Goal: Task Accomplishment & Management: Complete application form

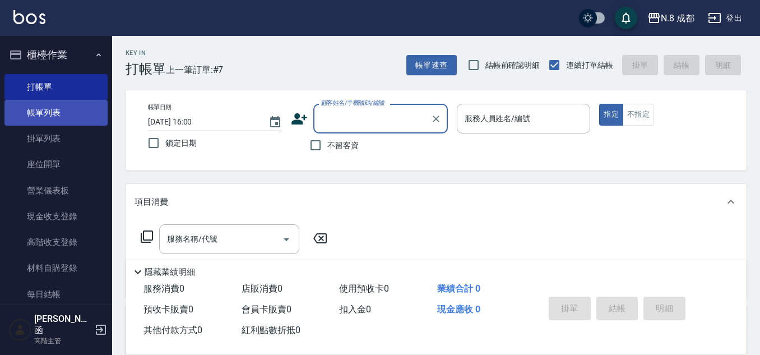
click at [63, 118] on link "帳單列表" at bounding box center [55, 113] width 103 height 26
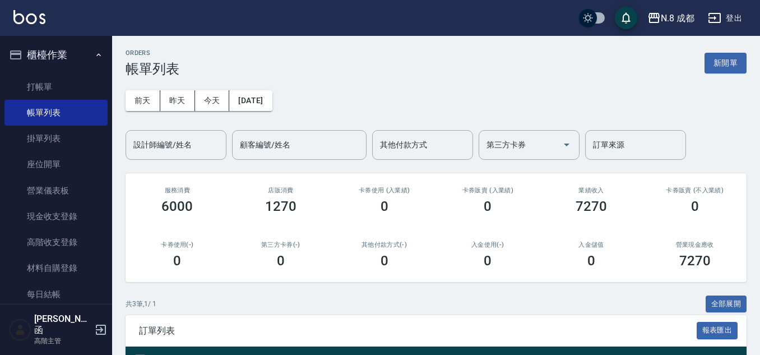
click at [650, 85] on div "[DATE] [DATE] [DATE] [DATE] 設計師編號/姓名 設計師編號/姓名 顧客編號/姓名 顧客編號/姓名 其他付款方式 其他付款方式 第三方…" at bounding box center [436, 118] width 621 height 83
click at [734, 67] on button "新開單" at bounding box center [726, 63] width 42 height 21
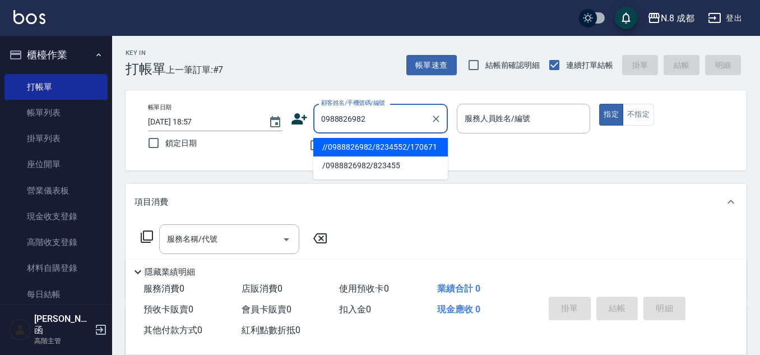
click at [381, 148] on li "//0988826982/8234552/170671" at bounding box center [380, 147] width 135 height 18
type input "//0988826982/8234552/170671"
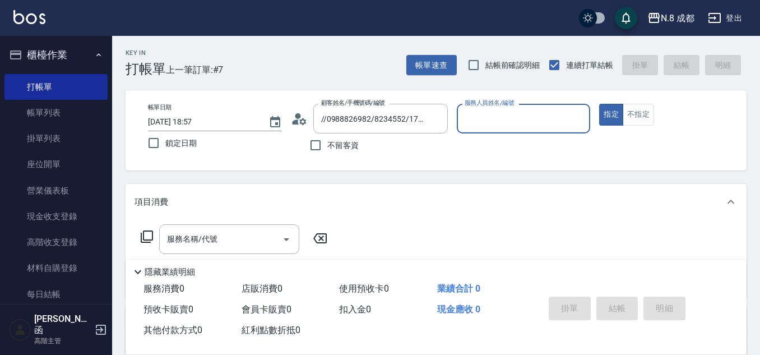
click at [489, 119] on input "服務人員姓名/編號" at bounding box center [524, 119] width 124 height 20
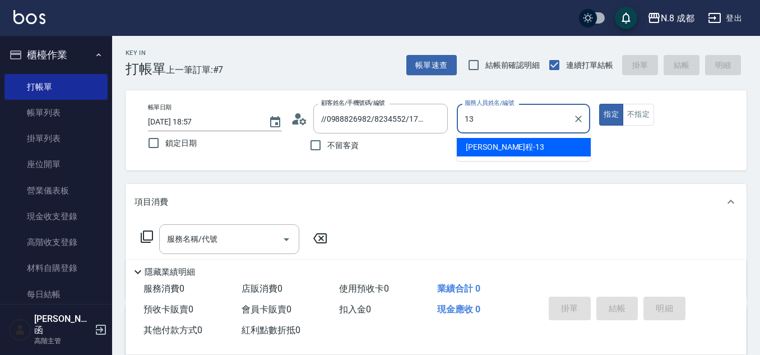
click at [479, 143] on span "[PERSON_NAME]程 -13" at bounding box center [505, 147] width 78 height 12
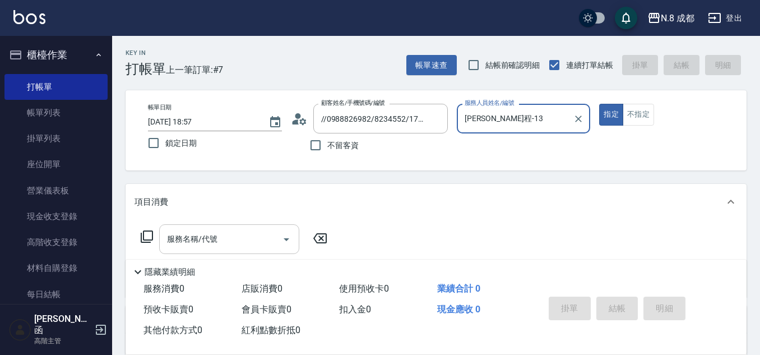
type input "[PERSON_NAME]程-13"
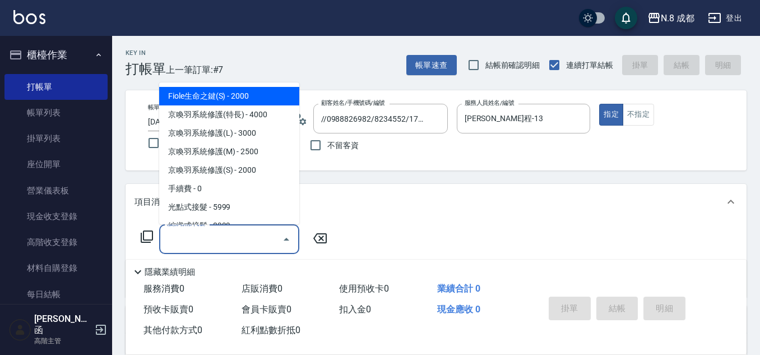
click at [207, 237] on div "服務名稱/代號 服務名稱/代號" at bounding box center [229, 239] width 140 height 30
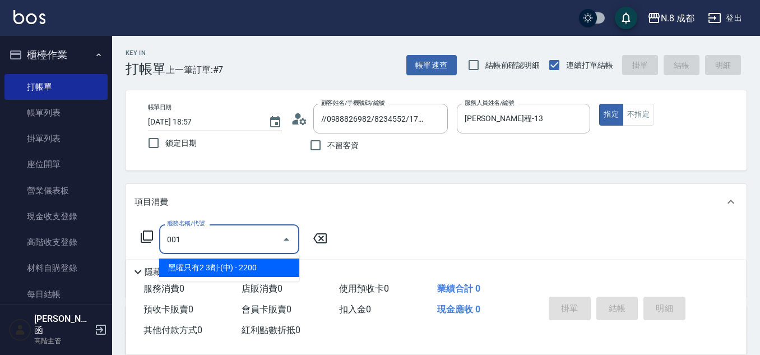
click at [223, 269] on span "黑曜只有2 3劑-(中) - 2200" at bounding box center [229, 267] width 140 height 18
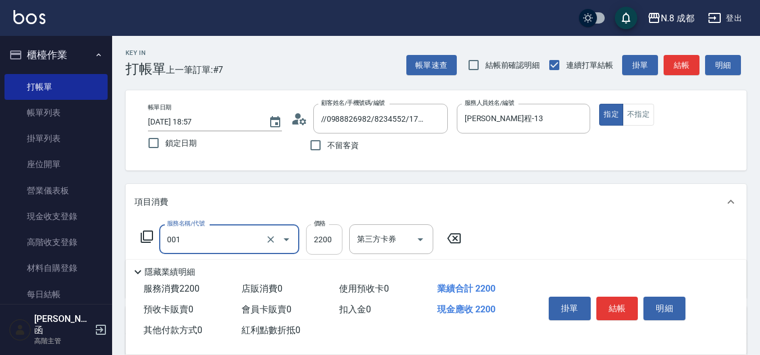
type input "黑曜只有2 3劑-(中)(001)"
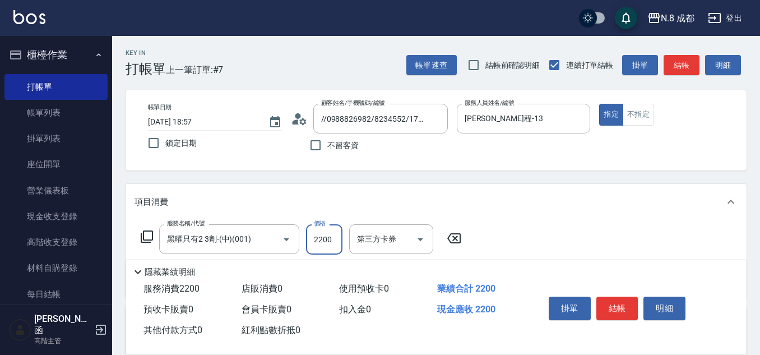
click at [323, 243] on input "2200" at bounding box center [324, 239] width 36 height 30
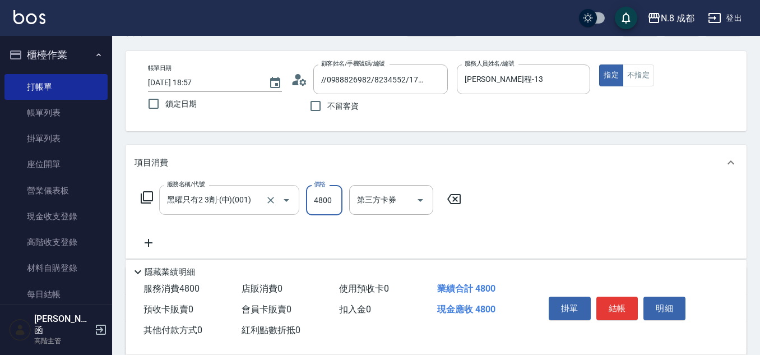
scroll to position [56, 0]
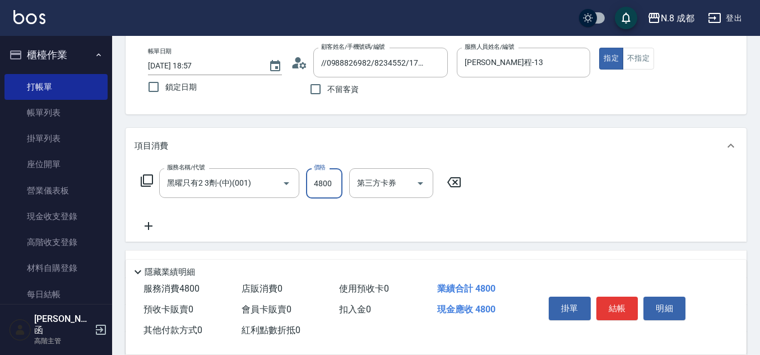
type input "4800"
click at [142, 227] on icon at bounding box center [149, 225] width 28 height 13
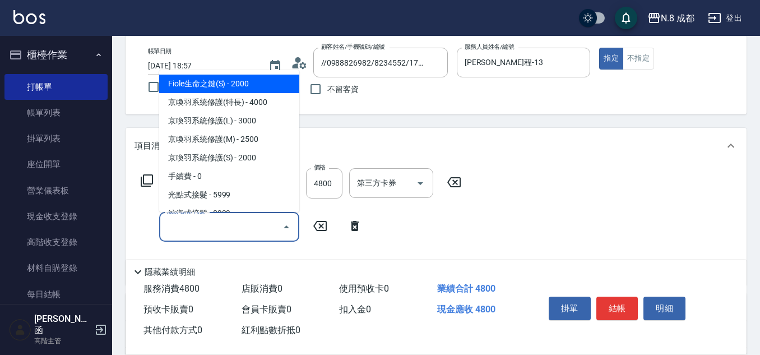
click at [204, 226] on input "服務名稱/代號" at bounding box center [220, 227] width 113 height 20
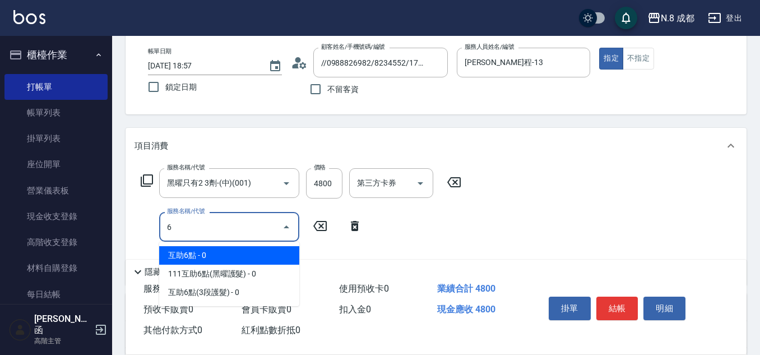
click at [210, 258] on span "互助6點 - 0" at bounding box center [229, 255] width 140 height 18
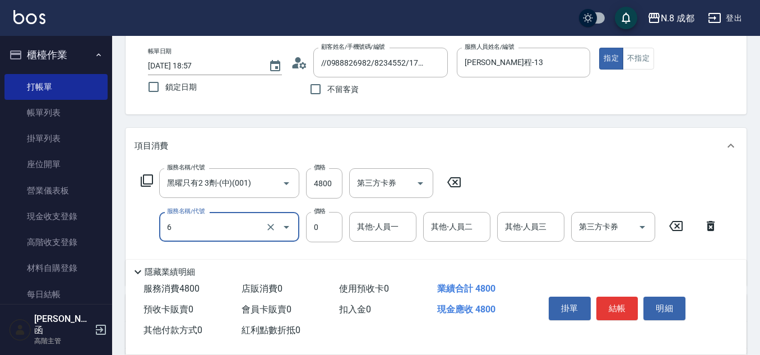
type input "互助6點(6)"
click at [385, 233] on input "其他-人員一" at bounding box center [382, 227] width 57 height 20
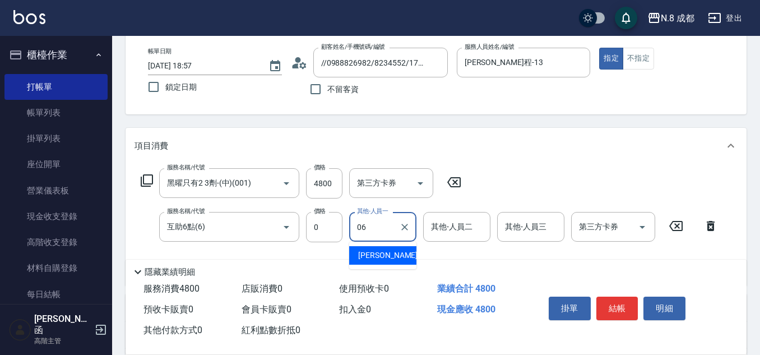
click at [383, 253] on span "[PERSON_NAME] -06" at bounding box center [393, 255] width 71 height 12
type input "[PERSON_NAME]-06"
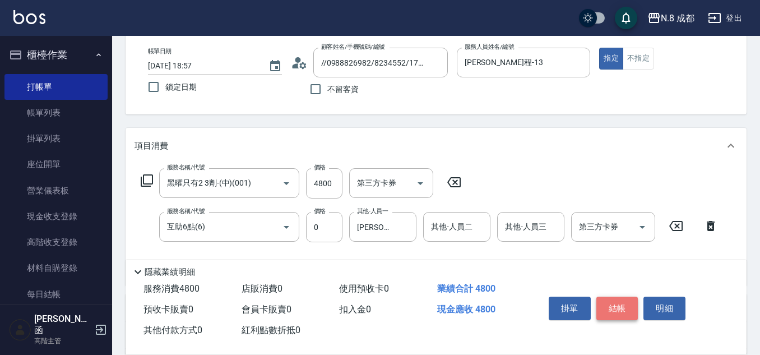
click at [629, 299] on button "結帳" at bounding box center [617, 309] width 42 height 24
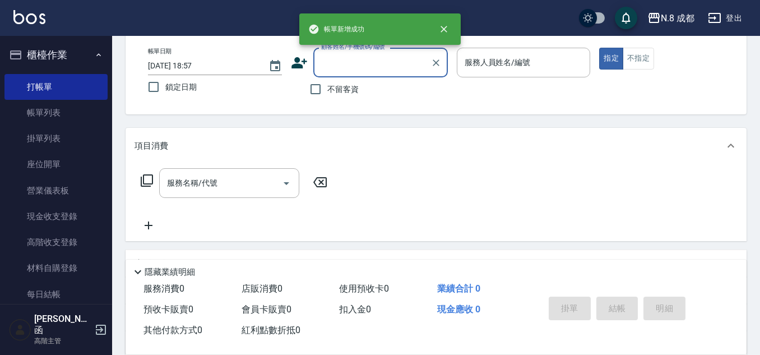
scroll to position [0, 0]
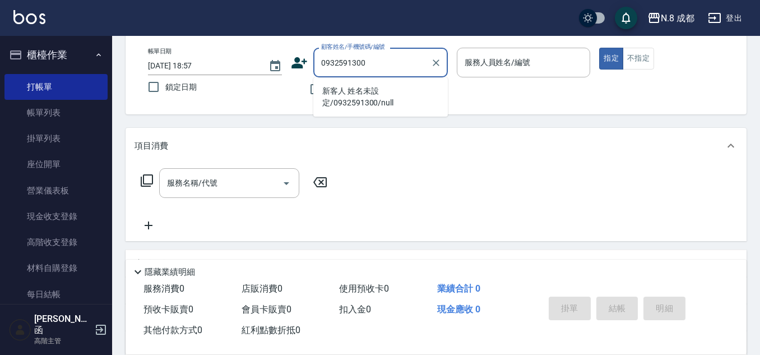
click at [341, 99] on li "新客人 姓名未設定/0932591300/null" at bounding box center [380, 97] width 135 height 30
type input "新客人 姓名未設定/0932591300/null"
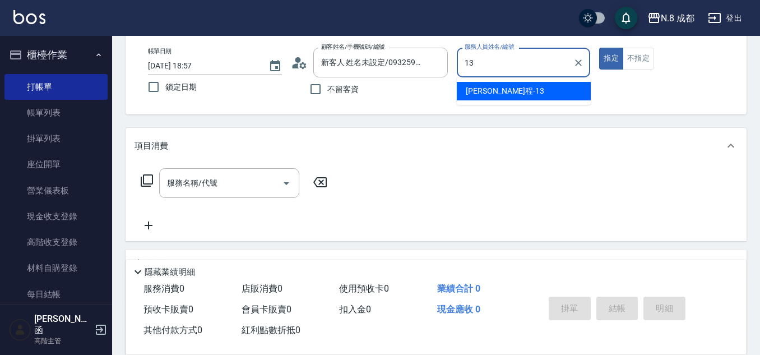
click at [508, 81] on ul "[PERSON_NAME]程 -13" at bounding box center [524, 90] width 134 height 27
click at [497, 89] on span "[PERSON_NAME]程 -13" at bounding box center [505, 91] width 78 height 12
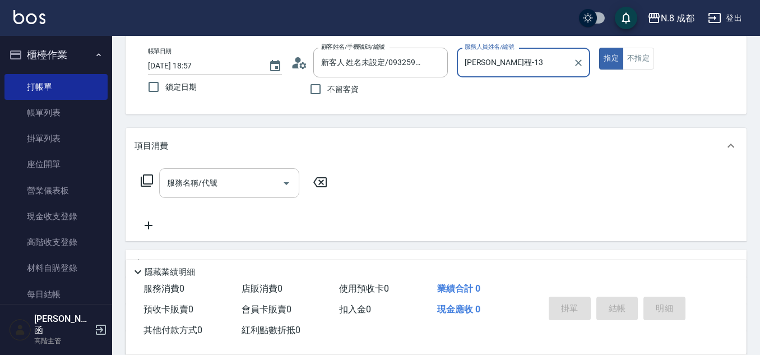
type input "[PERSON_NAME]程-13"
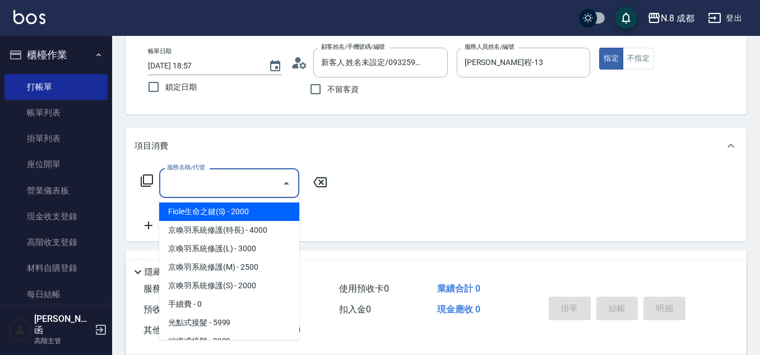
click at [216, 182] on input "服務名稱/代號" at bounding box center [220, 183] width 113 height 20
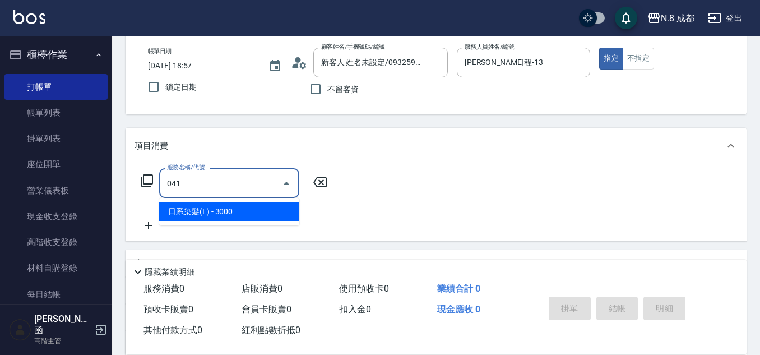
drag, startPoint x: 217, startPoint y: 219, endPoint x: 291, endPoint y: 203, distance: 75.0
click at [218, 217] on span "日系染髮(L) - 3000" at bounding box center [229, 211] width 140 height 18
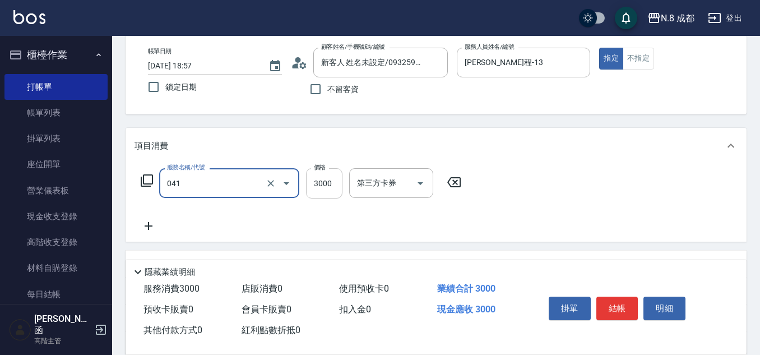
type input "日系染髮(L)(041)"
click at [318, 187] on input "3000" at bounding box center [324, 183] width 36 height 30
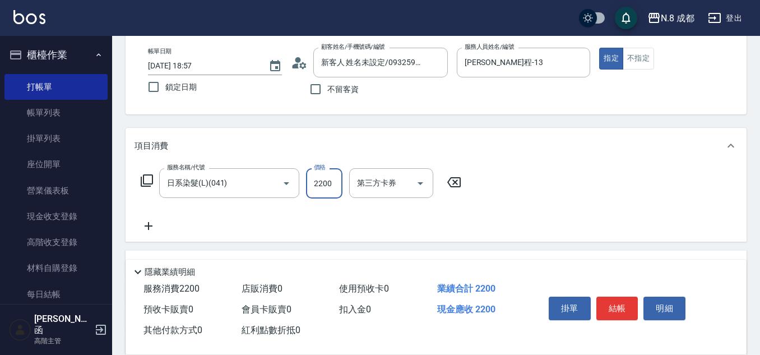
type input "2200"
click at [155, 226] on icon at bounding box center [149, 225] width 28 height 13
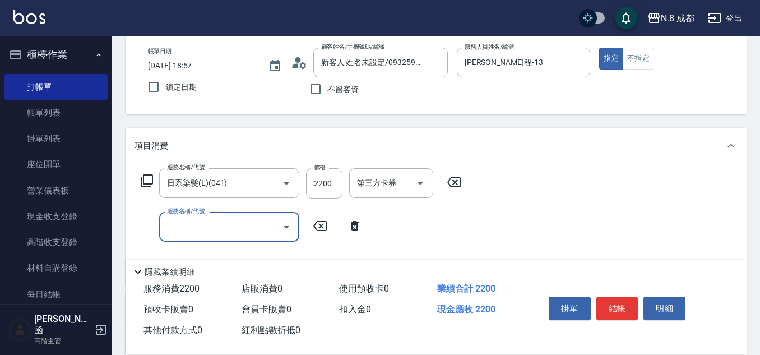
click at [204, 227] on div "服務名稱/代號 服務名稱/代號" at bounding box center [229, 227] width 140 height 30
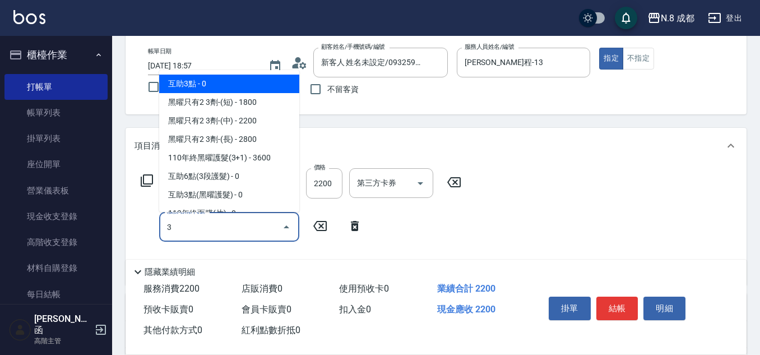
click at [221, 72] on ul "互助3點 - 0 黑曜只有2 3劑-(短) - 1800 黑曜只有2 3劑-(中) - 2200 黑曜只有2 3劑-(長) - 2800 110年終黑曜護髮(…" at bounding box center [229, 141] width 140 height 142
click at [223, 75] on span "互助3點 - 0" at bounding box center [229, 84] width 140 height 18
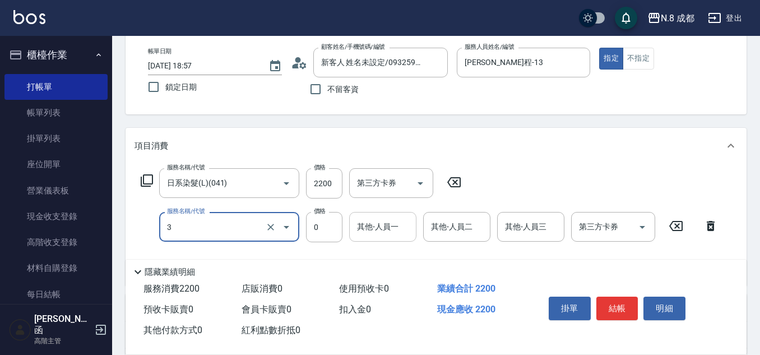
type input "互助3點(3)"
click at [387, 233] on input "0" at bounding box center [382, 227] width 57 height 20
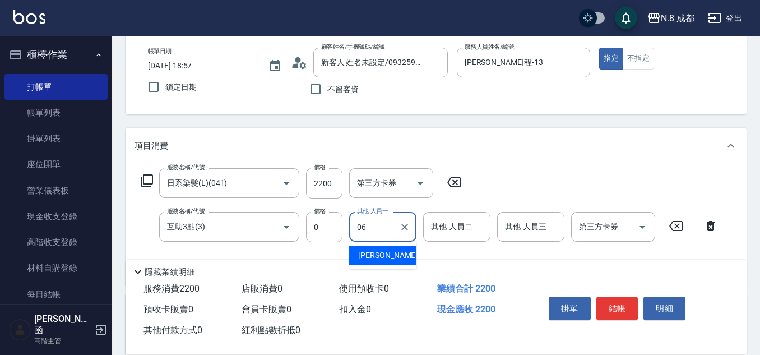
click at [395, 258] on div "[PERSON_NAME] -06" at bounding box center [382, 255] width 67 height 18
type input "[PERSON_NAME]-06"
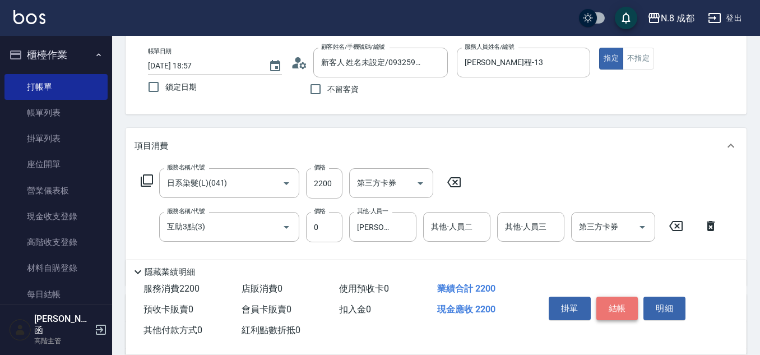
click at [613, 300] on button "結帳" at bounding box center [617, 309] width 42 height 24
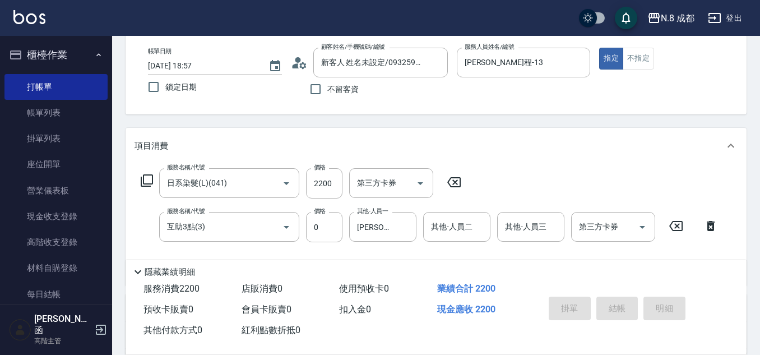
type input "[DATE] 18:58"
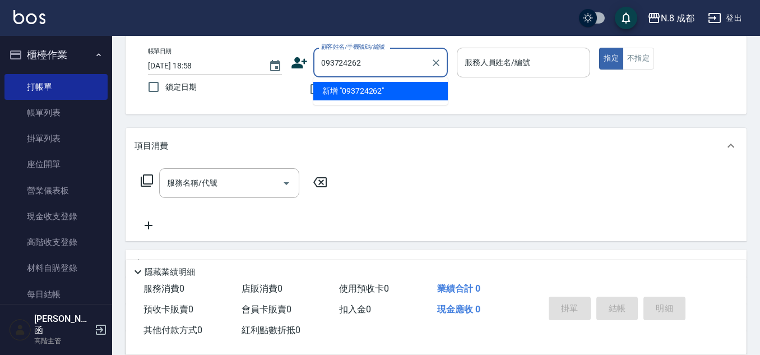
type input "0937242623"
drag, startPoint x: 375, startPoint y: 66, endPoint x: 292, endPoint y: 63, distance: 83.0
click at [292, 63] on div "顧客姓名/手機號碼/編號 0937242623 顧客姓名/手機號碼/編號" at bounding box center [369, 63] width 157 height 30
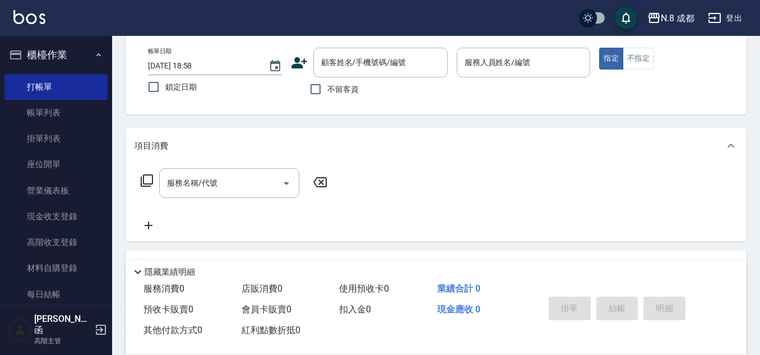
click at [302, 62] on icon at bounding box center [299, 62] width 17 height 17
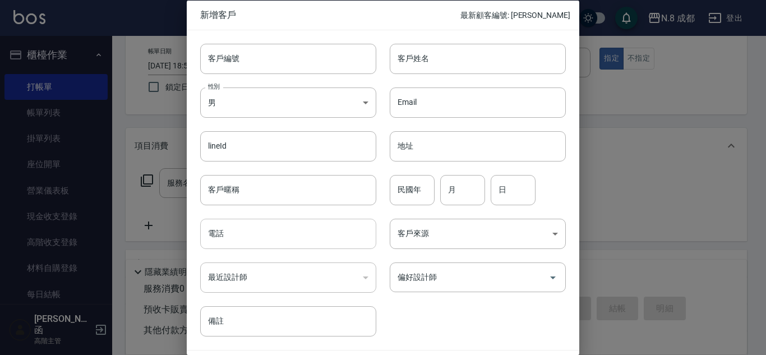
click at [256, 234] on input "電話" at bounding box center [288, 234] width 176 height 30
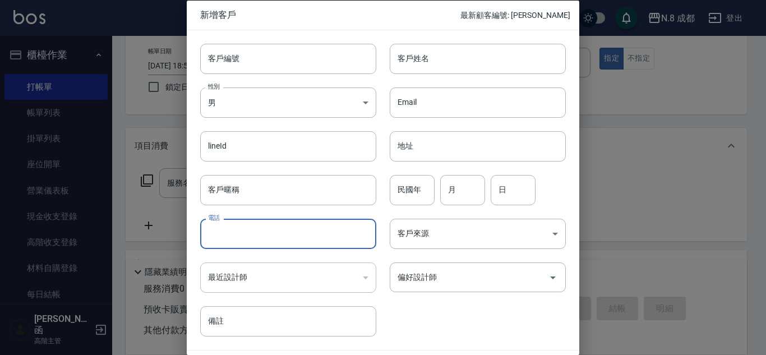
paste input "0937242623"
type input "0937242623"
click at [485, 35] on div "客戶姓名 客戶姓名" at bounding box center [470, 52] width 189 height 44
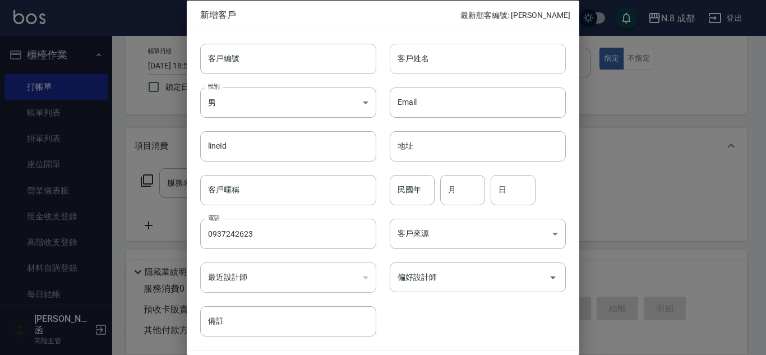
click at [485, 49] on input "客戶姓名" at bounding box center [478, 58] width 176 height 30
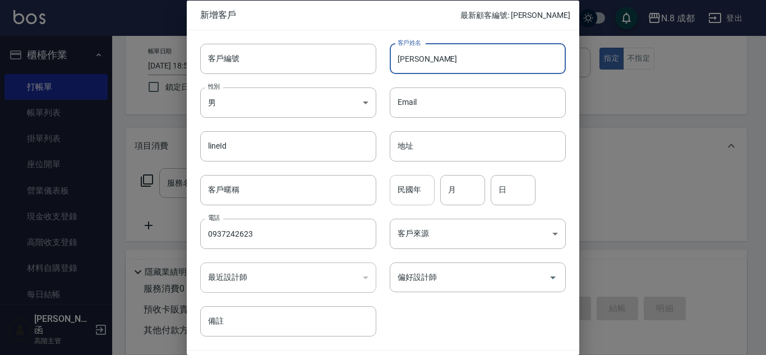
type input "[PERSON_NAME]"
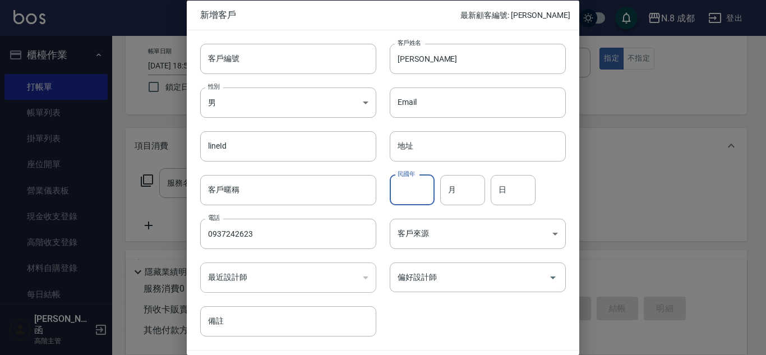
click at [413, 196] on input "民國年" at bounding box center [412, 189] width 45 height 30
type input "89"
click at [454, 191] on input "月" at bounding box center [462, 189] width 45 height 30
click at [450, 195] on input "01" at bounding box center [462, 189] width 45 height 30
drag, startPoint x: 465, startPoint y: 188, endPoint x: 421, endPoint y: 189, distance: 44.3
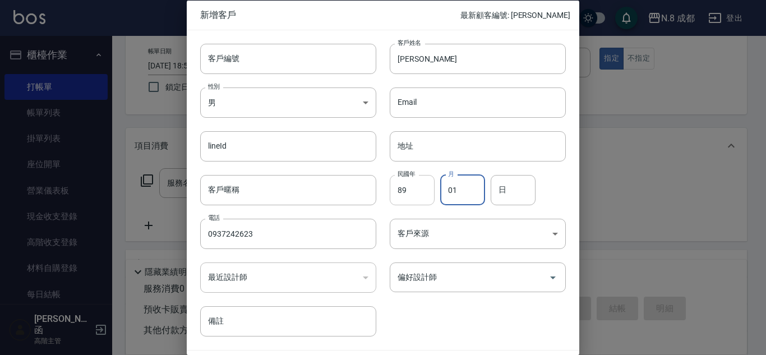
click at [421, 191] on div "民國年 89 民國年 月 01 月 日 日" at bounding box center [470, 183] width 189 height 44
type input "04"
click at [499, 193] on input "日" at bounding box center [512, 189] width 45 height 30
type input "05"
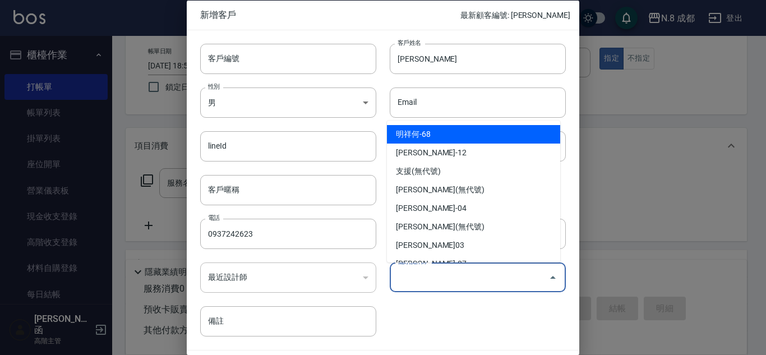
click at [480, 276] on input "偏好設計師" at bounding box center [469, 277] width 149 height 20
drag, startPoint x: 424, startPoint y: 279, endPoint x: 341, endPoint y: 284, distance: 83.7
click at [341, 284] on div "客戶編號 客戶編號 客戶姓名 [PERSON_NAME]姓名 性別 男 [DEMOGRAPHIC_DATA] 性別 Email Email lineId li…" at bounding box center [376, 183] width 379 height 307
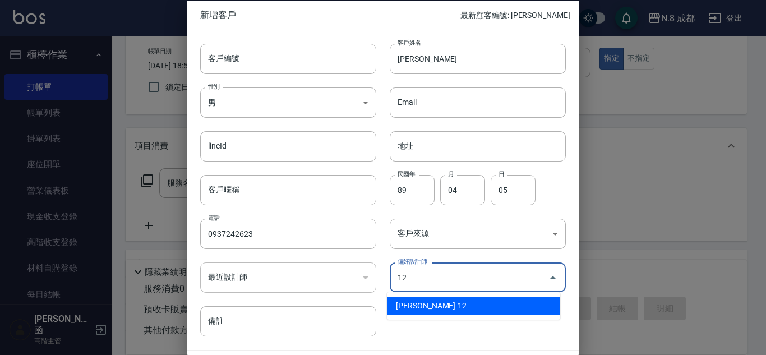
drag, startPoint x: 401, startPoint y: 280, endPoint x: 303, endPoint y: 281, distance: 97.5
click at [303, 281] on div "客戶編號 客戶編號 客戶姓名 [PERSON_NAME]姓名 性別 男 [DEMOGRAPHIC_DATA] 性別 Email Email lineId li…" at bounding box center [376, 183] width 379 height 307
click at [411, 306] on li "[PERSON_NAME]程-13" at bounding box center [473, 306] width 173 height 18
type input "[PERSON_NAME]程"
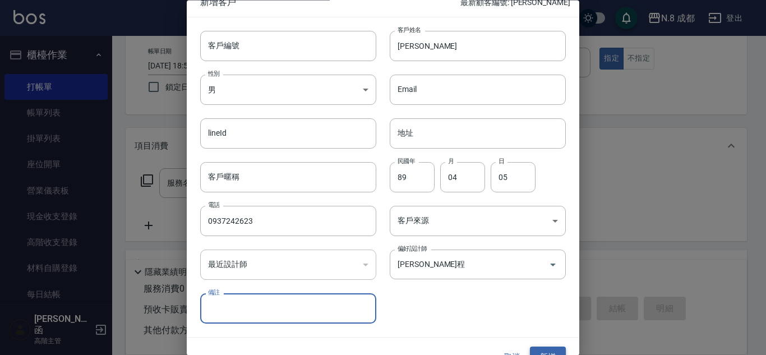
scroll to position [34, 0]
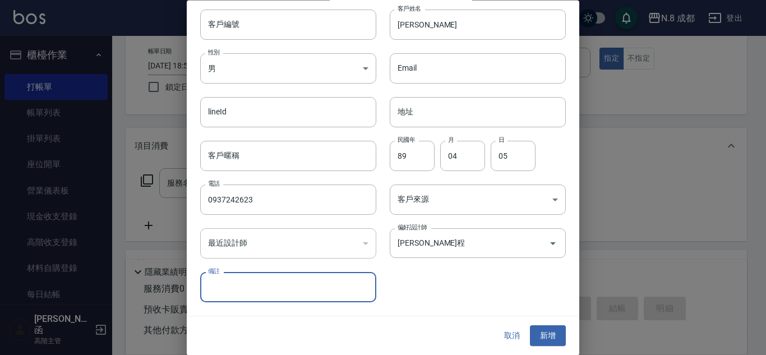
click at [538, 336] on button "新增" at bounding box center [548, 336] width 36 height 21
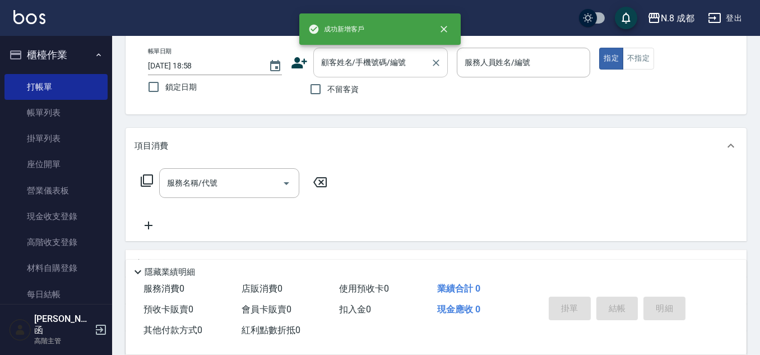
click at [371, 63] on input "顧客姓名/手機號碼/編號" at bounding box center [372, 63] width 108 height 20
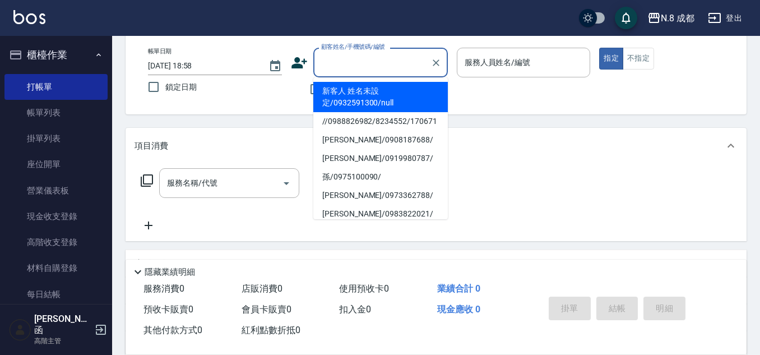
paste input "0937242623"
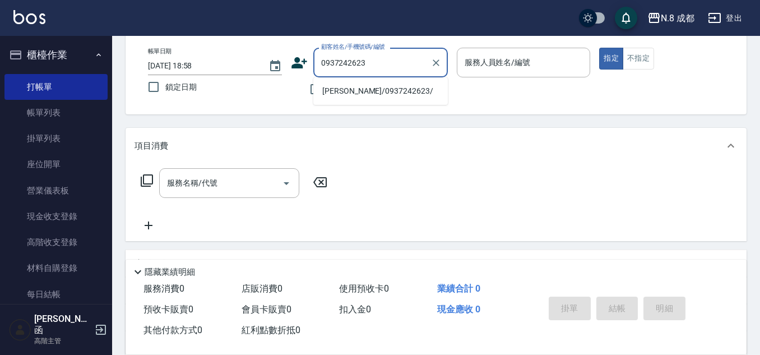
click at [368, 88] on li "[PERSON_NAME]/0937242623/" at bounding box center [380, 91] width 135 height 18
type input "[PERSON_NAME]/0937242623/"
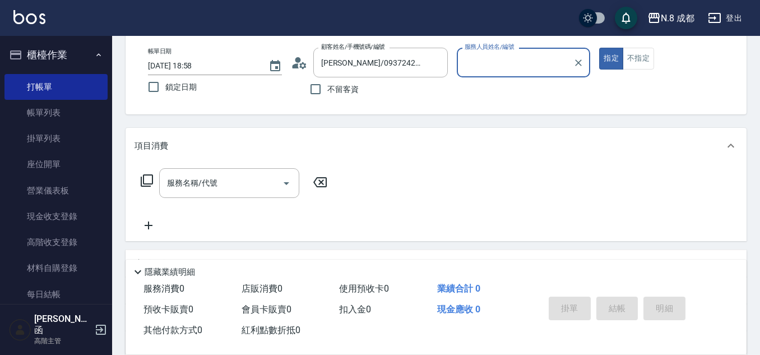
type input "[PERSON_NAME]程-13"
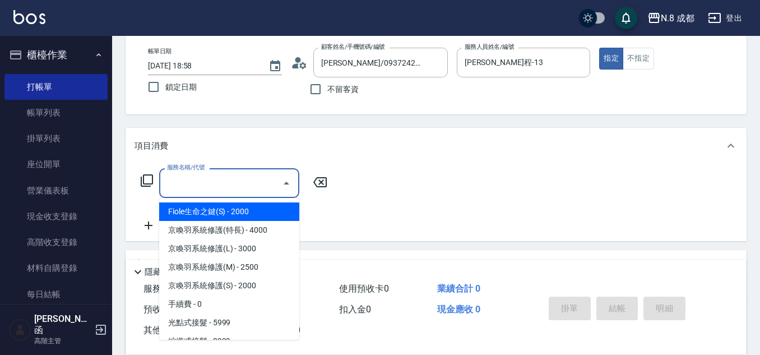
click at [237, 182] on input "服務名稱/代號" at bounding box center [220, 183] width 113 height 20
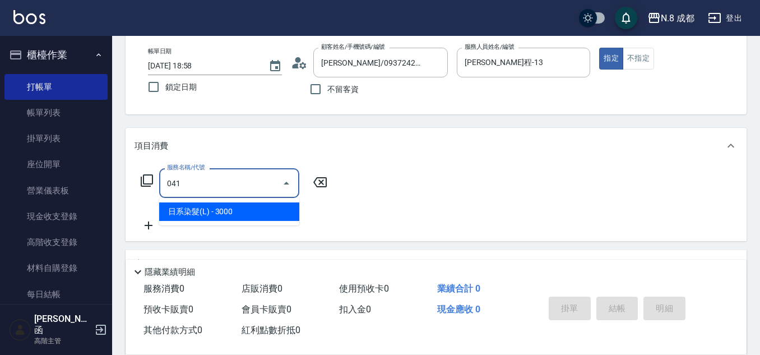
click at [235, 210] on span "日系染髮(L) - 3000" at bounding box center [229, 211] width 140 height 18
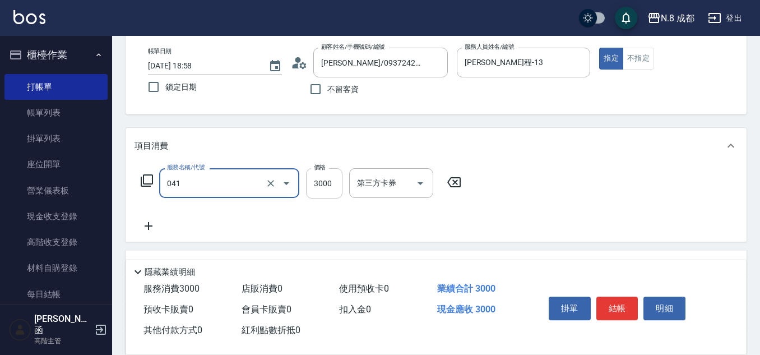
type input "日系染髮(L)(041)"
click at [328, 190] on input "3000" at bounding box center [324, 183] width 36 height 30
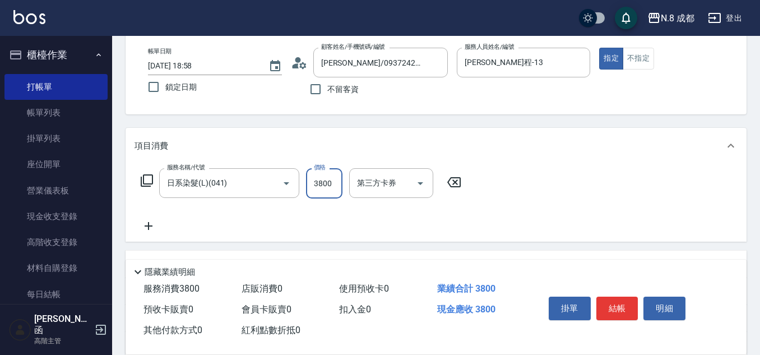
type input "3800"
click at [147, 224] on icon at bounding box center [149, 225] width 28 height 13
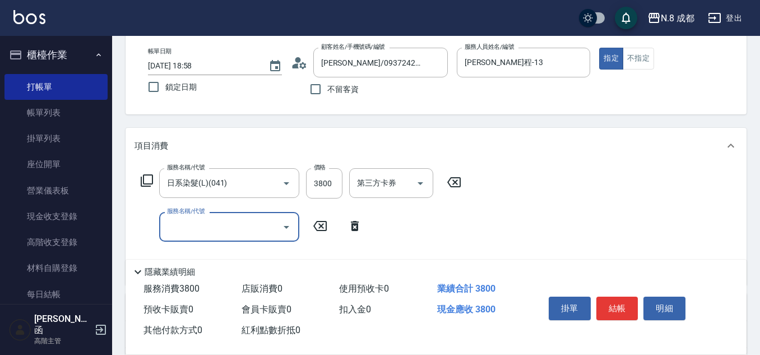
click at [181, 224] on input "服務名稱/代號" at bounding box center [220, 227] width 113 height 20
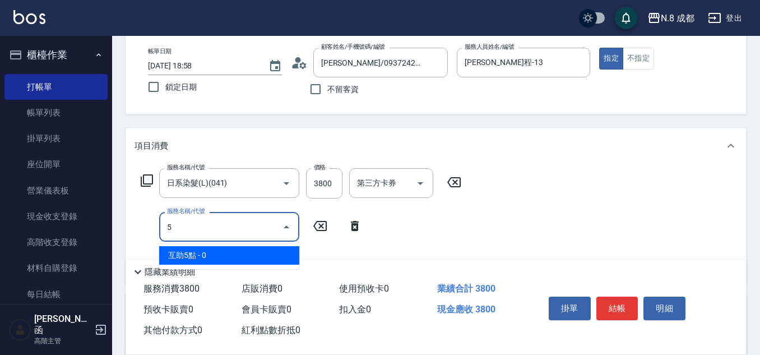
click at [200, 254] on span "互助5點 - 0" at bounding box center [229, 255] width 140 height 18
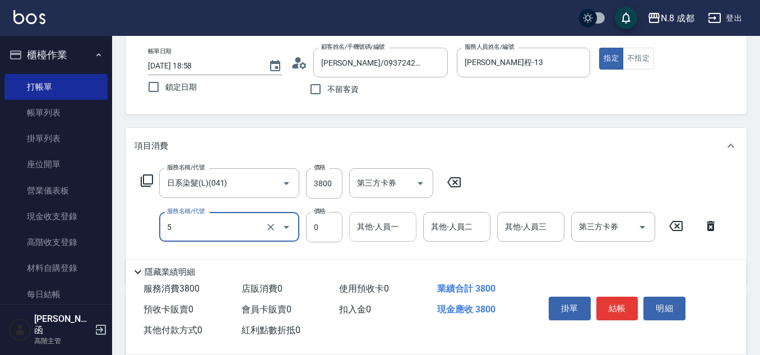
type input "互助5點(5)"
click at [355, 230] on input "其他-人員一" at bounding box center [382, 227] width 57 height 20
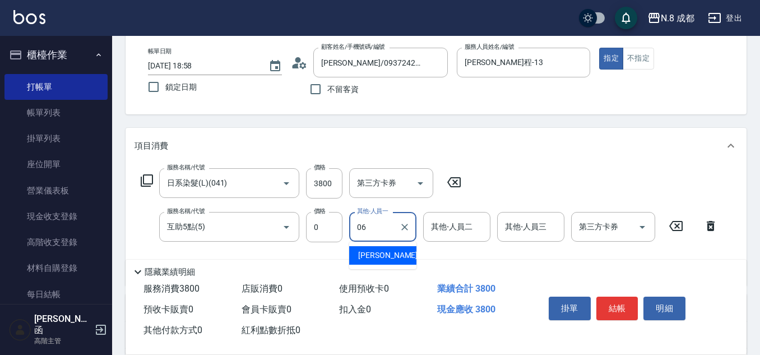
click at [387, 257] on span "[PERSON_NAME] -06" at bounding box center [393, 255] width 71 height 12
type input "[PERSON_NAME]-06"
click at [632, 305] on button "結帳" at bounding box center [617, 309] width 42 height 24
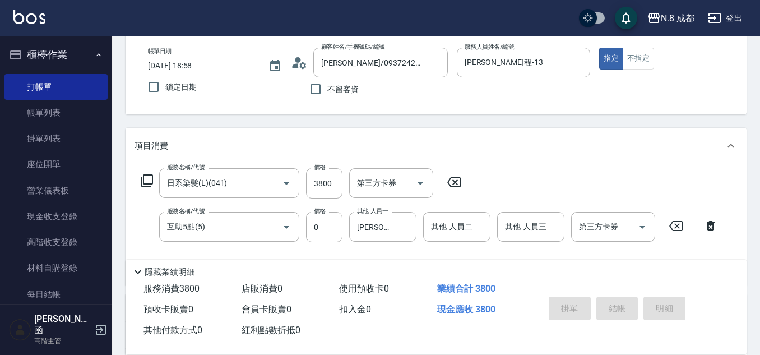
type input "[DATE] 19:02"
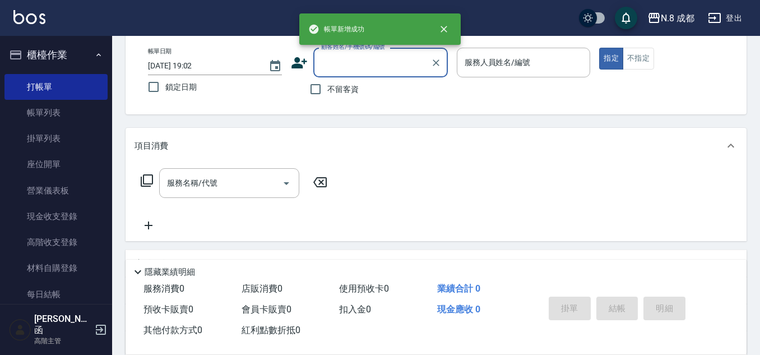
click at [322, 91] on input "不留客資" at bounding box center [316, 89] width 24 height 24
checkbox input "true"
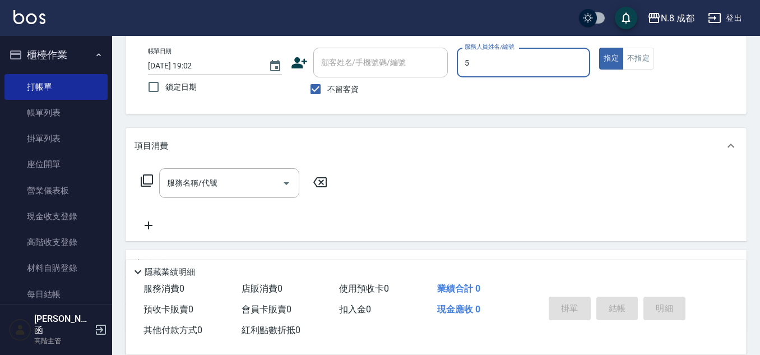
click at [505, 56] on input "5" at bounding box center [524, 63] width 124 height 20
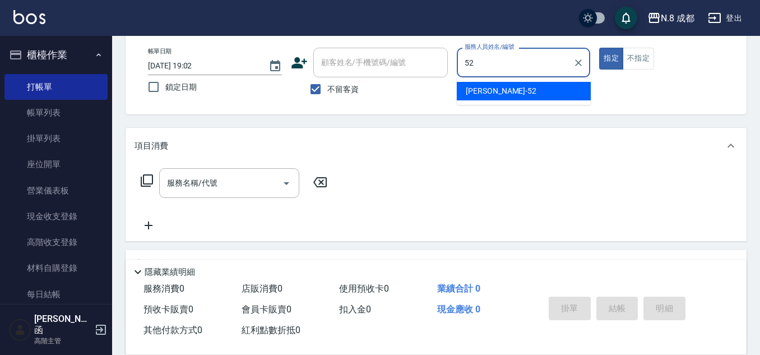
click at [489, 89] on span "[PERSON_NAME]-52" at bounding box center [501, 91] width 71 height 12
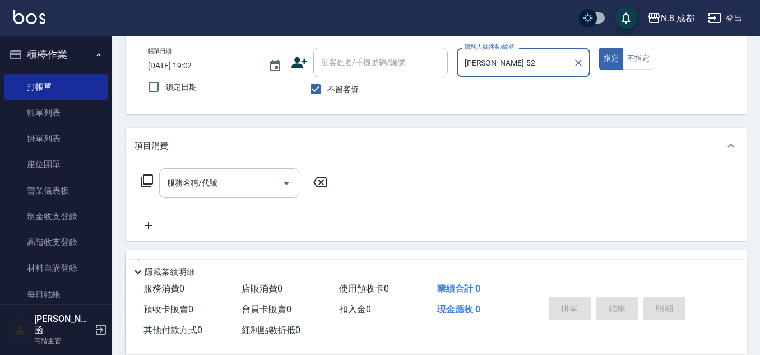
type input "[PERSON_NAME]-52"
click at [220, 181] on input "服務名稱/代號" at bounding box center [220, 183] width 113 height 20
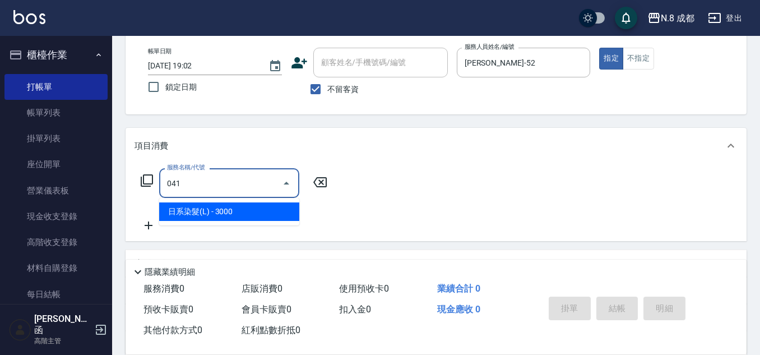
drag, startPoint x: 223, startPoint y: 211, endPoint x: 295, endPoint y: 195, distance: 74.0
click at [223, 210] on span "日系染髮(L) - 3000" at bounding box center [229, 211] width 140 height 18
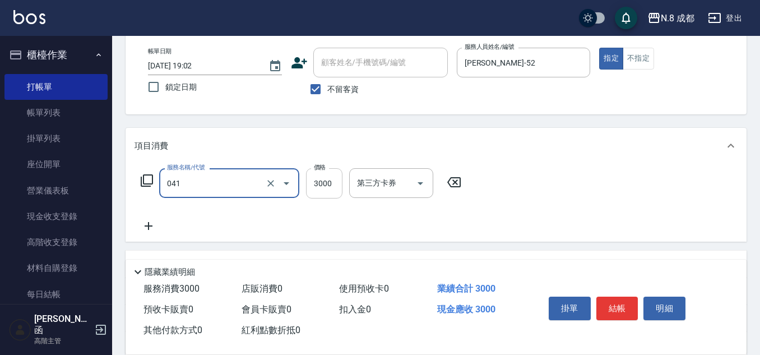
type input "日系染髮(L)(041)"
click at [337, 180] on input "3000" at bounding box center [324, 183] width 36 height 30
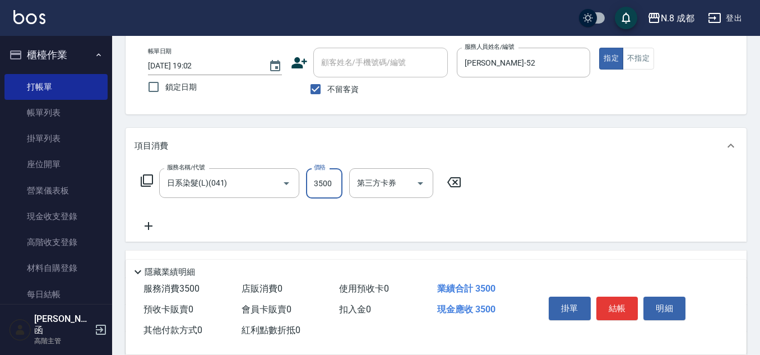
type input "3500"
click at [144, 224] on icon at bounding box center [149, 225] width 28 height 13
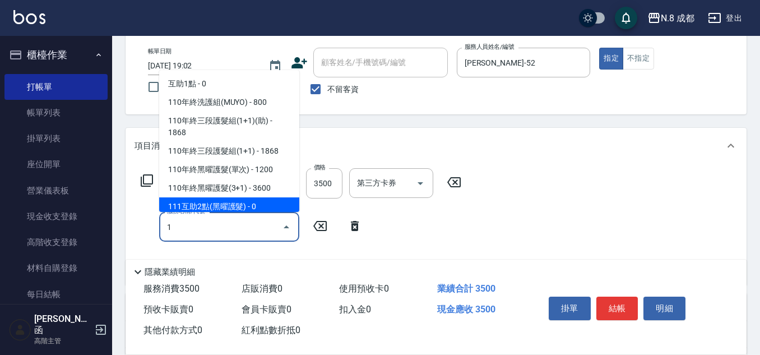
drag, startPoint x: 197, startPoint y: 223, endPoint x: 148, endPoint y: 221, distance: 49.4
click at [148, 223] on div "服務名稱/代號 1 服務名稱/代號" at bounding box center [252, 227] width 234 height 30
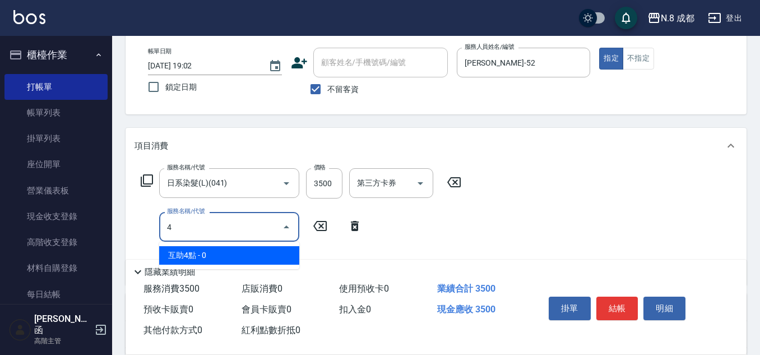
click at [214, 253] on span "互助4點 - 0" at bounding box center [229, 255] width 140 height 18
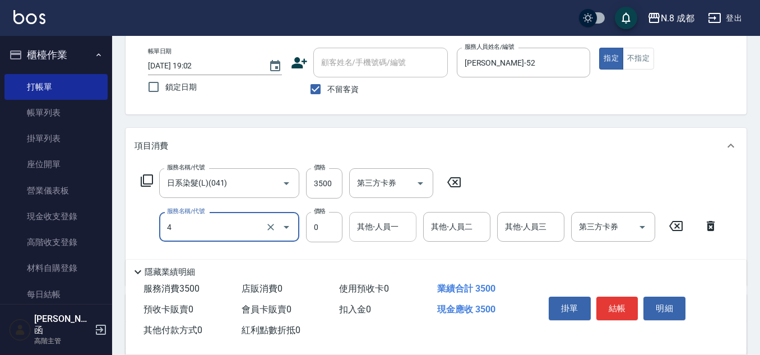
type input "互助4點(4)"
drag, startPoint x: 376, startPoint y: 226, endPoint x: 382, endPoint y: 230, distance: 7.8
click at [376, 225] on input "其他-人員一" at bounding box center [382, 227] width 57 height 20
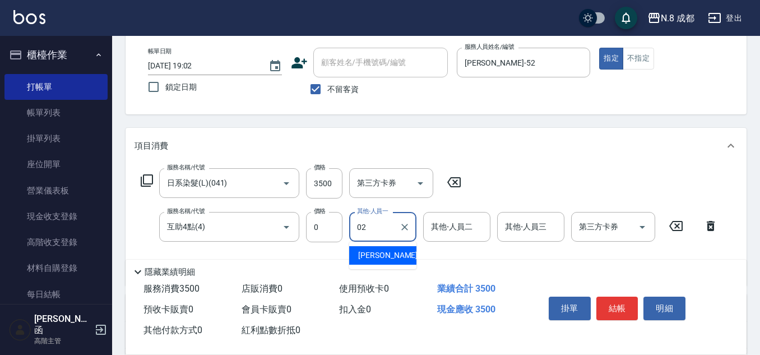
click at [391, 254] on span "[PERSON_NAME]-02" at bounding box center [393, 255] width 71 height 12
type input "[PERSON_NAME]-02"
click at [622, 301] on button "結帳" at bounding box center [617, 309] width 42 height 24
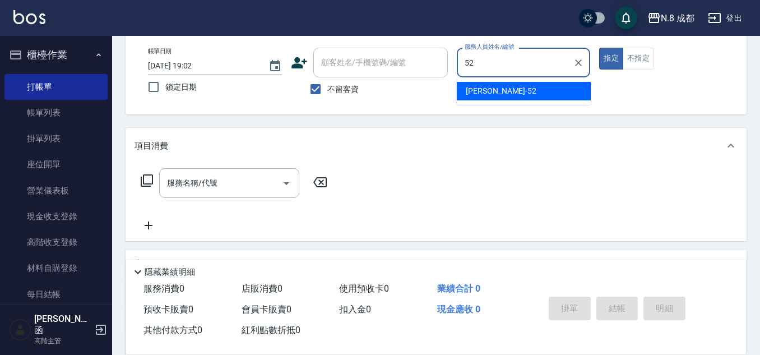
click at [474, 85] on div "[PERSON_NAME]-52" at bounding box center [524, 91] width 134 height 18
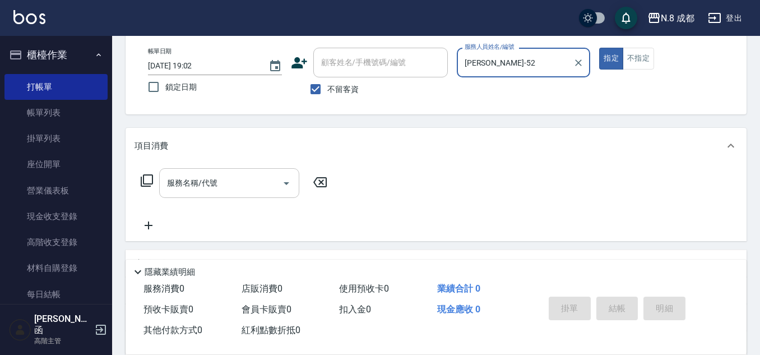
type input "[PERSON_NAME]-52"
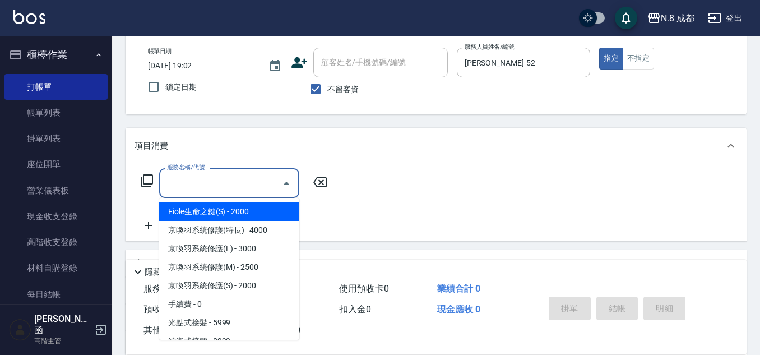
click at [205, 186] on input "服務名稱/代號" at bounding box center [220, 183] width 113 height 20
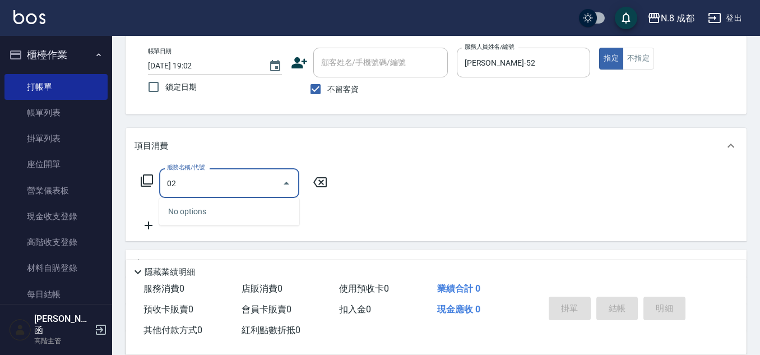
type input "022"
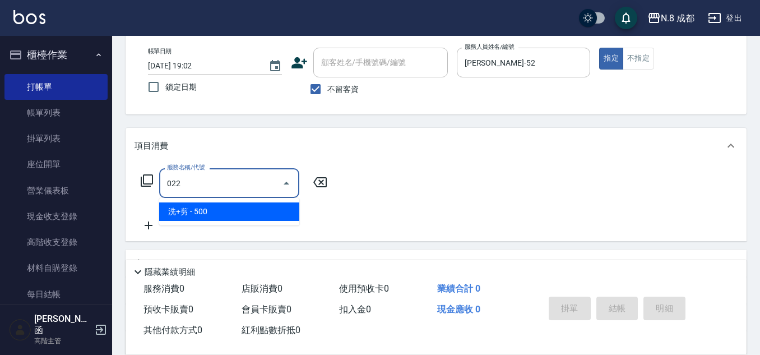
drag, startPoint x: 202, startPoint y: 186, endPoint x: 127, endPoint y: 179, distance: 74.8
click at [127, 179] on div "服務名稱/代號 022 服務名稱/代號" at bounding box center [436, 202] width 621 height 77
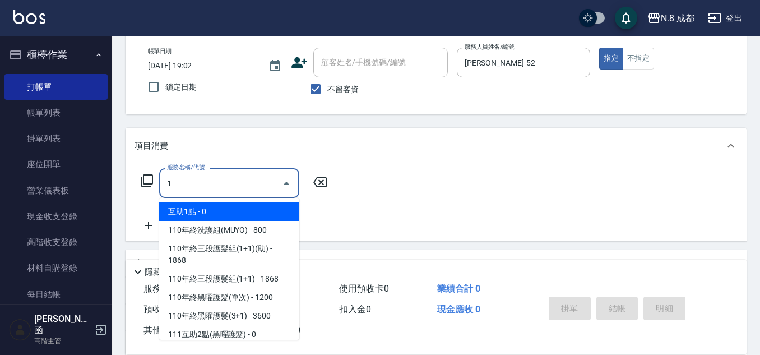
drag, startPoint x: 223, startPoint y: 186, endPoint x: 146, endPoint y: 181, distance: 77.5
click at [146, 181] on div "服務名稱/代號 1 服務名稱/代號" at bounding box center [235, 183] width 200 height 30
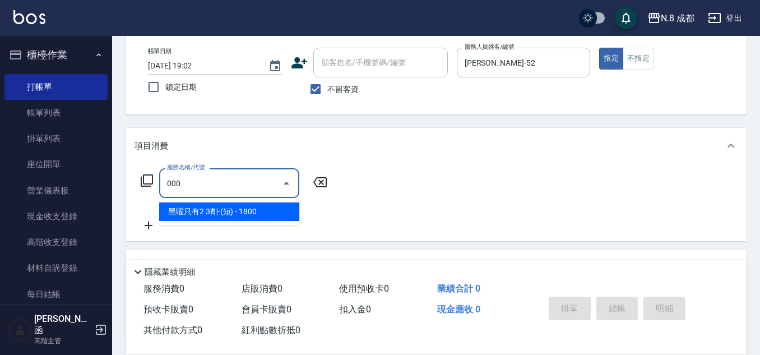
drag, startPoint x: 269, startPoint y: 205, endPoint x: 304, endPoint y: 199, distance: 35.8
click at [269, 206] on span "黑曜只有2 3劑-(短) - 1800" at bounding box center [229, 211] width 140 height 18
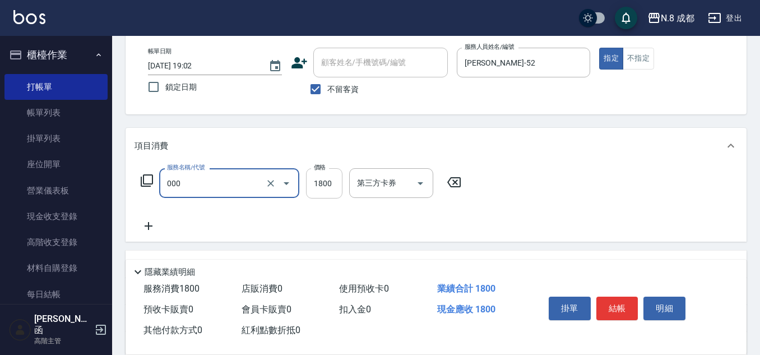
type input "黑曜只有2 3劑-(短)(000)"
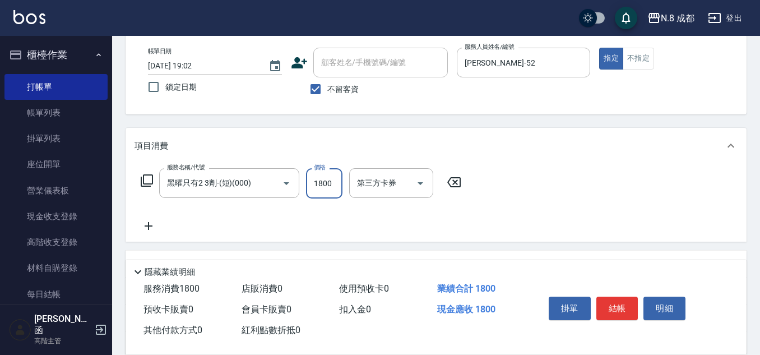
click at [330, 182] on input "1800" at bounding box center [324, 183] width 36 height 30
type input "4000"
click at [145, 226] on icon at bounding box center [149, 226] width 8 height 8
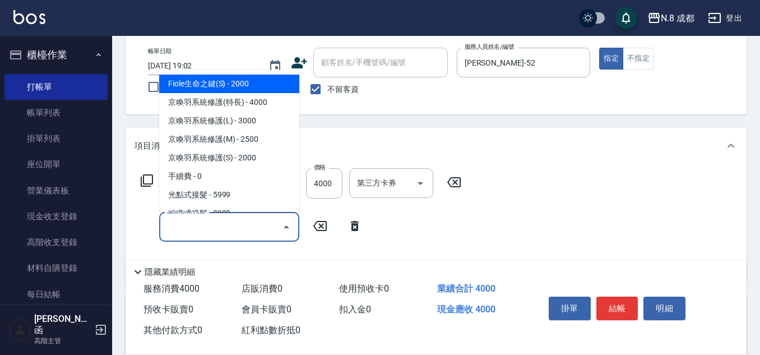
click at [186, 232] on input "服務名稱/代號" at bounding box center [220, 227] width 113 height 20
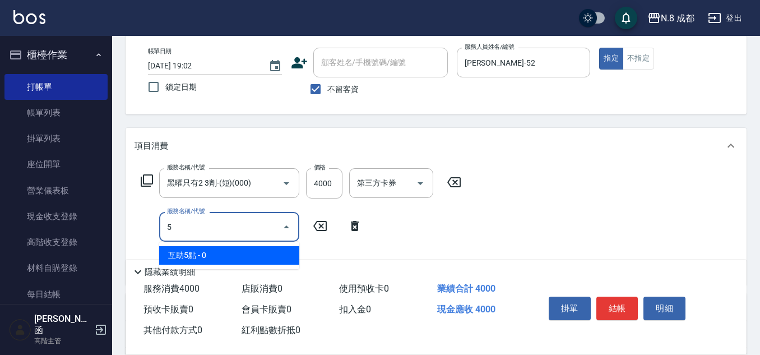
drag, startPoint x: 189, startPoint y: 256, endPoint x: 236, endPoint y: 251, distance: 46.9
click at [190, 257] on span "互助5點 - 0" at bounding box center [229, 255] width 140 height 18
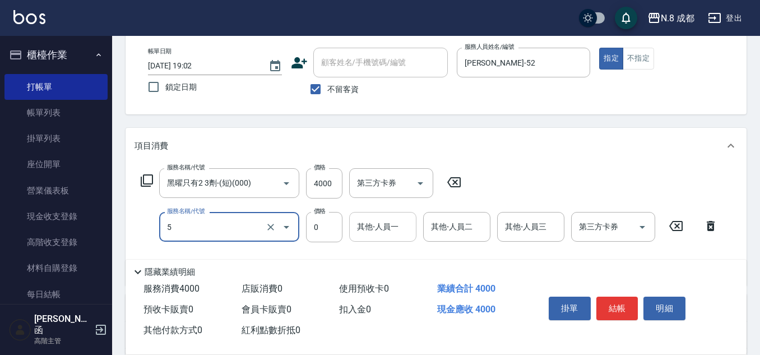
type input "互助5點(5)"
click at [366, 236] on input "其他-人員一" at bounding box center [382, 227] width 57 height 20
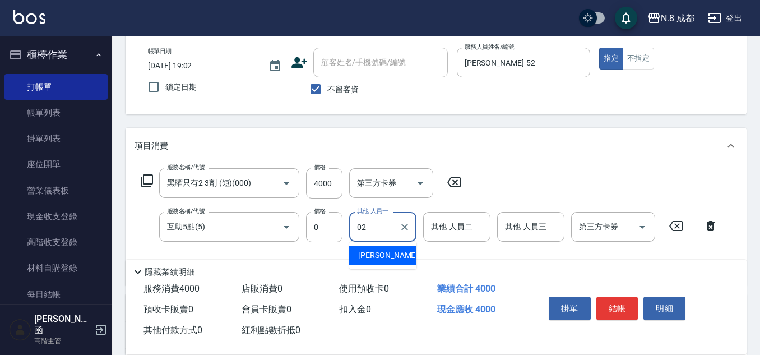
click at [379, 254] on span "[PERSON_NAME]-02" at bounding box center [393, 255] width 71 height 12
type input "[PERSON_NAME]-02"
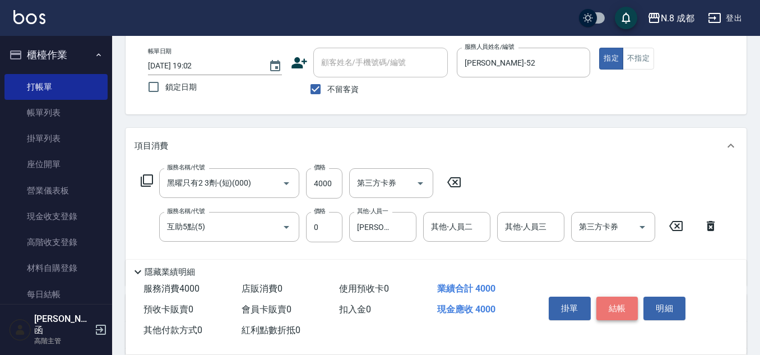
click at [615, 301] on button "結帳" at bounding box center [617, 309] width 42 height 24
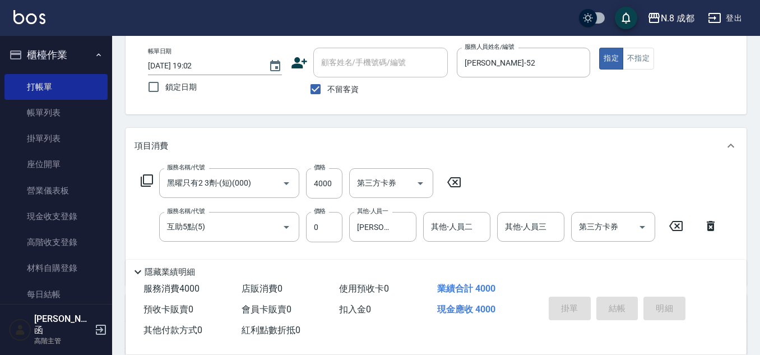
type input "[DATE] 19:03"
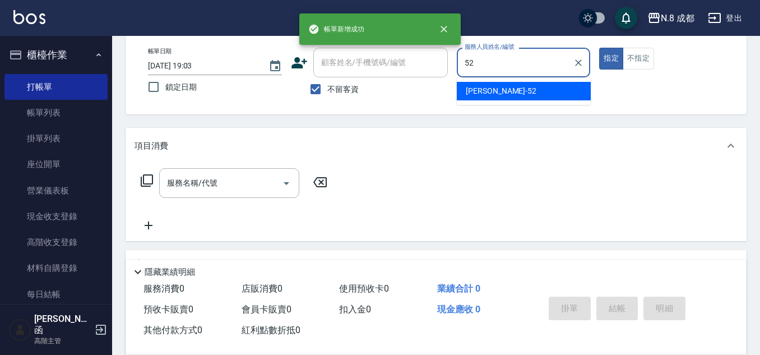
drag, startPoint x: 455, startPoint y: 96, endPoint x: 267, endPoint y: 165, distance: 200.4
click at [473, 97] on div "[PERSON_NAME]-52" at bounding box center [524, 91] width 134 height 18
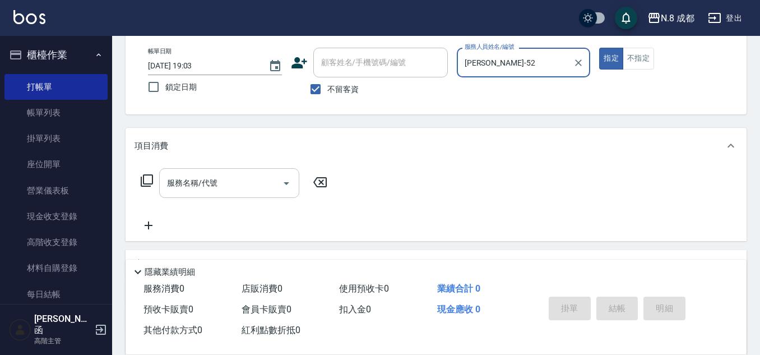
type input "[PERSON_NAME]-52"
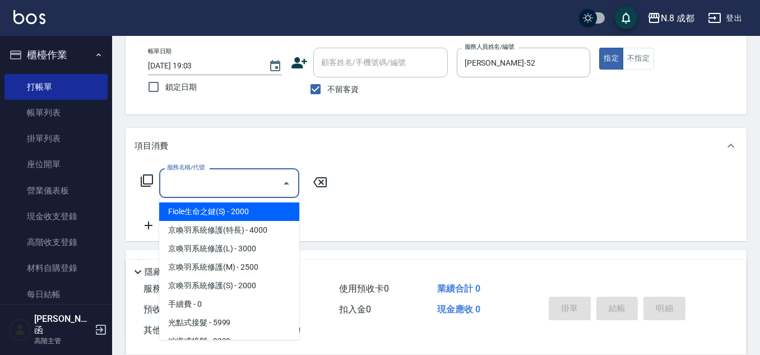
click at [198, 187] on input "服務名稱/代號" at bounding box center [220, 183] width 113 height 20
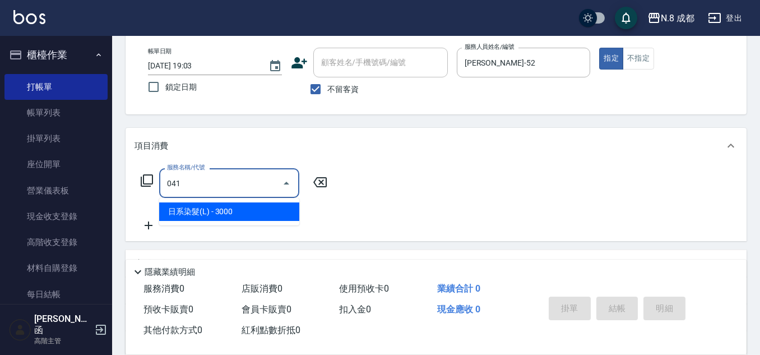
click at [209, 209] on span "日系染髮(L) - 3000" at bounding box center [229, 211] width 140 height 18
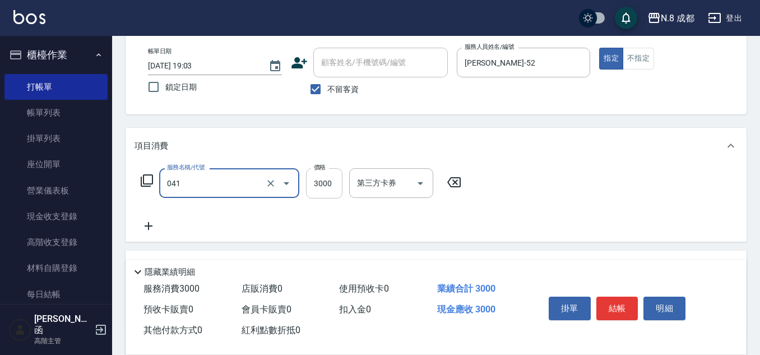
type input "日系染髮(L)(041)"
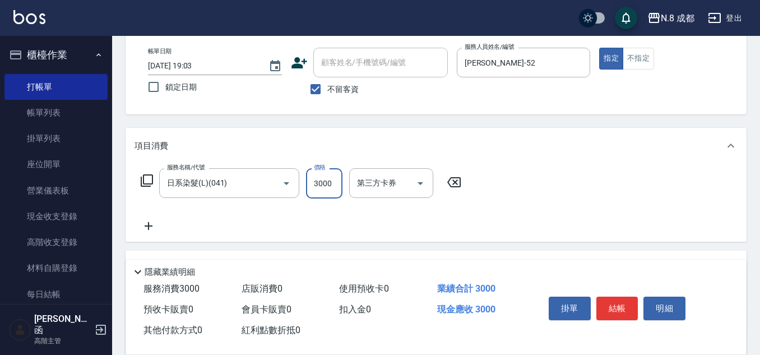
click at [317, 186] on input "3000" at bounding box center [324, 183] width 36 height 30
type input "4000"
click at [150, 224] on icon at bounding box center [149, 225] width 28 height 13
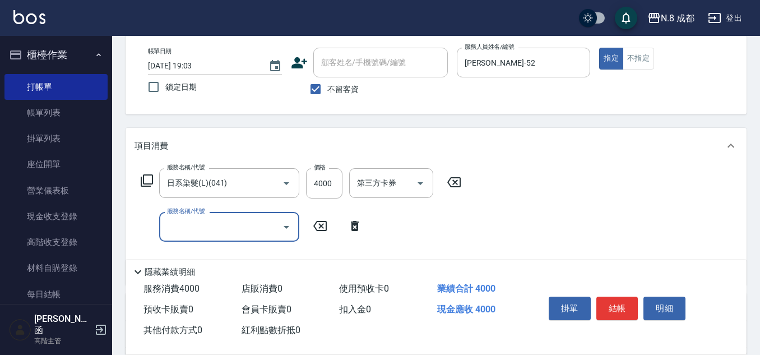
click at [203, 223] on input "服務名稱/代號" at bounding box center [220, 227] width 113 height 20
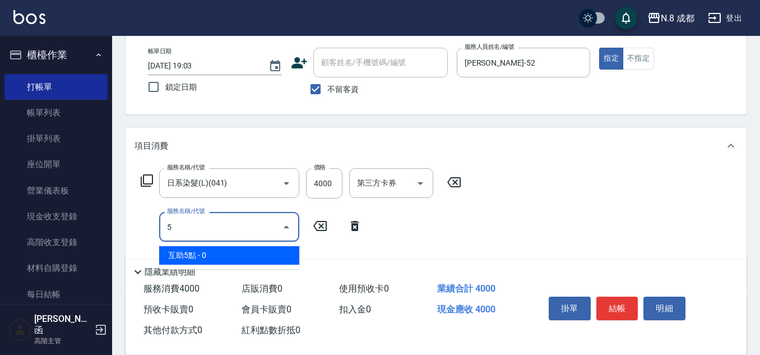
click at [207, 256] on span "互助5點 - 0" at bounding box center [229, 255] width 140 height 18
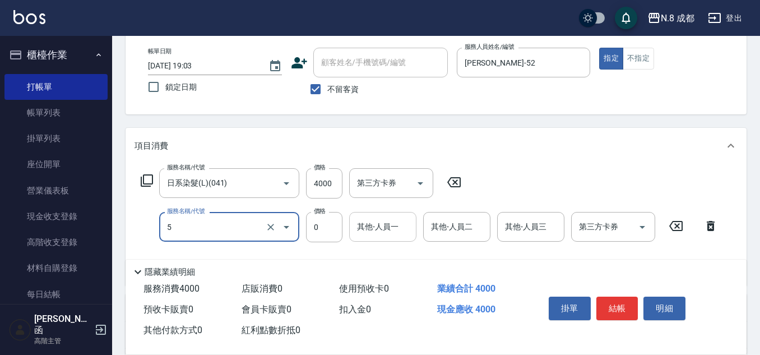
type input "互助5點(5)"
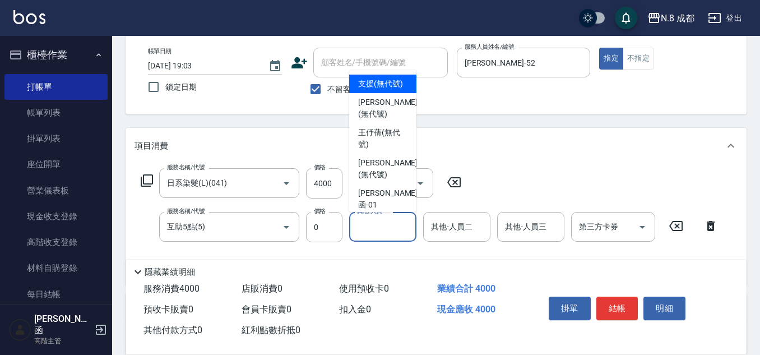
click at [380, 232] on input "其他-人員一" at bounding box center [382, 227] width 57 height 20
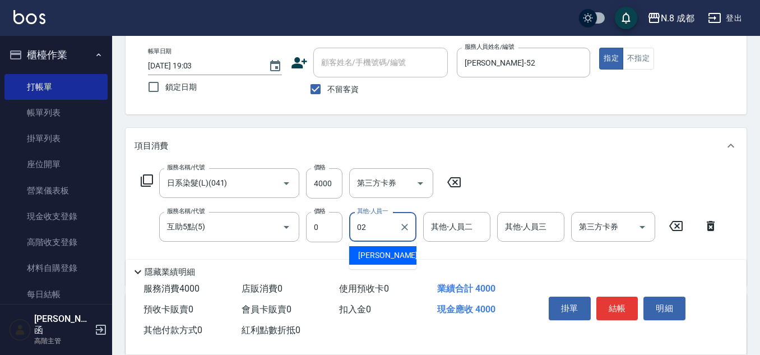
click at [384, 250] on span "[PERSON_NAME]-02" at bounding box center [393, 255] width 71 height 12
type input "[PERSON_NAME]-02"
click at [614, 300] on button "結帳" at bounding box center [617, 309] width 42 height 24
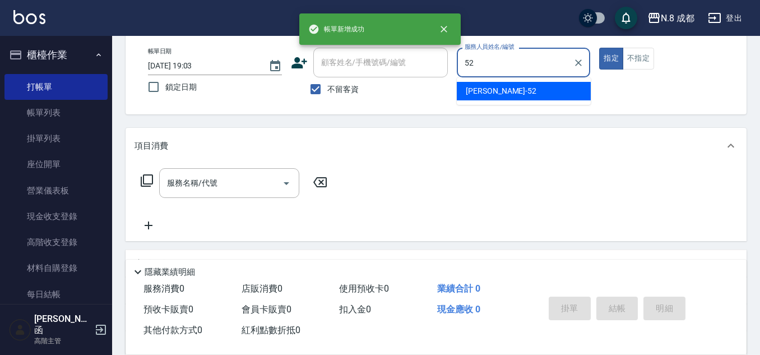
click at [474, 93] on span "[PERSON_NAME]-52" at bounding box center [501, 91] width 71 height 12
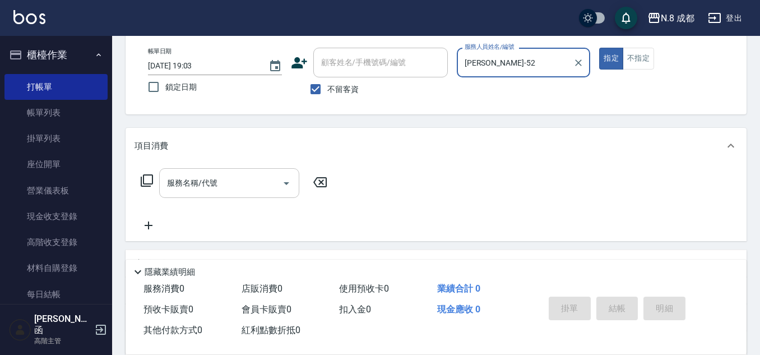
type input "[PERSON_NAME]-52"
click at [205, 180] on input "服務名稱/代號" at bounding box center [220, 183] width 113 height 20
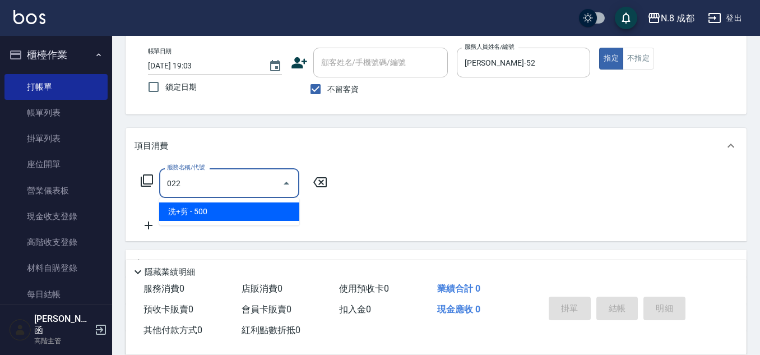
drag, startPoint x: 206, startPoint y: 210, endPoint x: 256, endPoint y: 199, distance: 51.7
click at [206, 211] on span "洗+剪 - 500" at bounding box center [229, 211] width 140 height 18
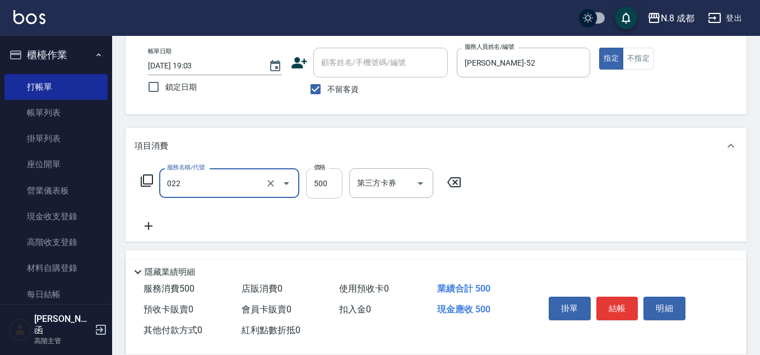
type input "洗+剪(022)"
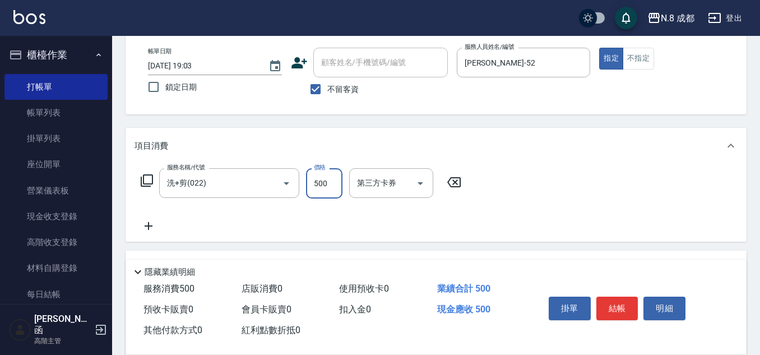
click at [324, 181] on input "500" at bounding box center [324, 183] width 36 height 30
type input "400"
click at [154, 227] on icon at bounding box center [149, 225] width 28 height 13
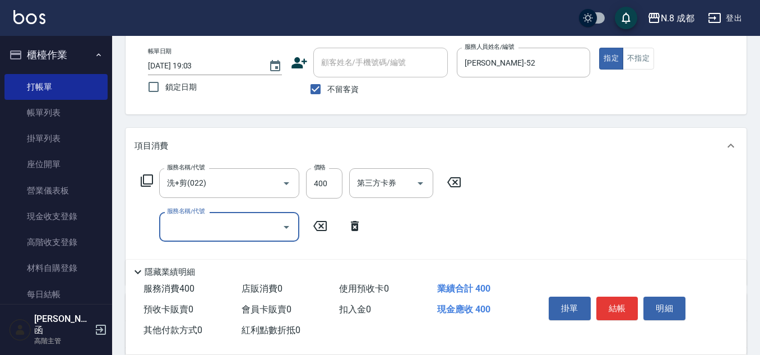
click at [188, 226] on input "服務名稱/代號" at bounding box center [220, 227] width 113 height 20
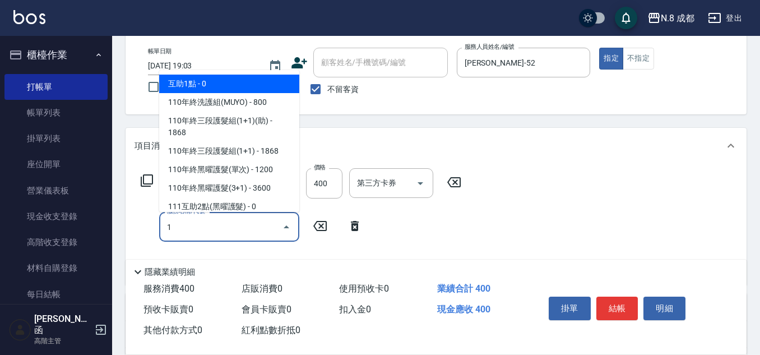
click at [228, 85] on span "互助1點 - 0" at bounding box center [229, 84] width 140 height 18
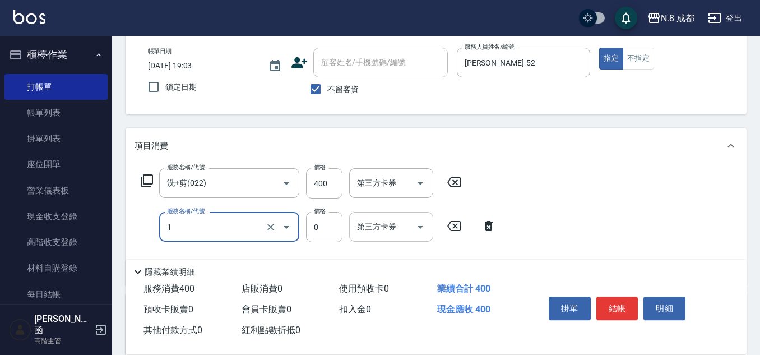
type input "互助1點(1)"
click at [373, 225] on input "第三方卡券" at bounding box center [382, 227] width 57 height 20
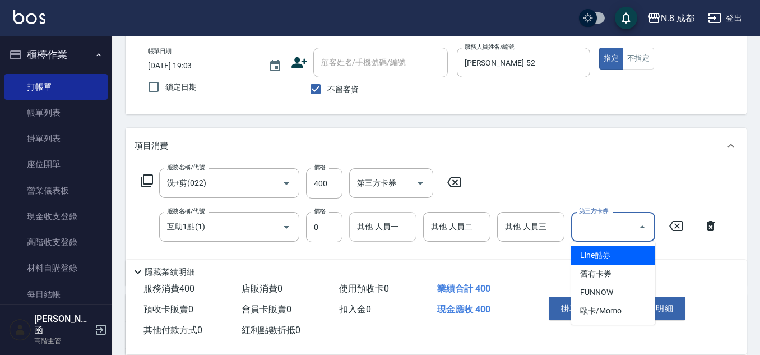
drag, startPoint x: 397, startPoint y: 226, endPoint x: 392, endPoint y: 229, distance: 6.0
click at [397, 226] on input "其他-人員一" at bounding box center [382, 227] width 57 height 20
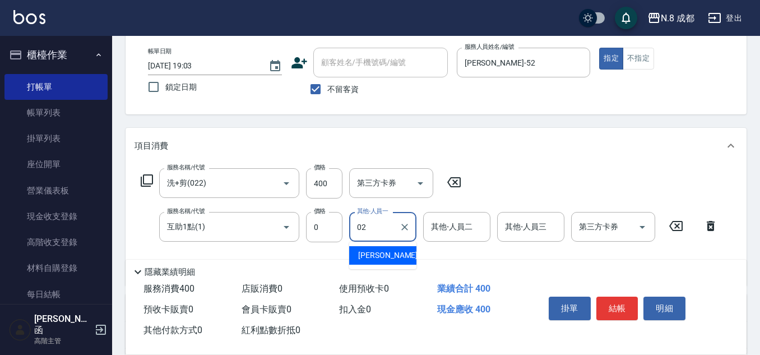
click at [389, 252] on span "[PERSON_NAME]-02" at bounding box center [393, 255] width 71 height 12
type input "[PERSON_NAME]-02"
click at [622, 299] on button "結帳" at bounding box center [617, 309] width 42 height 24
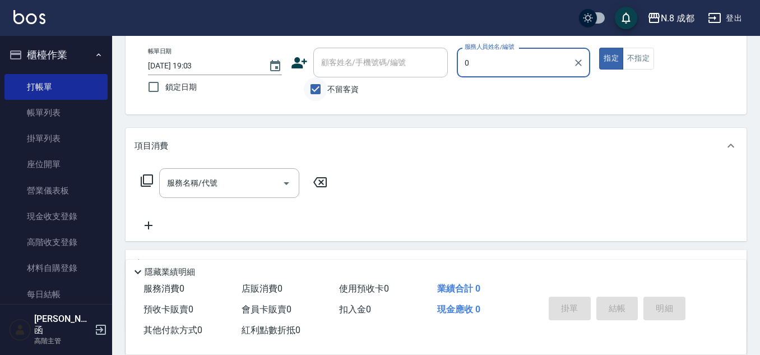
type input "0"
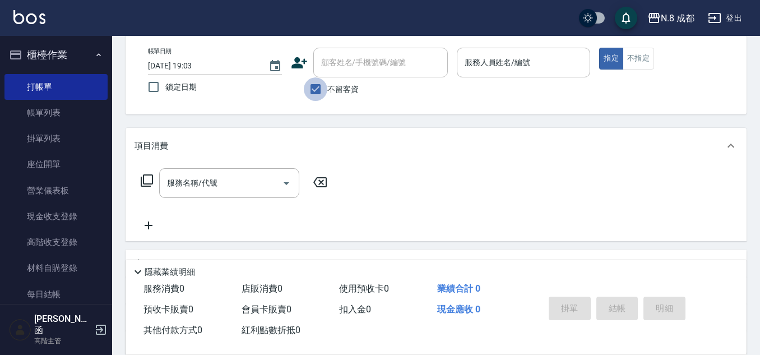
drag, startPoint x: 319, startPoint y: 89, endPoint x: 331, endPoint y: 75, distance: 18.7
click at [320, 87] on input "不留客資" at bounding box center [316, 89] width 24 height 24
checkbox input "false"
click at [331, 75] on div "顧客姓名/手機號碼/編號" at bounding box center [380, 63] width 135 height 30
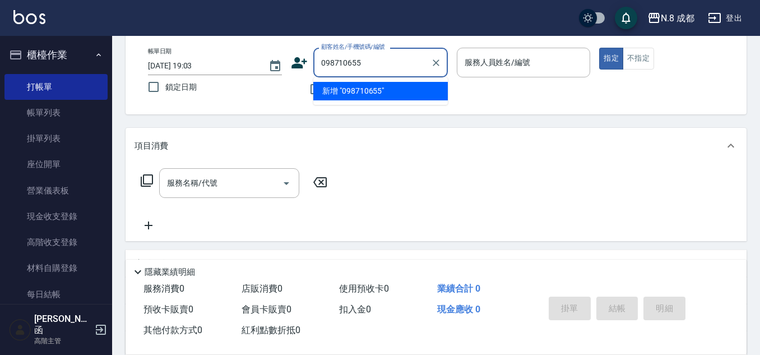
type input "0987106552"
drag, startPoint x: 406, startPoint y: 68, endPoint x: 229, endPoint y: 68, distance: 177.1
click at [229, 68] on div "帳單日期 [DATE] 19:03 鎖定日期 顧客姓名/手機號碼/編號 0987106552 顧客姓名/手機號碼/編號 不留客資 服務人員姓名/編號 服務人員…" at bounding box center [436, 74] width 594 height 53
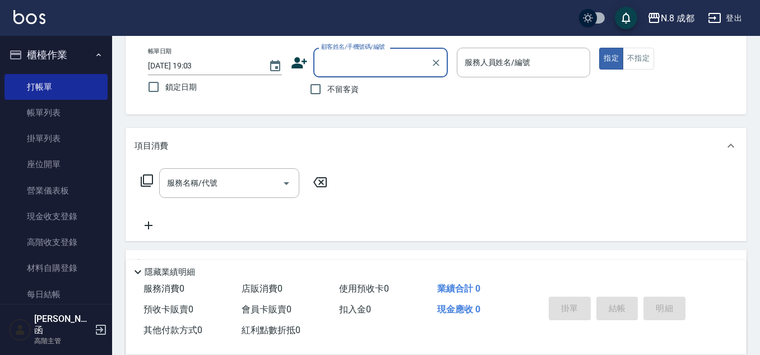
click at [299, 63] on icon at bounding box center [299, 62] width 17 height 17
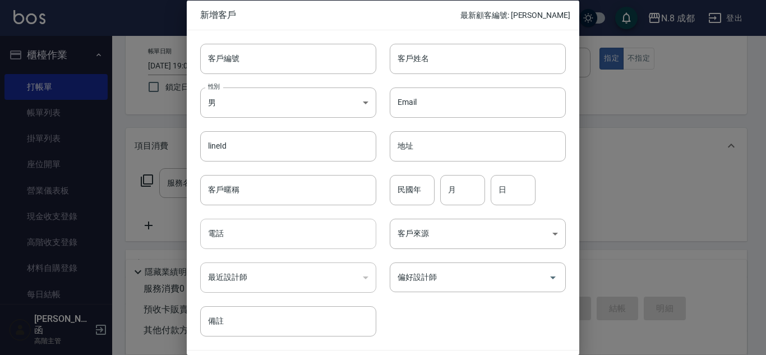
drag, startPoint x: 264, startPoint y: 236, endPoint x: 272, endPoint y: 219, distance: 18.8
click at [264, 235] on input "電話" at bounding box center [288, 234] width 176 height 30
paste input "0987106552"
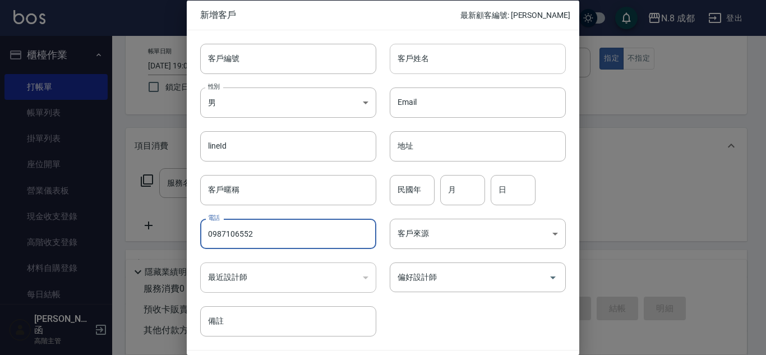
type input "0987106552"
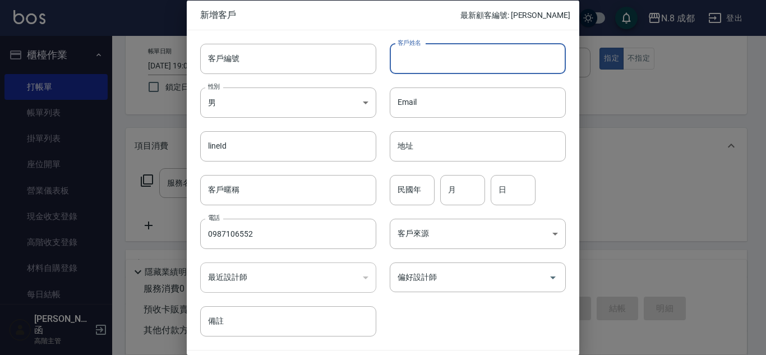
drag, startPoint x: 452, startPoint y: 59, endPoint x: 451, endPoint y: 67, distance: 8.4
click at [452, 59] on input "客戶姓名" at bounding box center [478, 58] width 176 height 30
type input "黃?嬌"
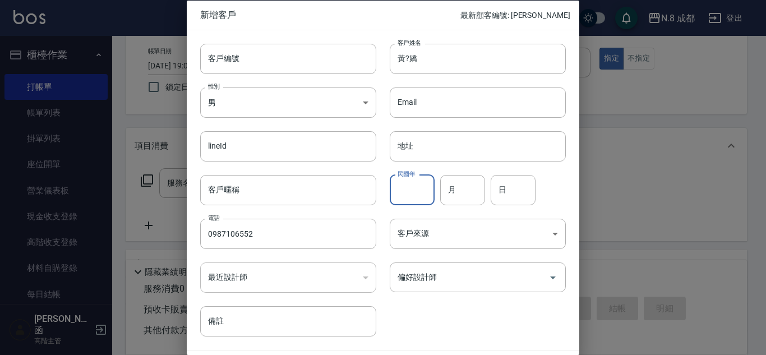
click at [403, 186] on input "民國年" at bounding box center [412, 189] width 45 height 30
type input "88"
click at [472, 195] on input "月" at bounding box center [462, 189] width 45 height 30
drag, startPoint x: 479, startPoint y: 188, endPoint x: 418, endPoint y: 178, distance: 61.8
click at [418, 179] on div "民國年 88 民國年 月 0 月 日 日" at bounding box center [470, 183] width 189 height 44
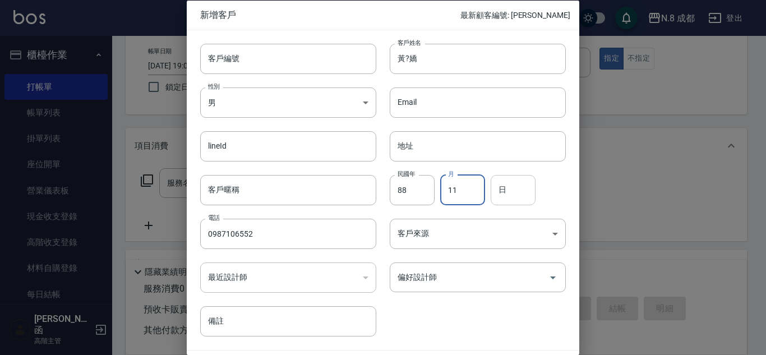
type input "11"
click at [504, 189] on input "日" at bounding box center [512, 189] width 45 height 30
type input "01"
click at [470, 273] on input "偏好設計師" at bounding box center [469, 277] width 149 height 20
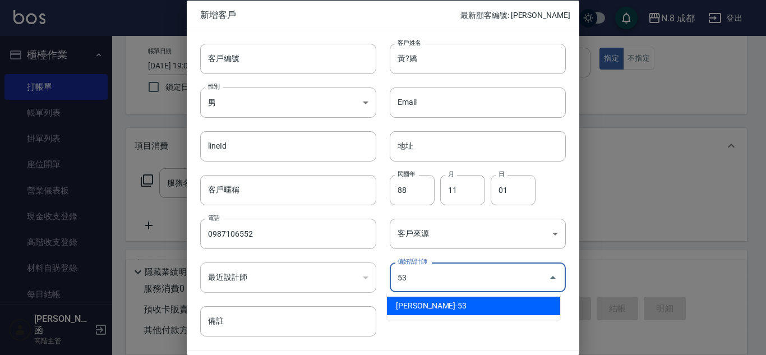
click at [446, 300] on li "[PERSON_NAME]-53" at bounding box center [473, 306] width 173 height 18
type input "[PERSON_NAME]"
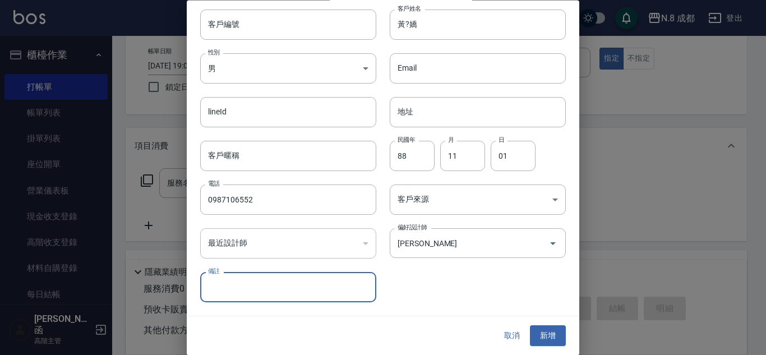
drag, startPoint x: 529, startPoint y: 328, endPoint x: 503, endPoint y: 274, distance: 60.4
click at [530, 329] on button "新增" at bounding box center [548, 336] width 36 height 21
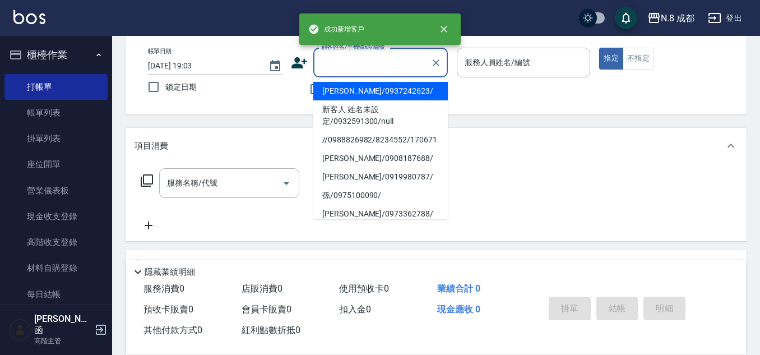
click at [384, 61] on input "顧客姓名/手機號碼/編號" at bounding box center [372, 63] width 108 height 20
paste input "0987106552"
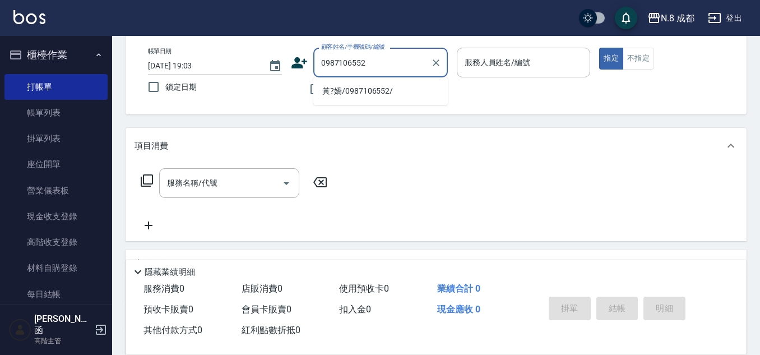
click at [358, 87] on li "黃?嬌/0987106552/" at bounding box center [380, 91] width 135 height 18
type input "黃?嬌/0987106552/"
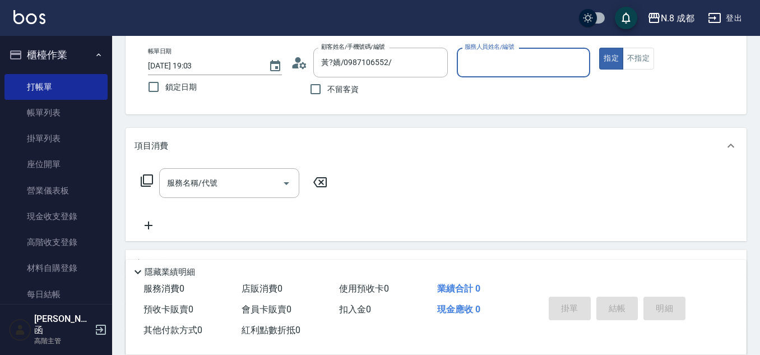
type input "[PERSON_NAME]-53"
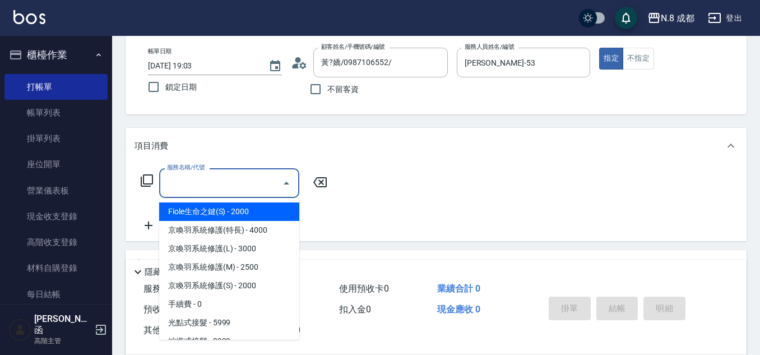
click at [220, 180] on input "服務名稱/代號" at bounding box center [220, 183] width 113 height 20
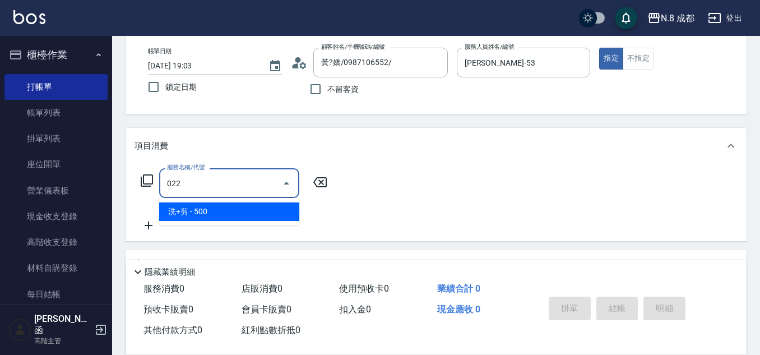
click at [223, 205] on span "洗+剪 - 500" at bounding box center [229, 211] width 140 height 18
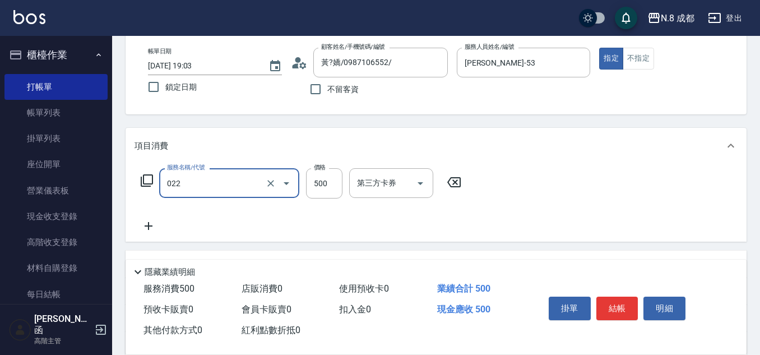
type input "洗+剪(022)"
click at [305, 184] on div "服務名稱/代號 洗+剪(022) 服務名稱/代號 價格 500 價格 第三方卡券 第三方卡券" at bounding box center [302, 183] width 334 height 30
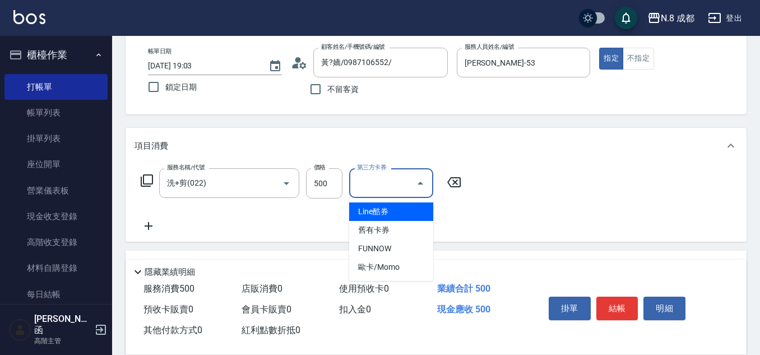
click at [354, 190] on input "第三方卡券" at bounding box center [382, 183] width 57 height 20
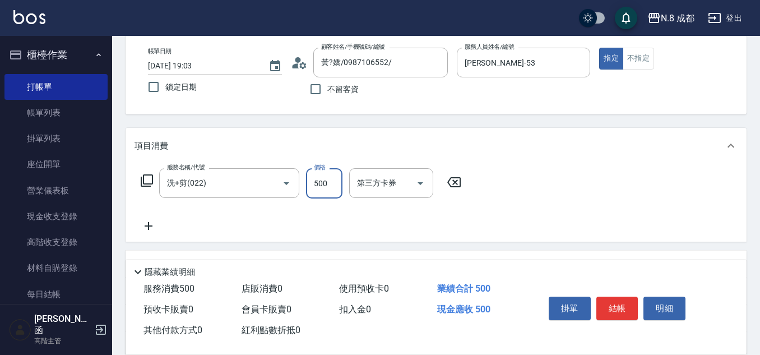
click at [337, 183] on input "500" at bounding box center [324, 183] width 36 height 30
type input "600"
click at [620, 299] on button "結帳" at bounding box center [617, 309] width 42 height 24
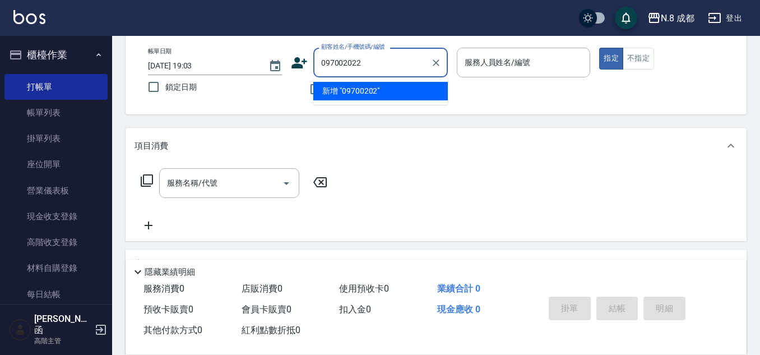
type input "0970020220"
drag, startPoint x: 367, startPoint y: 62, endPoint x: 295, endPoint y: 70, distance: 72.7
click at [295, 70] on div "顧客姓名/手機號碼/編號 0970020220 顧客姓名/手機號碼/編號" at bounding box center [369, 63] width 157 height 30
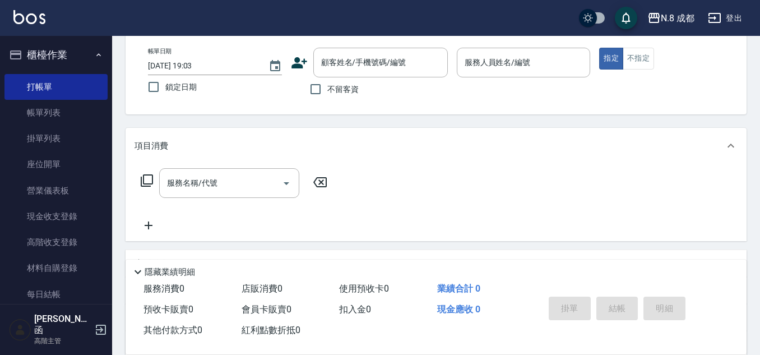
click at [303, 64] on icon at bounding box center [299, 62] width 17 height 17
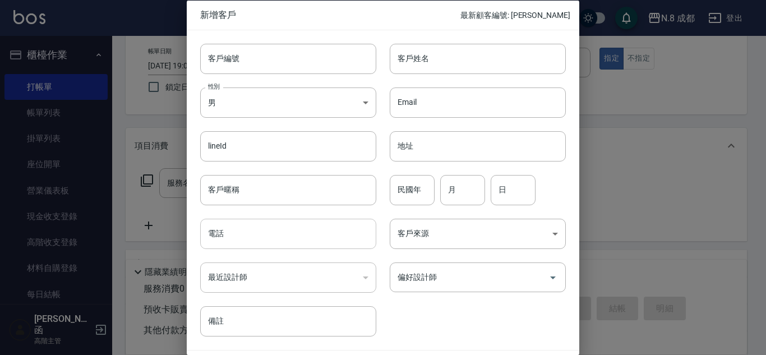
click at [313, 224] on input "電話" at bounding box center [288, 234] width 176 height 30
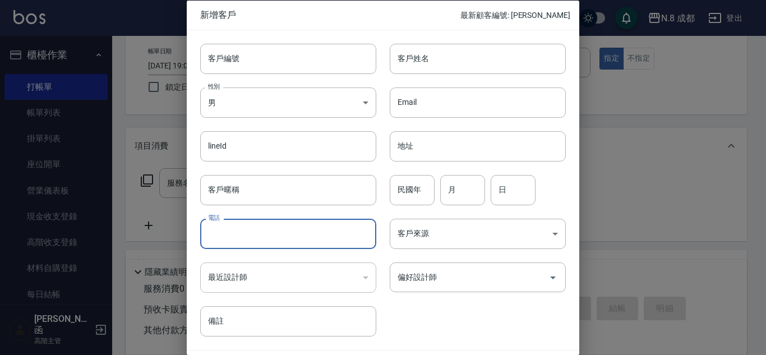
paste input "0970020220"
type input "0970020220"
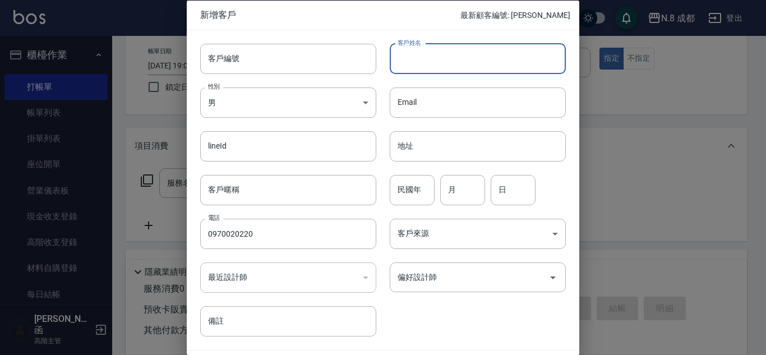
click at [486, 70] on input "客戶姓名" at bounding box center [478, 58] width 176 height 30
type input "[PERSON_NAME]"
click at [462, 277] on input "偏好設計師" at bounding box center [469, 277] width 149 height 20
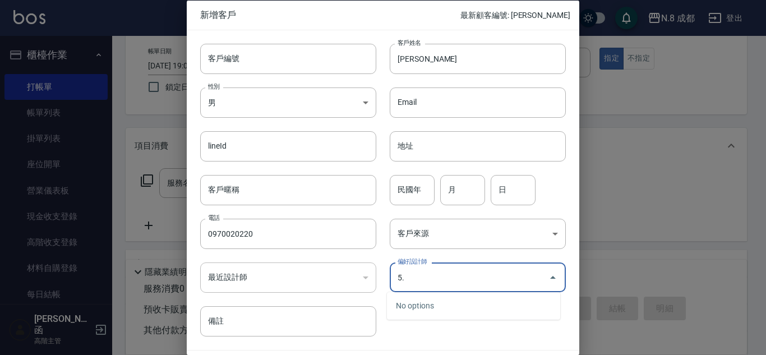
drag, startPoint x: 419, startPoint y: 280, endPoint x: 378, endPoint y: 278, distance: 41.5
click at [378, 278] on div "偏好設計師 5. 偏好設計師" at bounding box center [470, 271] width 189 height 44
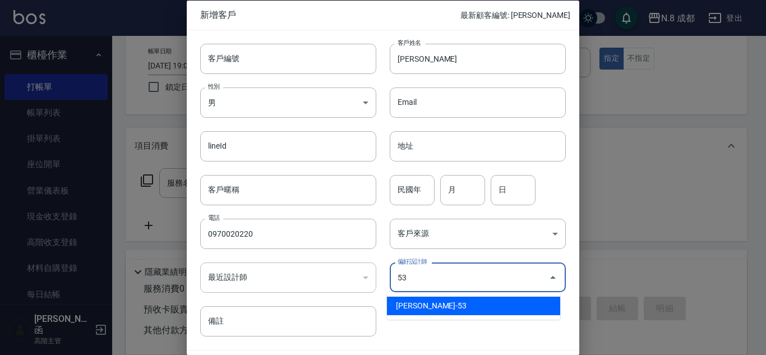
click at [439, 304] on li "[PERSON_NAME]-53" at bounding box center [473, 306] width 173 height 18
type input "[PERSON_NAME]"
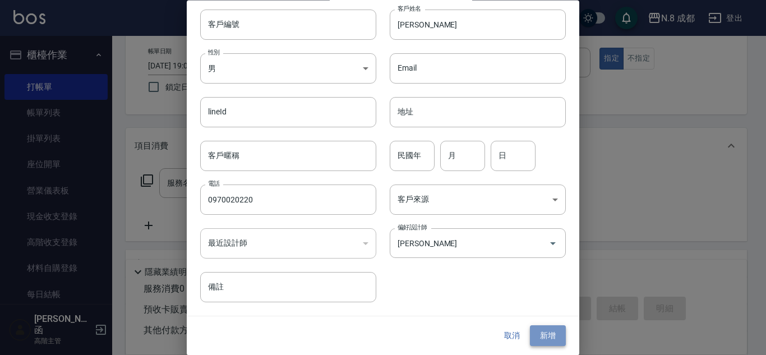
click at [548, 338] on button "新增" at bounding box center [548, 336] width 36 height 21
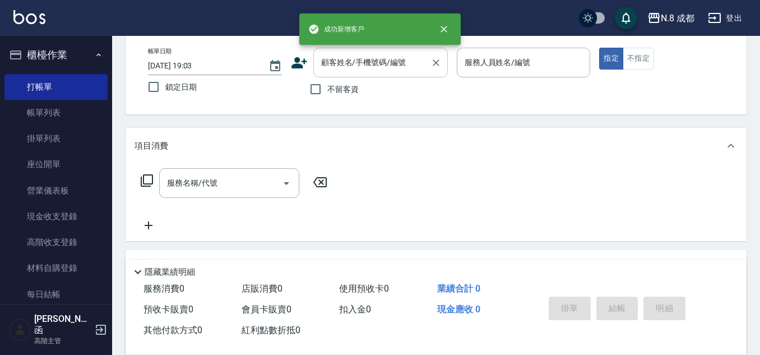
click at [385, 70] on input "顧客姓名/手機號碼/編號" at bounding box center [372, 63] width 108 height 20
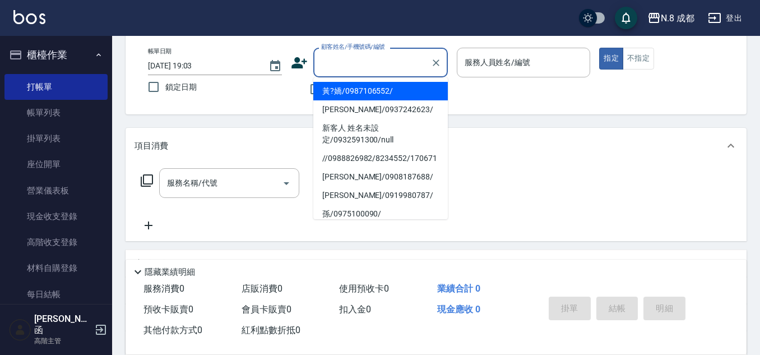
paste input "0970020220"
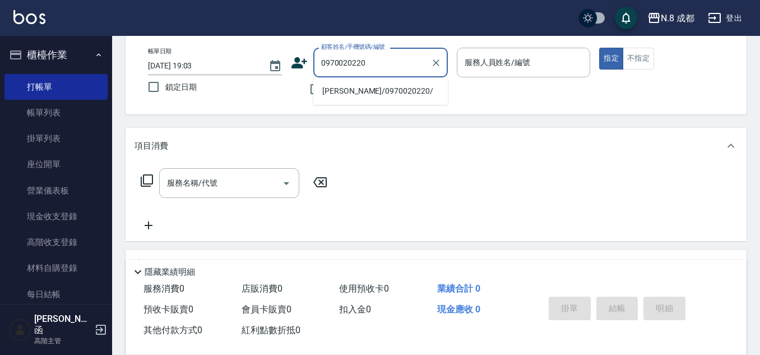
click at [395, 89] on li "[PERSON_NAME]/0970020220/" at bounding box center [380, 91] width 135 height 18
type input "[PERSON_NAME]/0970020220/"
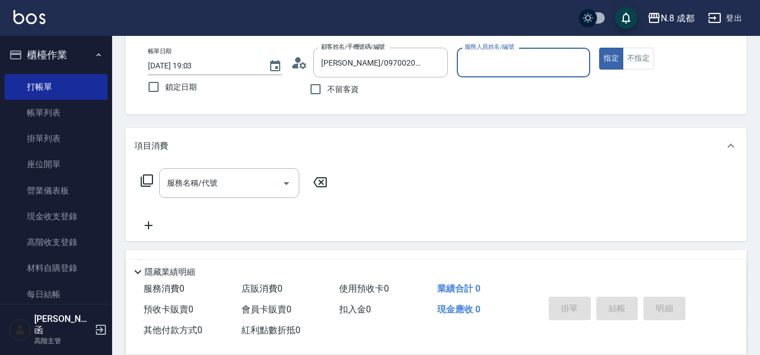
type input "[PERSON_NAME]-53"
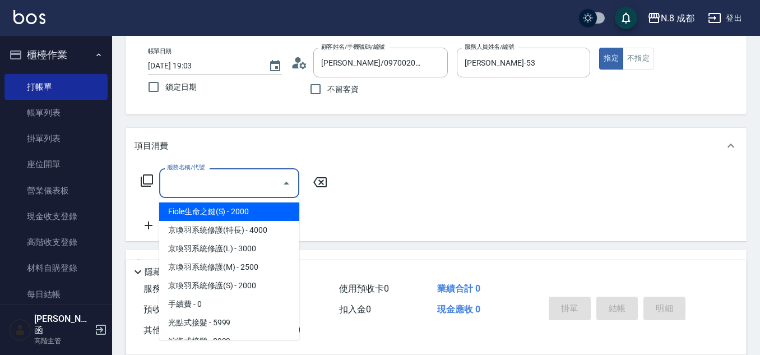
click at [209, 183] on input "服務名稱/代號" at bounding box center [220, 183] width 113 height 20
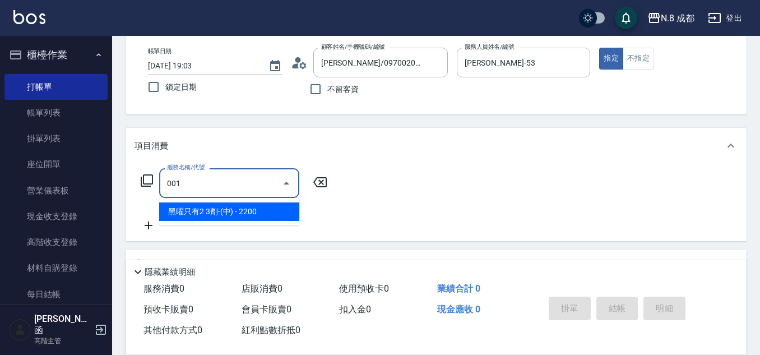
click at [227, 216] on span "黑曜只有2 3劑-(中) - 2200" at bounding box center [229, 211] width 140 height 18
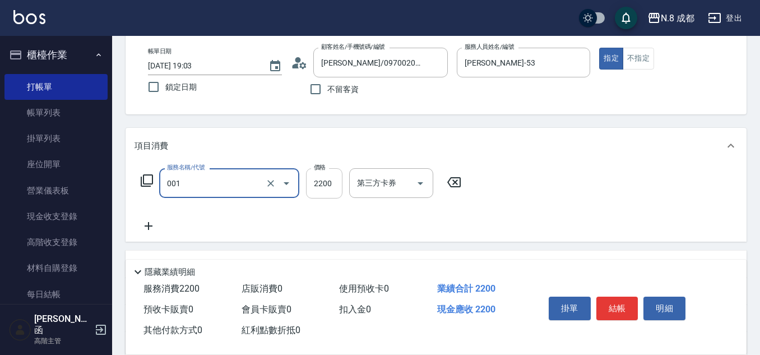
type input "黑曜只有2 3劑-(中)(001)"
click at [332, 185] on input "2200" at bounding box center [324, 183] width 36 height 30
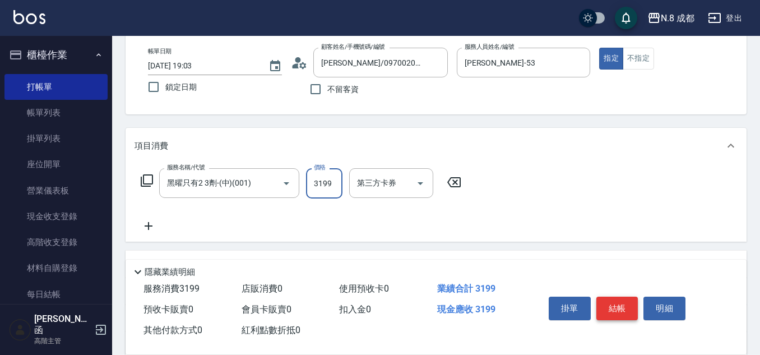
type input "3199"
click at [614, 304] on button "結帳" at bounding box center [617, 309] width 42 height 24
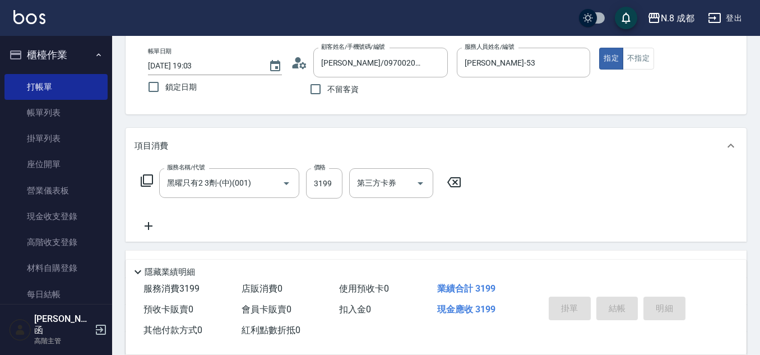
type input "[DATE] 19:11"
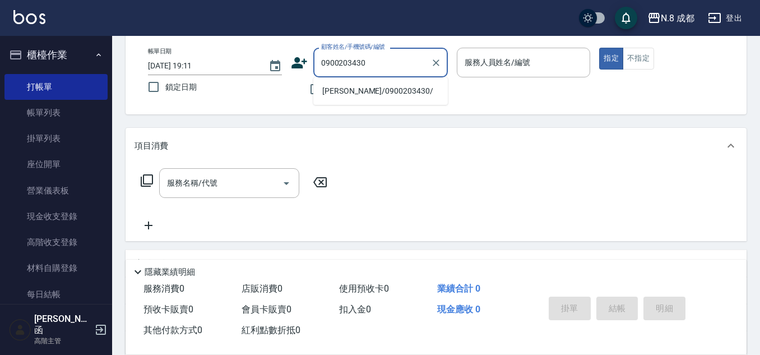
click at [410, 85] on li "[PERSON_NAME]/0900203430/" at bounding box center [380, 91] width 135 height 18
type input "[PERSON_NAME]/0900203430/"
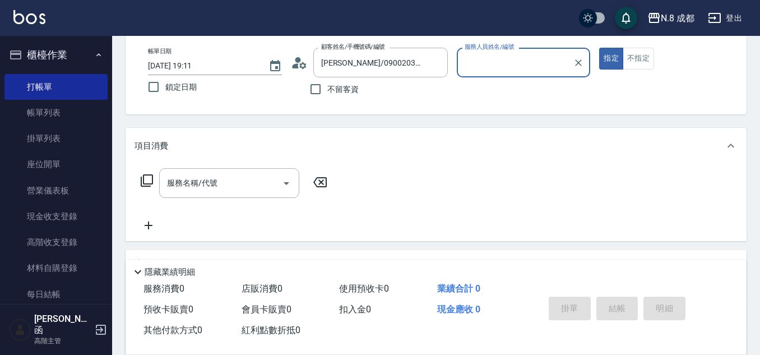
type input "[PERSON_NAME]-53"
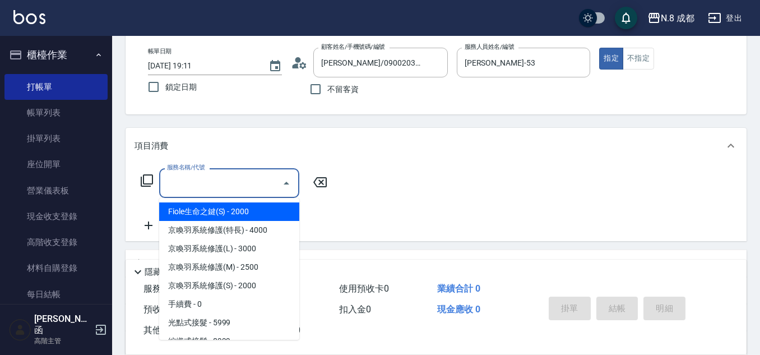
click at [223, 184] on input "服務名稱/代號" at bounding box center [220, 183] width 113 height 20
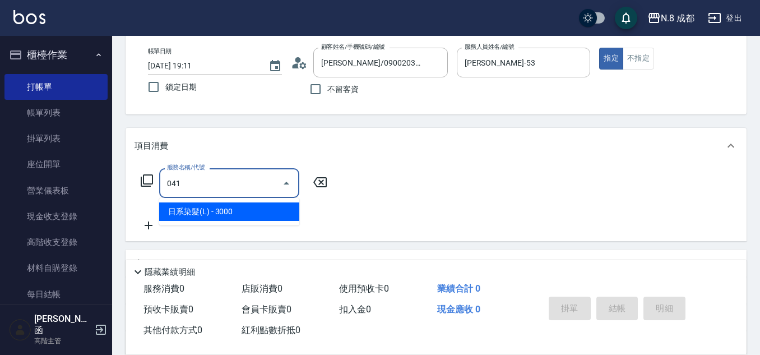
drag, startPoint x: 223, startPoint y: 209, endPoint x: 237, endPoint y: 209, distance: 14.0
click at [237, 209] on span "日系染髮(L) - 3000" at bounding box center [229, 211] width 140 height 18
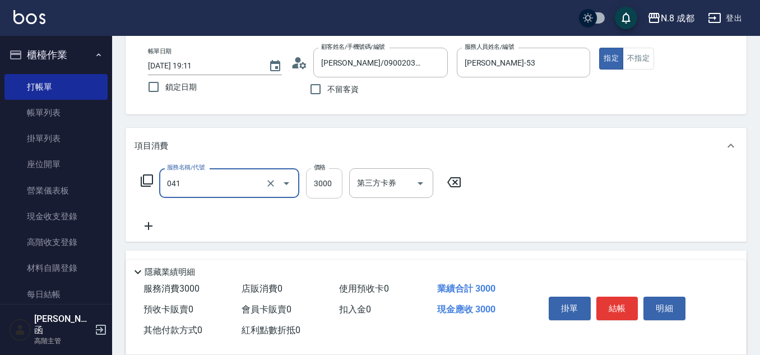
type input "日系染髮(L)(041)"
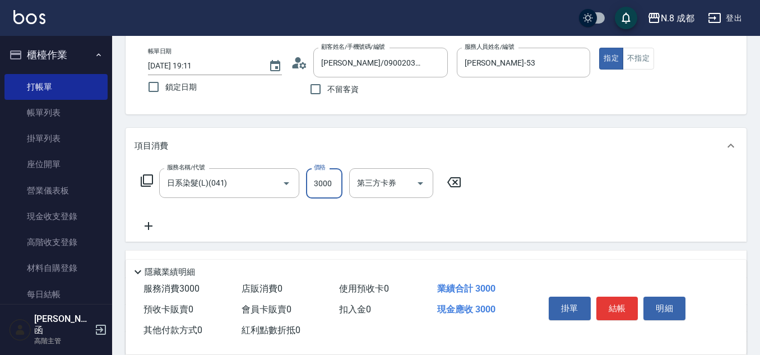
click at [318, 185] on input "3000" at bounding box center [324, 183] width 36 height 30
type input "3480"
click at [620, 304] on button "結帳" at bounding box center [617, 309] width 42 height 24
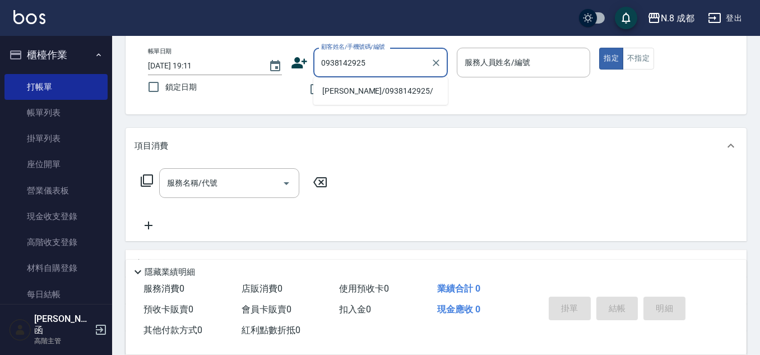
click at [390, 89] on li "[PERSON_NAME]/0938142925/" at bounding box center [380, 91] width 135 height 18
type input "[PERSON_NAME]/0938142925/"
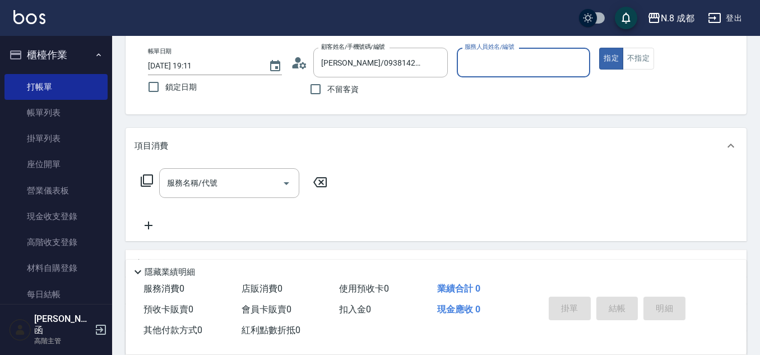
type input "[PERSON_NAME]-11"
click at [581, 64] on icon "Clear" at bounding box center [578, 62] width 11 height 11
click at [542, 64] on input "服務人員姓名/編號" at bounding box center [524, 63] width 124 height 20
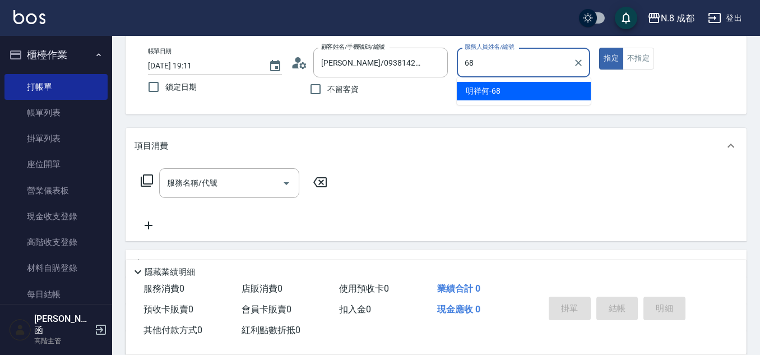
drag, startPoint x: 507, startPoint y: 94, endPoint x: 141, endPoint y: 205, distance: 383.2
click at [507, 94] on div "明祥何 -68" at bounding box center [524, 91] width 134 height 18
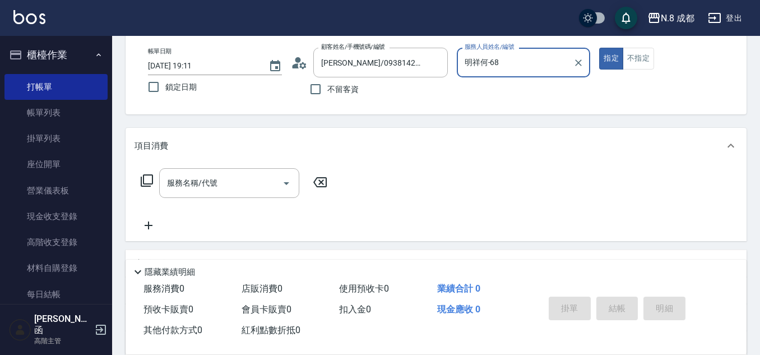
type input "明祥何-68"
click at [203, 187] on input "服務名稱/代號" at bounding box center [220, 183] width 113 height 20
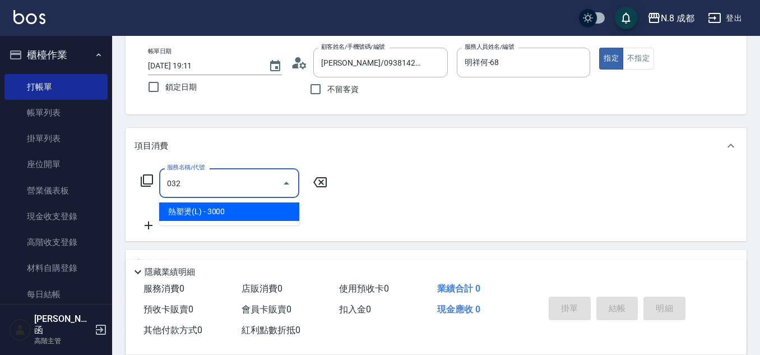
click at [228, 219] on span "熱塑燙(L) - 3000" at bounding box center [229, 211] width 140 height 18
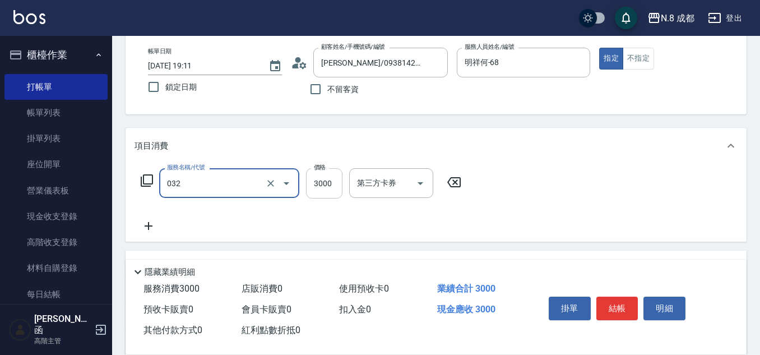
type input "熱塑燙(L)(032)"
click at [331, 188] on input "3000" at bounding box center [324, 183] width 36 height 30
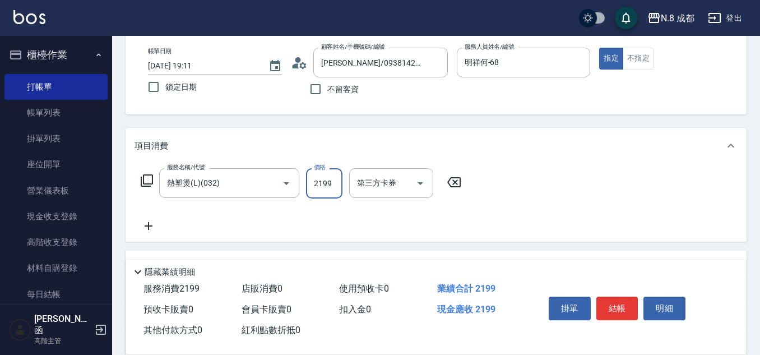
type input "2199"
click at [156, 226] on icon at bounding box center [149, 225] width 28 height 13
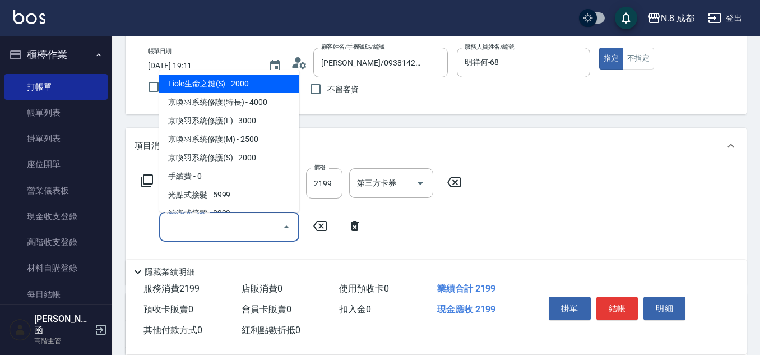
click at [179, 228] on input "服務名稱/代號" at bounding box center [220, 227] width 113 height 20
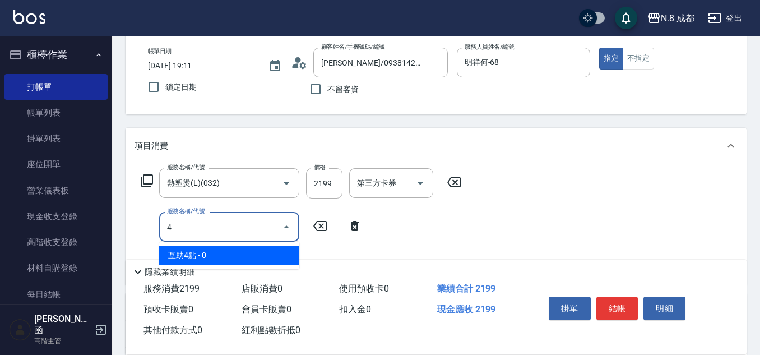
click at [211, 247] on span "互助4點 - 0" at bounding box center [229, 255] width 140 height 18
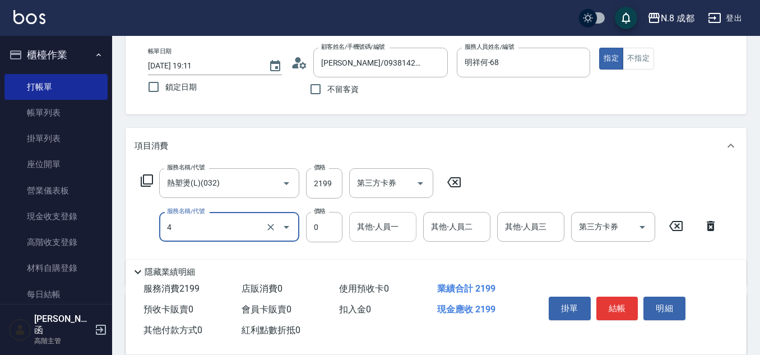
type input "互助4點(4)"
click at [399, 226] on div "其他-人員一" at bounding box center [382, 227] width 67 height 30
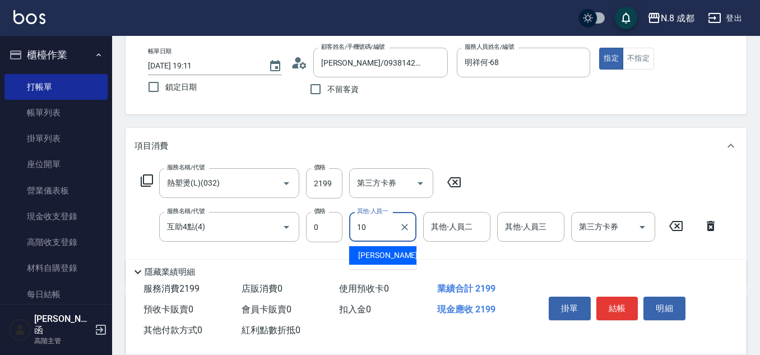
click at [400, 253] on div "[PERSON_NAME]-10" at bounding box center [382, 255] width 67 height 18
type input "[PERSON_NAME]-10"
click at [626, 299] on button "結帳" at bounding box center [617, 309] width 42 height 24
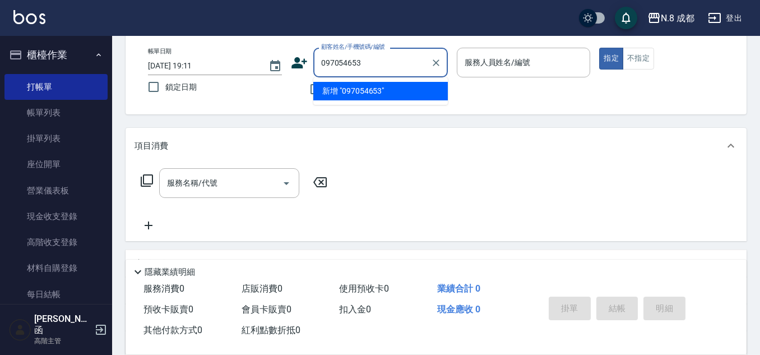
type input "0970546530"
drag, startPoint x: 389, startPoint y: 62, endPoint x: 201, endPoint y: 74, distance: 188.7
click at [201, 74] on div "帳單日期 [DATE] 19:11 鎖定日期 顧客姓名/手機號碼/編號 0970546530 顧客姓名/手機號碼/編號 不留客資 服務人員姓名/編號 服務人員…" at bounding box center [436, 74] width 594 height 53
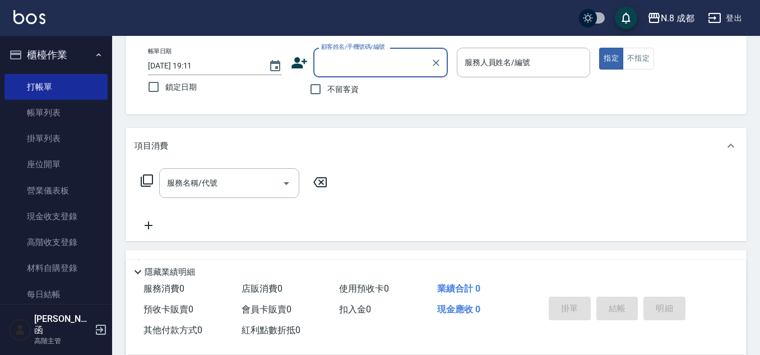
click at [291, 58] on icon at bounding box center [299, 62] width 17 height 17
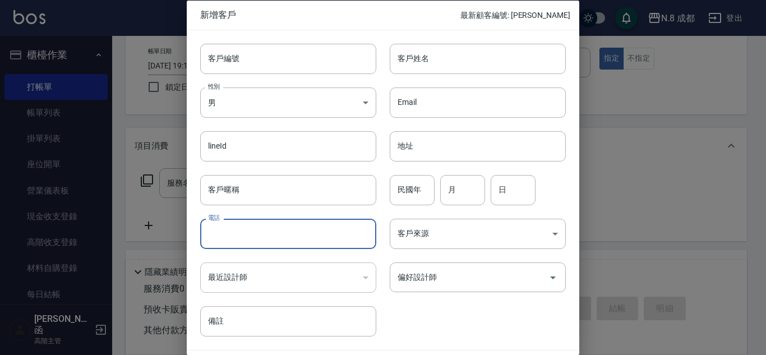
click at [263, 228] on input "電話" at bounding box center [288, 234] width 176 height 30
paste input "0970546530"
type input "0970546530"
click at [455, 61] on input "客戶姓名" at bounding box center [478, 58] width 176 height 30
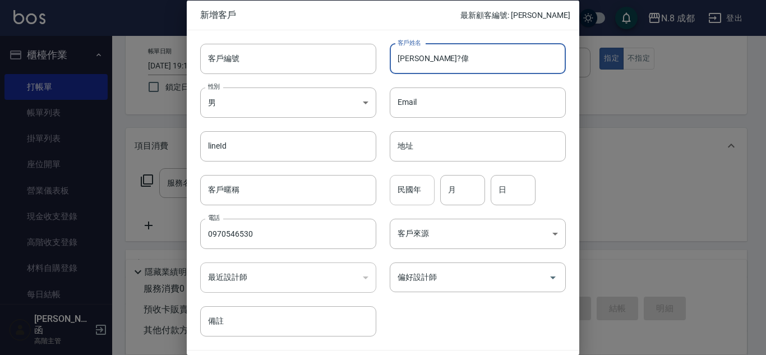
type input "[PERSON_NAME]?偉"
click at [418, 180] on input "民國年" at bounding box center [412, 189] width 45 height 30
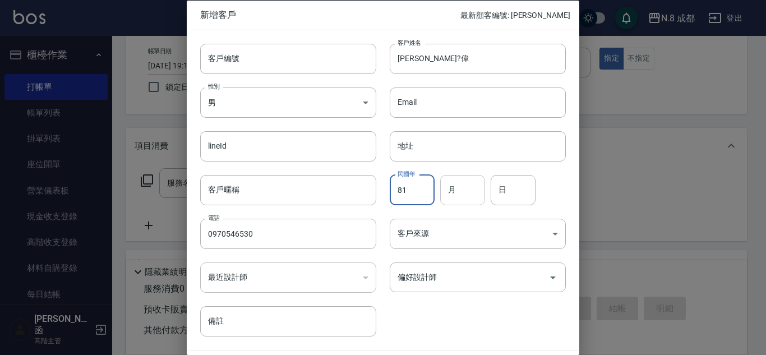
type input "81"
click at [465, 194] on input "月" at bounding box center [462, 189] width 45 height 30
type input "05"
click at [519, 192] on input "日" at bounding box center [512, 189] width 45 height 30
type input "30"
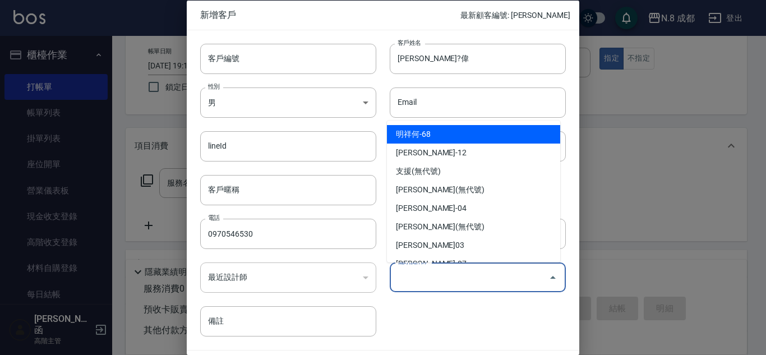
click at [468, 280] on input "偏好設計師" at bounding box center [469, 277] width 149 height 20
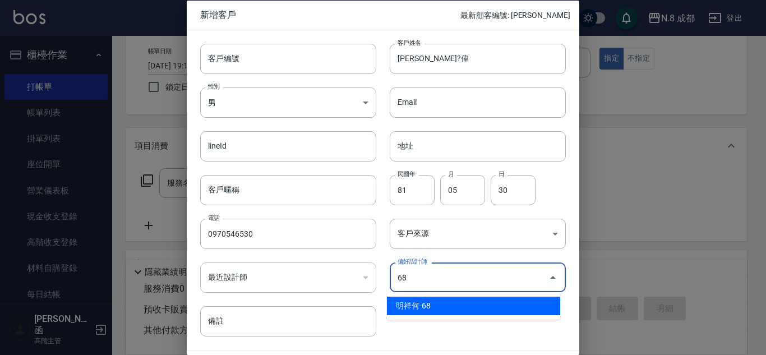
click at [451, 302] on li "明祥何-68" at bounding box center [473, 306] width 173 height 18
type input "明祥何"
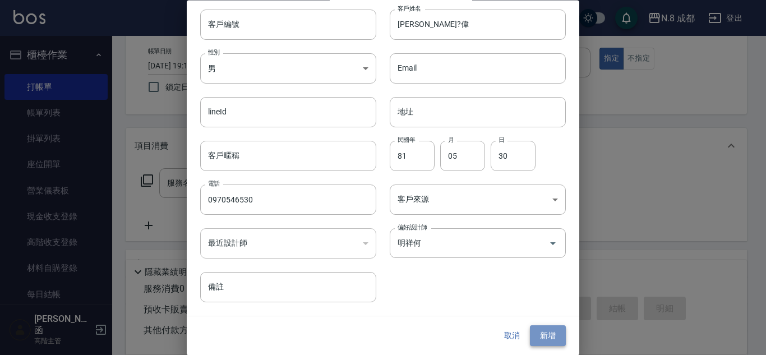
click at [543, 334] on button "新增" at bounding box center [548, 336] width 36 height 21
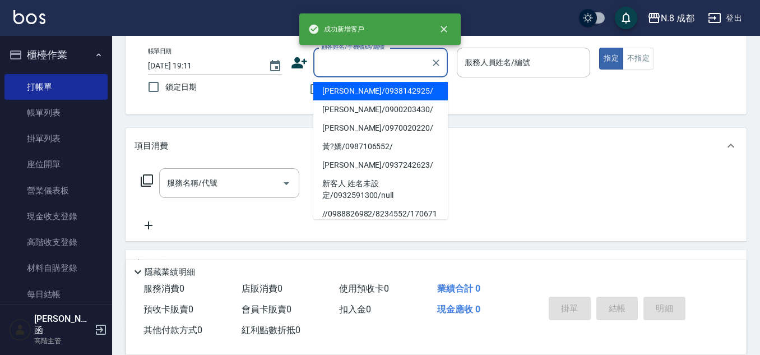
click at [411, 67] on input "顧客姓名/手機號碼/編號" at bounding box center [372, 63] width 108 height 20
paste input "0970546530"
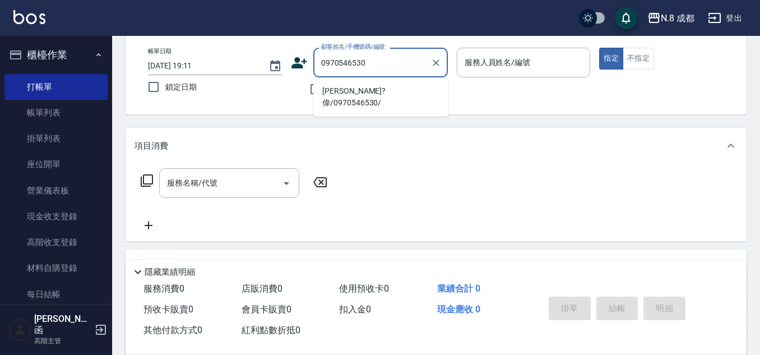
click at [377, 90] on li "[PERSON_NAME]?偉/0970546530/" at bounding box center [380, 97] width 135 height 30
type input "[PERSON_NAME]?偉/0970546530/"
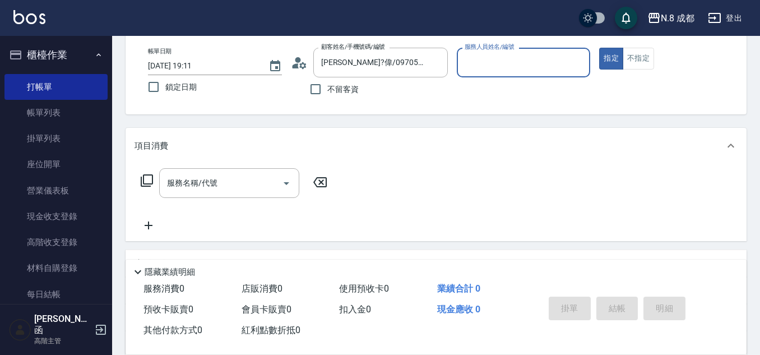
type input "明祥何-68"
click at [225, 179] on input "服務名稱/代號" at bounding box center [220, 183] width 113 height 20
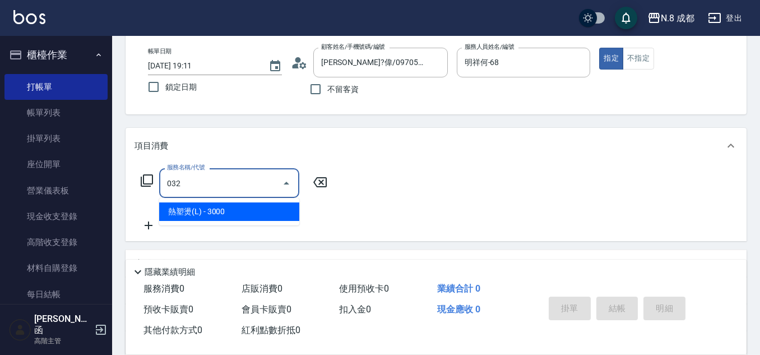
drag, startPoint x: 232, startPoint y: 186, endPoint x: 132, endPoint y: 184, distance: 99.8
click at [132, 184] on div "服務名稱/代號 032 服務名稱/代號" at bounding box center [436, 202] width 621 height 77
click at [216, 211] on span "黑曜只有2 3劑-(短) - 1800" at bounding box center [229, 211] width 140 height 18
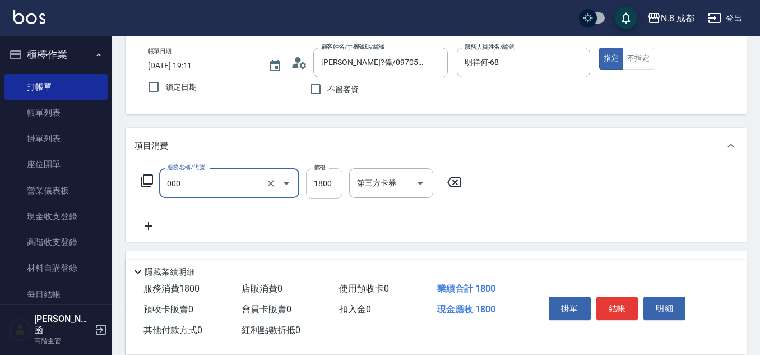
type input "黑曜只有2 3劑-(短)(000)"
click at [326, 188] on input "1800" at bounding box center [324, 183] width 36 height 30
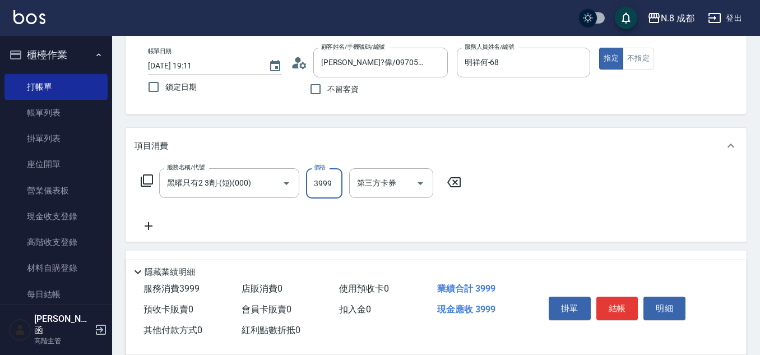
type input "3999"
click at [152, 223] on icon at bounding box center [149, 225] width 28 height 13
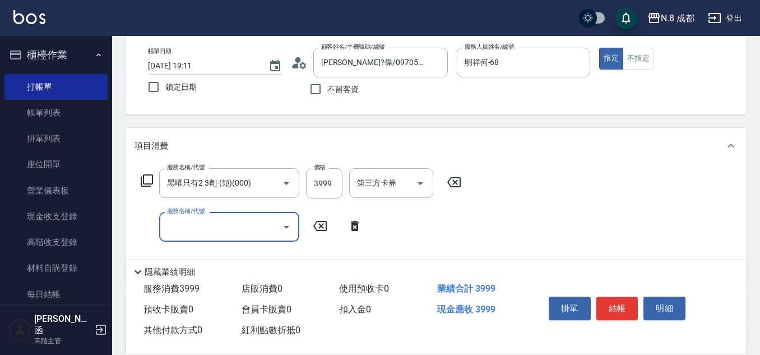
click at [192, 226] on input "服務名稱/代號" at bounding box center [220, 227] width 113 height 20
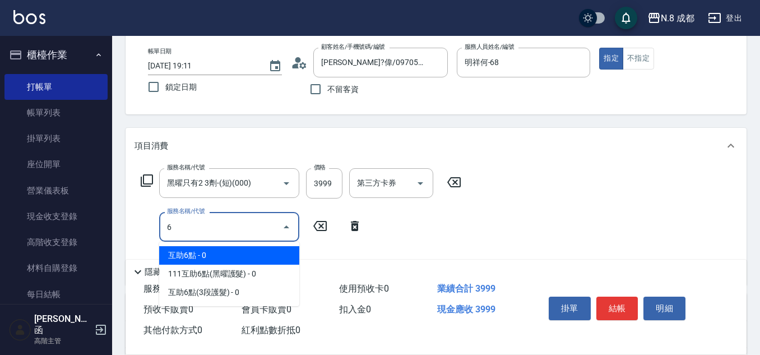
click at [201, 255] on span "互助6點 - 0" at bounding box center [229, 255] width 140 height 18
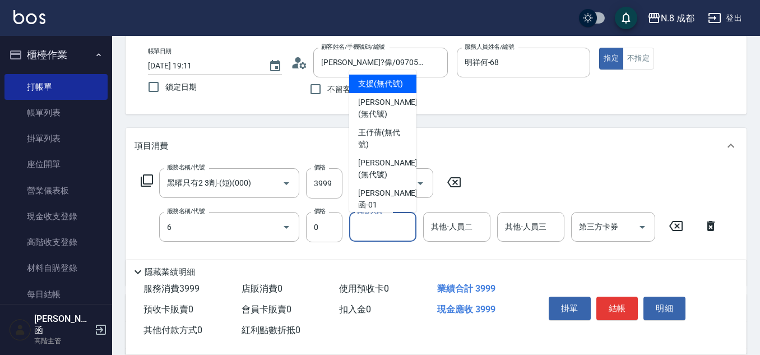
type input "互助6點(6)"
click at [390, 228] on input "其他-人員一" at bounding box center [382, 227] width 57 height 20
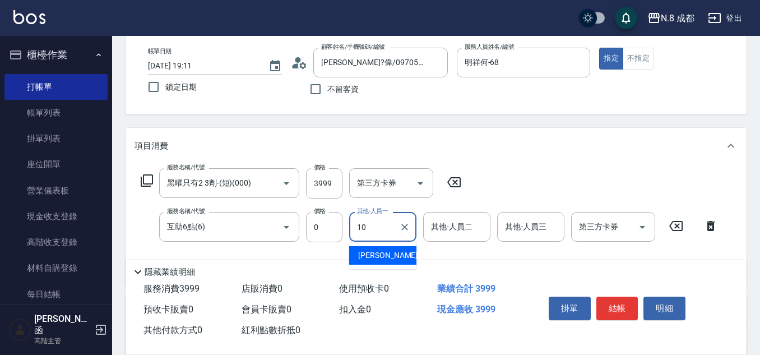
click at [397, 254] on div "[PERSON_NAME]-10" at bounding box center [382, 255] width 67 height 18
type input "[PERSON_NAME]-10"
click at [615, 304] on button "結帳" at bounding box center [617, 309] width 42 height 24
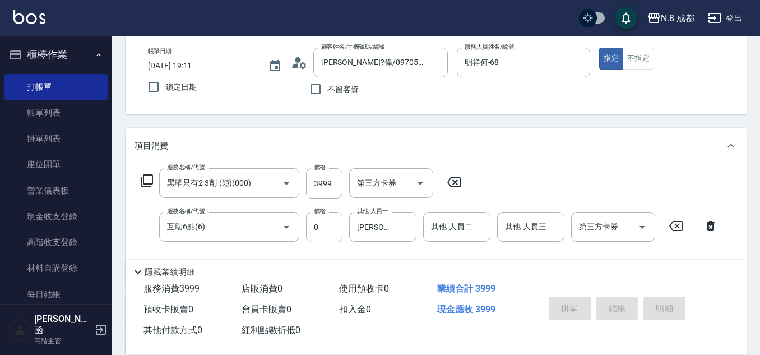
type input "[DATE] 19:12"
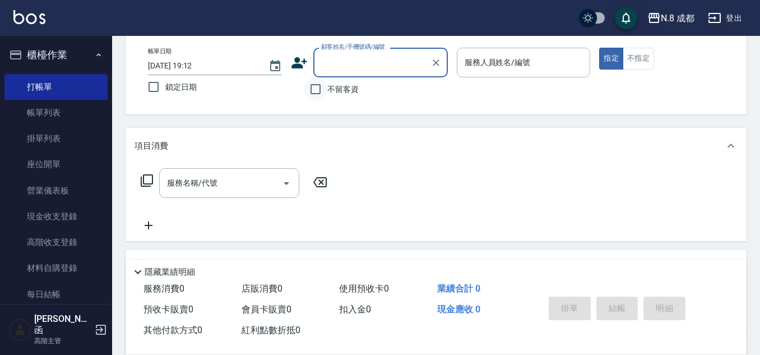
click at [312, 93] on input "不留客資" at bounding box center [316, 89] width 24 height 24
checkbox input "true"
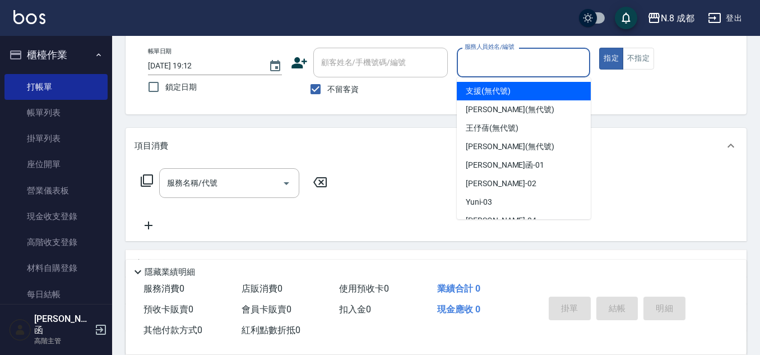
click at [508, 57] on input "服務人員姓名/編號" at bounding box center [524, 63] width 124 height 20
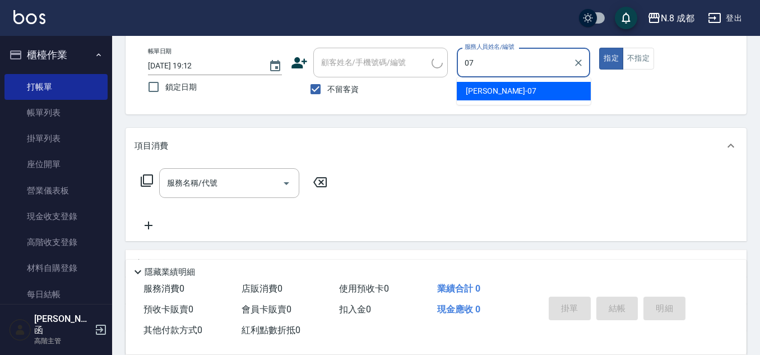
click at [483, 89] on span "[PERSON_NAME] -07" at bounding box center [501, 91] width 71 height 12
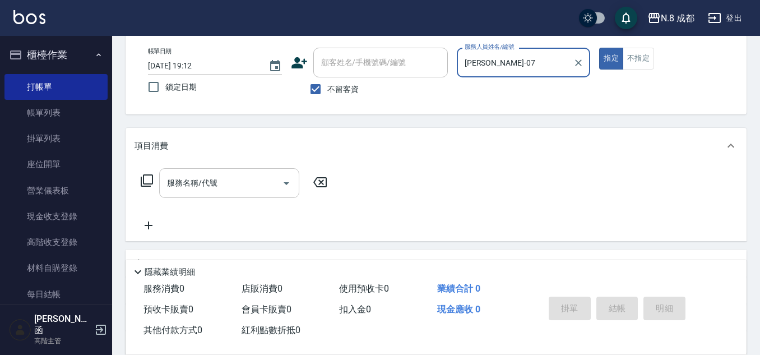
type input "[PERSON_NAME]-07"
click at [208, 181] on input "服務名稱/代號" at bounding box center [220, 183] width 113 height 20
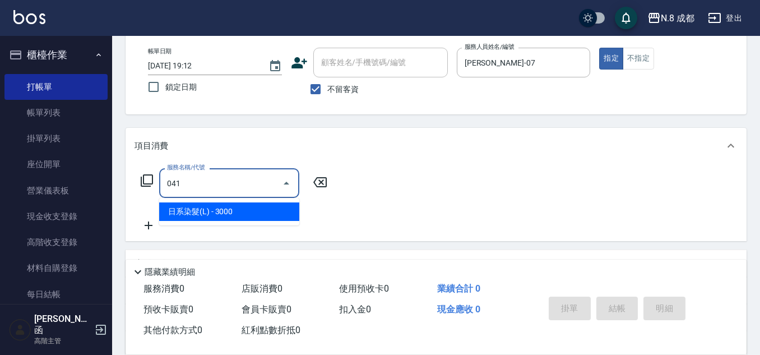
drag, startPoint x: 208, startPoint y: 209, endPoint x: 278, endPoint y: 201, distance: 70.4
click at [210, 209] on span "日系染髮(L) - 3000" at bounding box center [229, 211] width 140 height 18
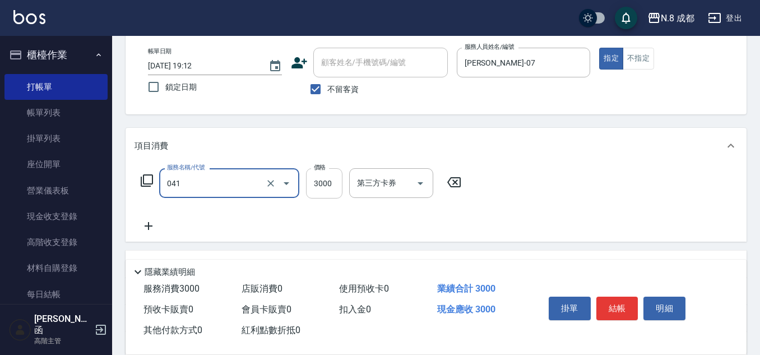
type input "日系染髮(L)(041)"
click at [327, 186] on input "3000" at bounding box center [324, 183] width 36 height 30
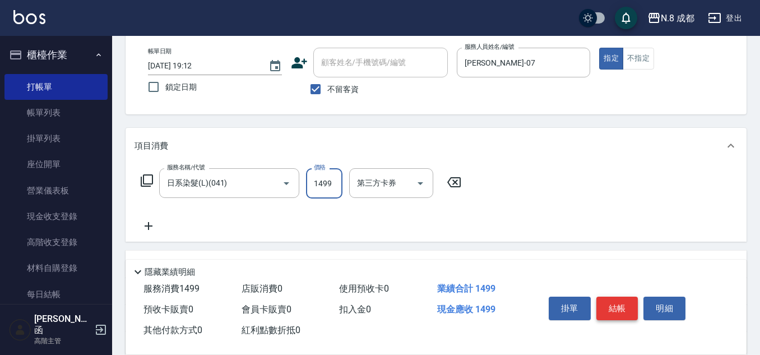
type input "1499"
click at [615, 304] on button "結帳" at bounding box center [617, 309] width 42 height 24
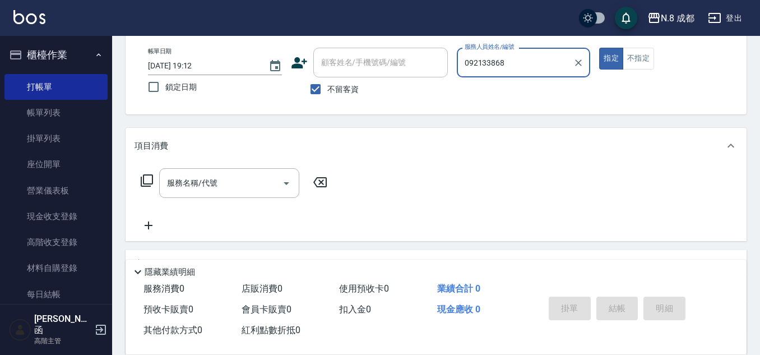
type input "0921338685"
drag, startPoint x: 526, startPoint y: 64, endPoint x: 387, endPoint y: 83, distance: 140.3
click at [387, 83] on div "帳單日期 [DATE] 19:12 鎖定日期 顧客姓名/手機號碼/編號 顧客姓名/手機號碼/編號 不留客資 服務人員姓名/編號 0921338685 服務人員…" at bounding box center [436, 74] width 594 height 53
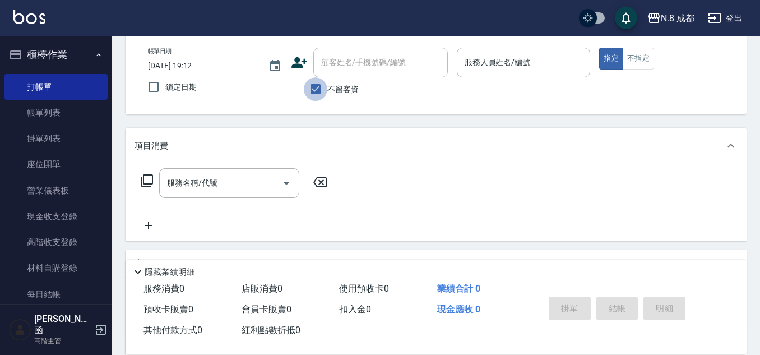
drag, startPoint x: 316, startPoint y: 86, endPoint x: 356, endPoint y: 59, distance: 48.0
click at [317, 85] on input "不留客資" at bounding box center [316, 89] width 24 height 24
checkbox input "false"
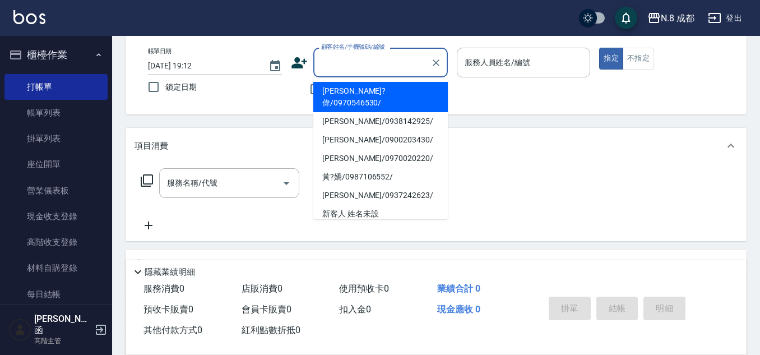
click at [356, 59] on input "顧客姓名/手機號碼/編號" at bounding box center [372, 63] width 108 height 20
click at [299, 64] on icon at bounding box center [299, 62] width 16 height 11
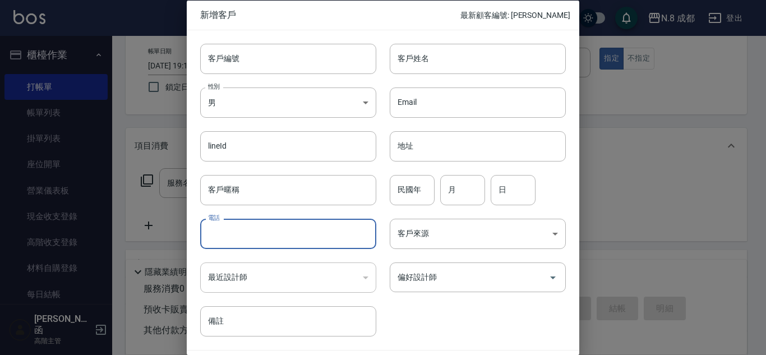
drag, startPoint x: 266, startPoint y: 238, endPoint x: 289, endPoint y: 219, distance: 29.1
click at [267, 237] on input "電話" at bounding box center [288, 234] width 176 height 30
paste input "0921338685"
type input "0921338685"
click at [435, 63] on input "客戶姓名" at bounding box center [478, 58] width 176 height 30
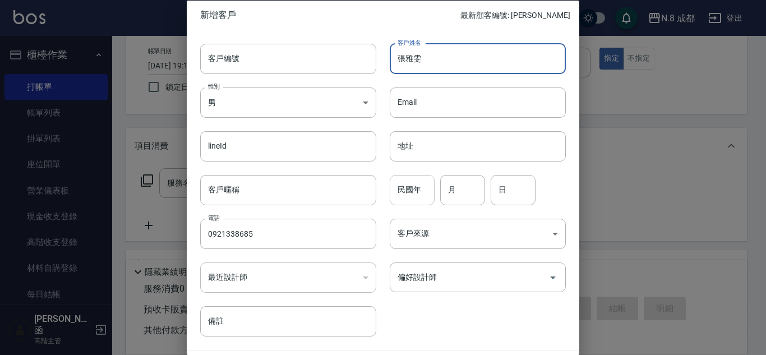
type input "張雅雯"
click at [417, 198] on input "民國年" at bounding box center [412, 189] width 45 height 30
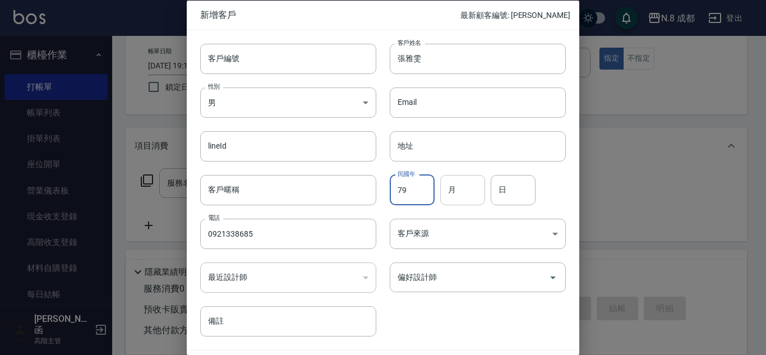
type input "79"
click at [466, 192] on input "月" at bounding box center [462, 189] width 45 height 30
type input "07"
click at [498, 192] on input "日" at bounding box center [512, 189] width 45 height 30
type input "30"
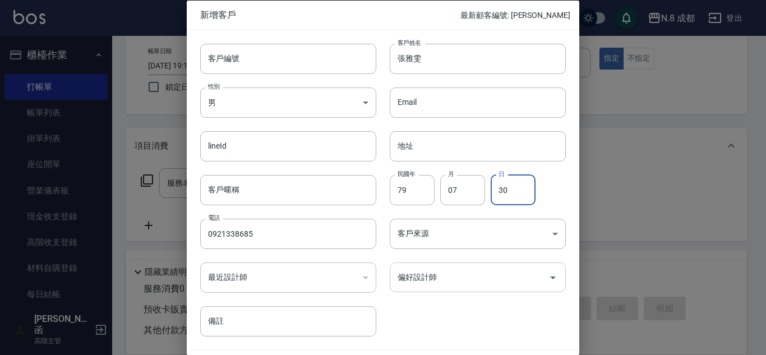
click at [460, 276] on input "偏好設計師" at bounding box center [469, 277] width 149 height 20
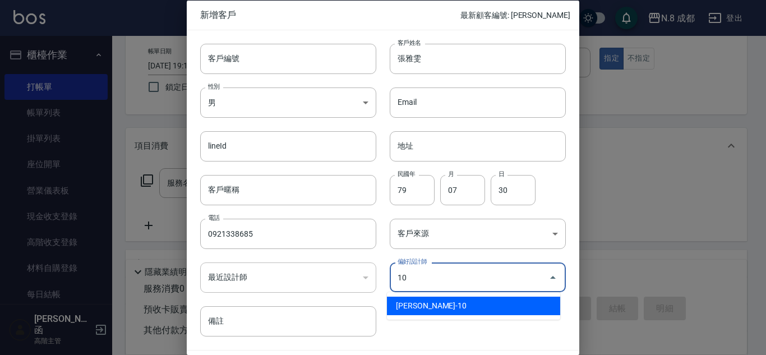
drag, startPoint x: 452, startPoint y: 283, endPoint x: 374, endPoint y: 279, distance: 78.0
click at [376, 279] on div "偏好設計師 10 偏好設計師" at bounding box center [470, 271] width 189 height 44
click at [460, 309] on li "[PERSON_NAME]-07" at bounding box center [473, 306] width 173 height 18
type input "[PERSON_NAME]"
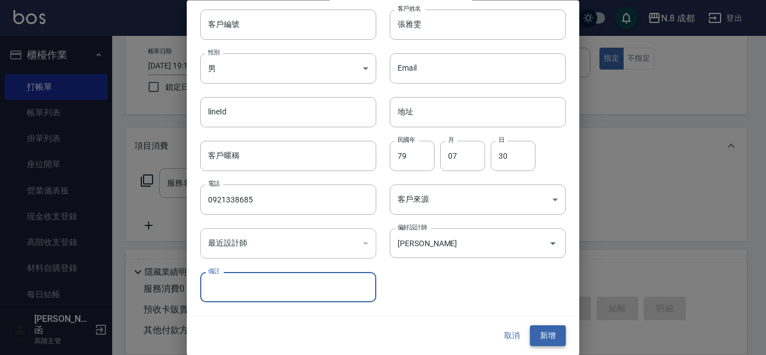
click at [533, 336] on button "新增" at bounding box center [548, 336] width 36 height 21
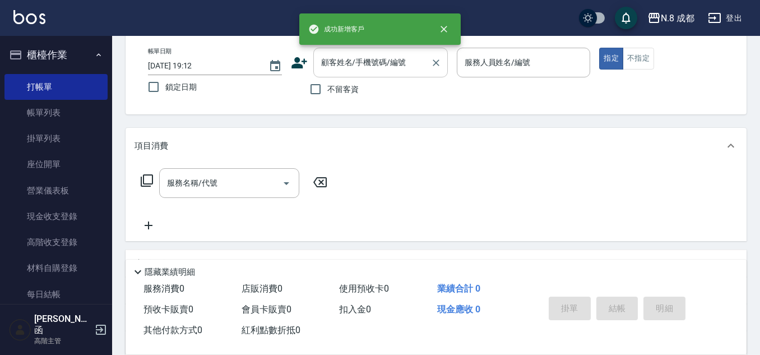
click at [419, 61] on input "顧客姓名/手機號碼/編號" at bounding box center [372, 63] width 108 height 20
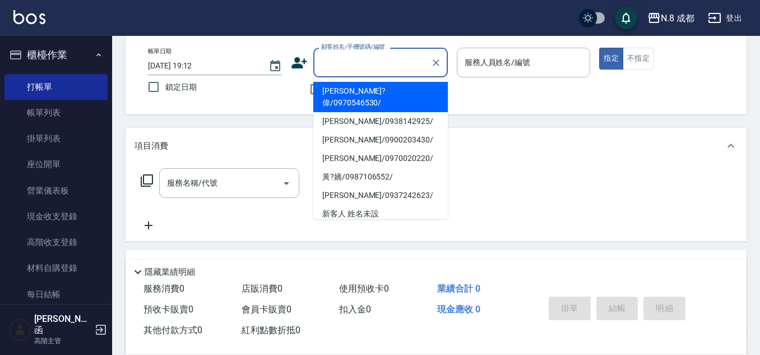
paste input "0921338685"
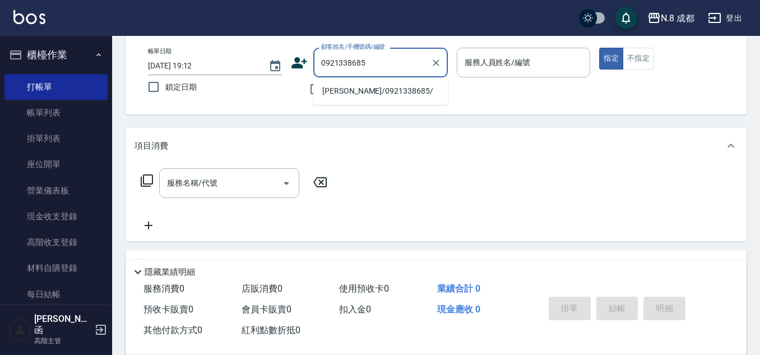
click at [364, 92] on li "[PERSON_NAME]/0921338685/" at bounding box center [380, 91] width 135 height 18
type input "[PERSON_NAME]/0921338685/"
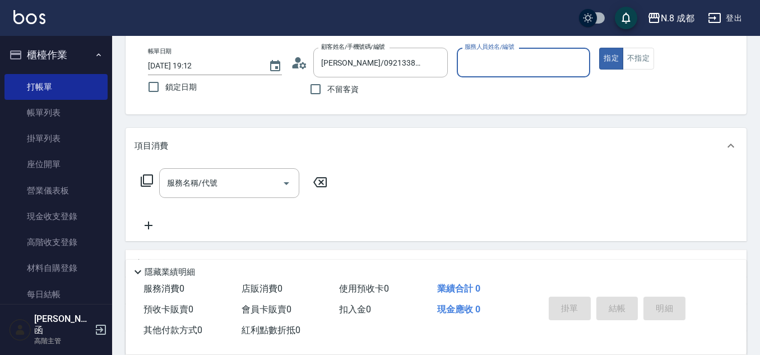
type input "[PERSON_NAME]-07"
click at [228, 179] on input "服務名稱/代號" at bounding box center [220, 183] width 113 height 20
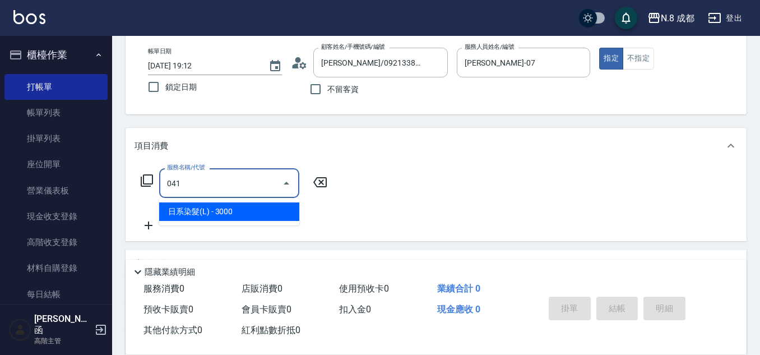
click at [230, 203] on span "日系染髮(L) - 3000" at bounding box center [229, 211] width 140 height 18
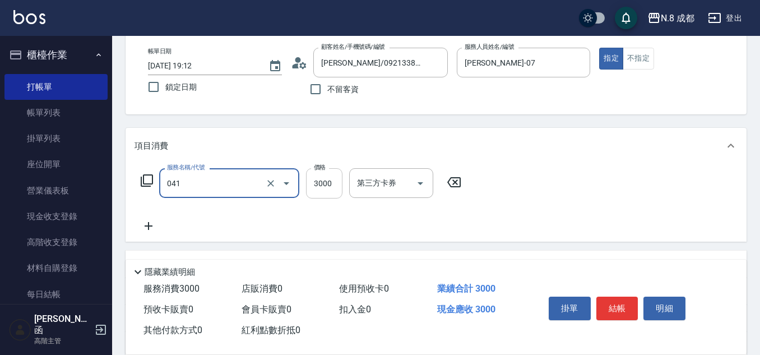
type input "日系染髮(L)(041)"
click at [334, 181] on input "3000" at bounding box center [324, 183] width 36 height 30
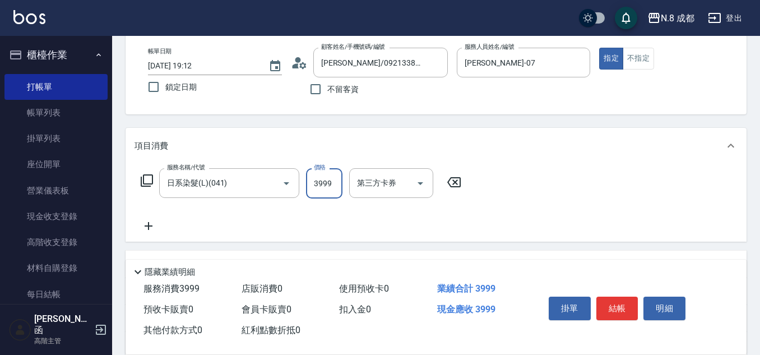
type input "3999"
click at [147, 227] on icon at bounding box center [149, 225] width 28 height 13
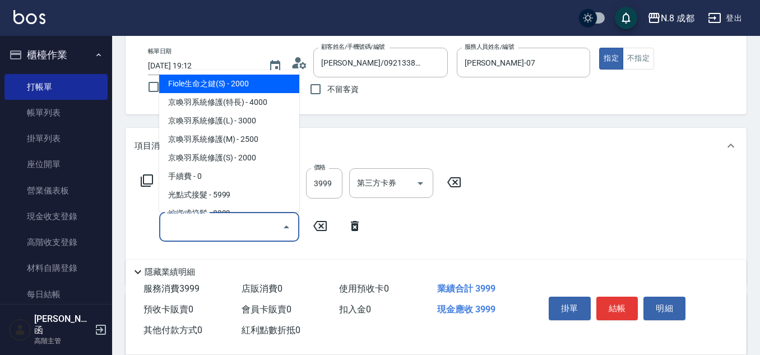
click at [196, 228] on input "服務名稱/代號" at bounding box center [220, 227] width 113 height 20
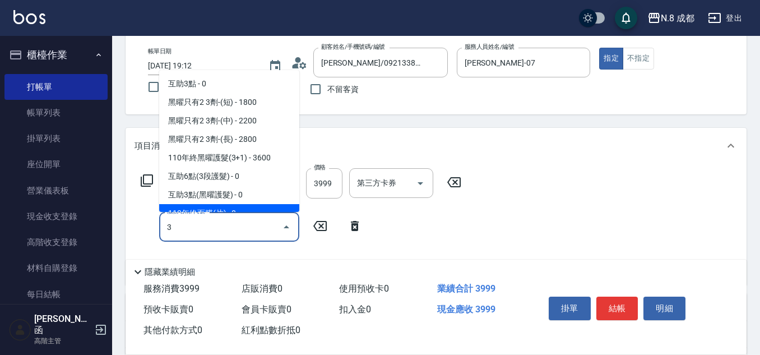
drag, startPoint x: 181, startPoint y: 227, endPoint x: 154, endPoint y: 226, distance: 26.9
click at [154, 226] on div "服務名稱/代號 3 服務名稱/代號" at bounding box center [252, 227] width 234 height 30
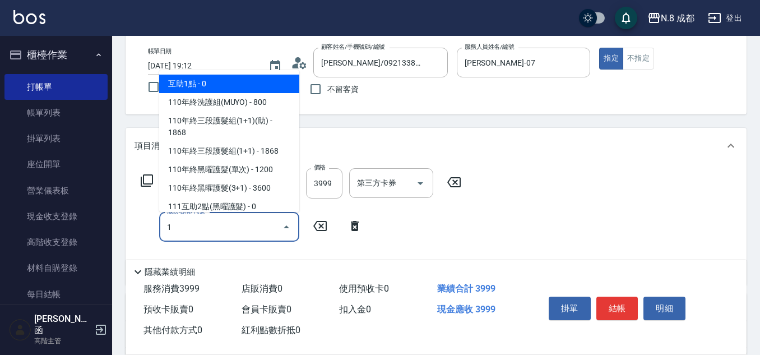
click at [212, 88] on span "互助1點 - 0" at bounding box center [229, 84] width 140 height 18
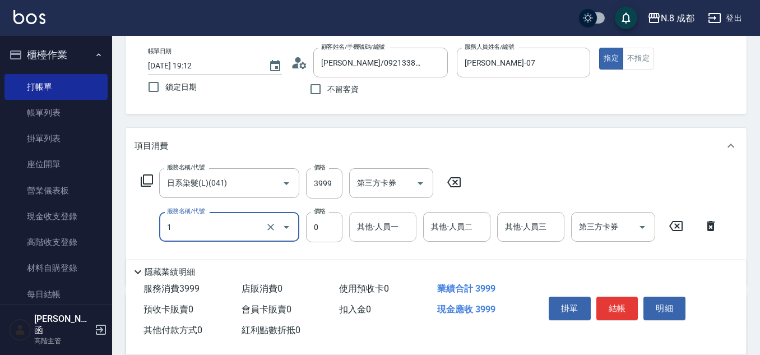
type input "互助1點(1)"
click at [395, 230] on input "其他-人員一" at bounding box center [382, 227] width 57 height 20
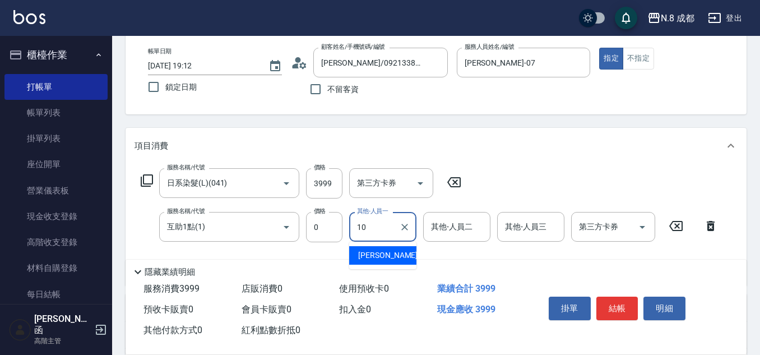
click at [394, 259] on div "[PERSON_NAME]-10" at bounding box center [382, 255] width 67 height 18
type input "[PERSON_NAME]-10"
click at [619, 306] on button "結帳" at bounding box center [617, 309] width 42 height 24
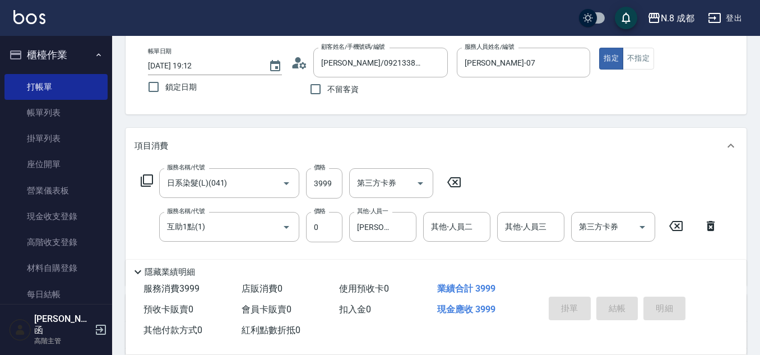
type input "[DATE] 19:13"
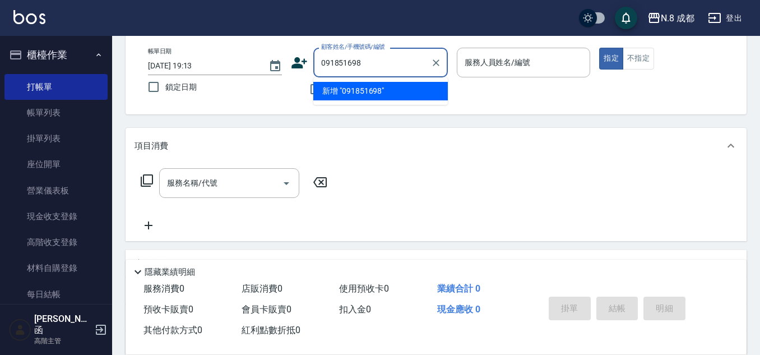
type input "0918516986"
drag, startPoint x: 386, startPoint y: 61, endPoint x: 241, endPoint y: 67, distance: 144.8
click at [241, 67] on div "帳單日期 [DATE] 19:13 鎖定日期 顧客姓名/手機號碼/編號 0918516986 顧客姓名/手機號碼/編號 不留客資 服務人員姓名/編號 服務人員…" at bounding box center [436, 74] width 594 height 53
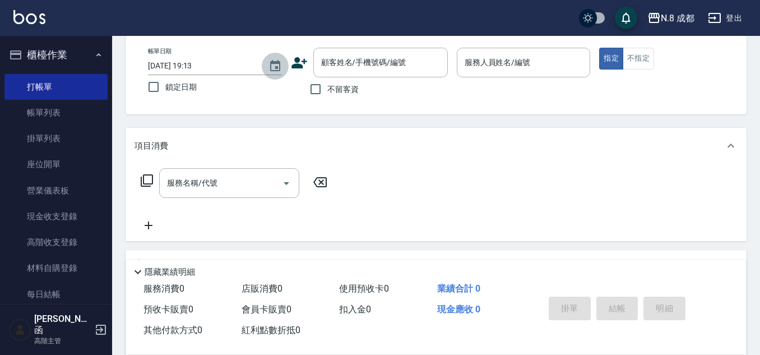
click at [281, 57] on button "Choose date, selected date is 2025-10-05" at bounding box center [275, 66] width 27 height 27
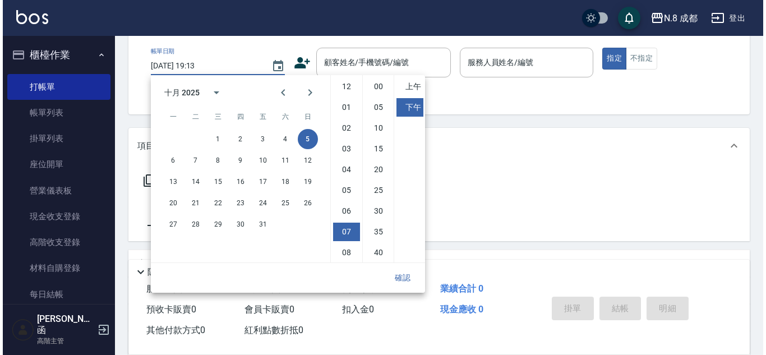
scroll to position [63, 0]
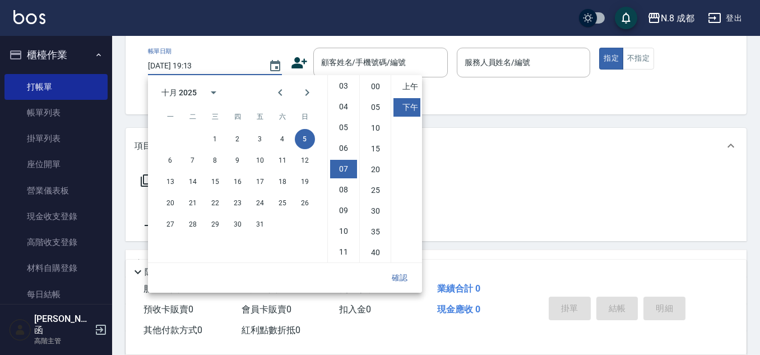
click at [293, 59] on icon at bounding box center [299, 62] width 17 height 17
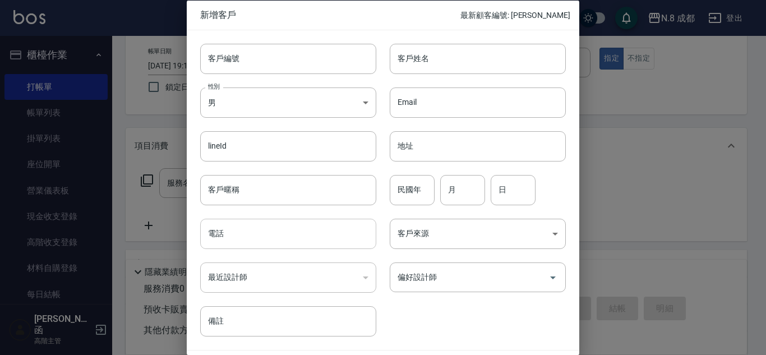
click at [266, 243] on input "電話" at bounding box center [288, 234] width 176 height 30
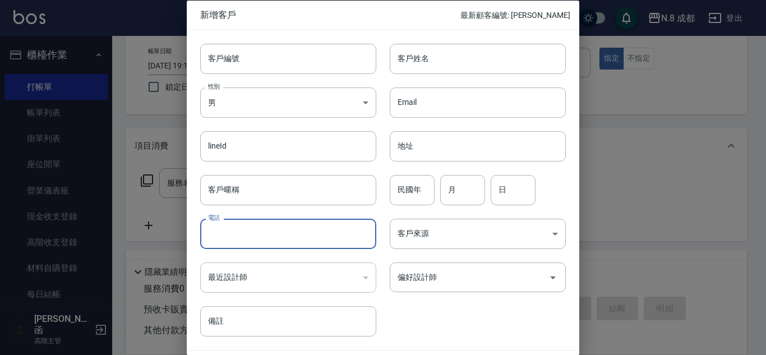
paste input "0918516986"
type input "0918516986"
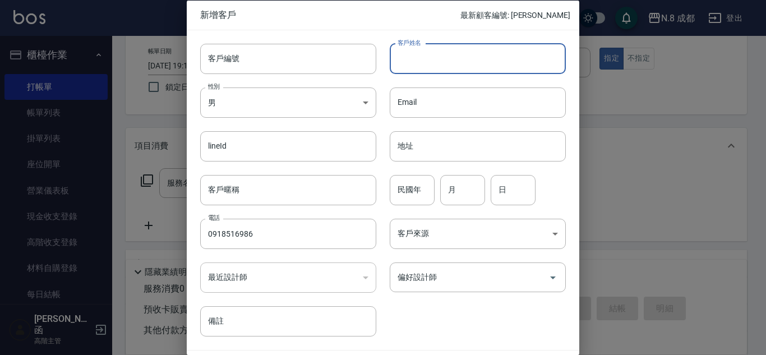
drag, startPoint x: 422, startPoint y: 55, endPoint x: 431, endPoint y: 73, distance: 19.6
click at [422, 55] on input "客戶姓名" at bounding box center [478, 58] width 176 height 30
type input "歐陽庭芯"
click at [402, 178] on div "民國年 民國年" at bounding box center [412, 189] width 45 height 30
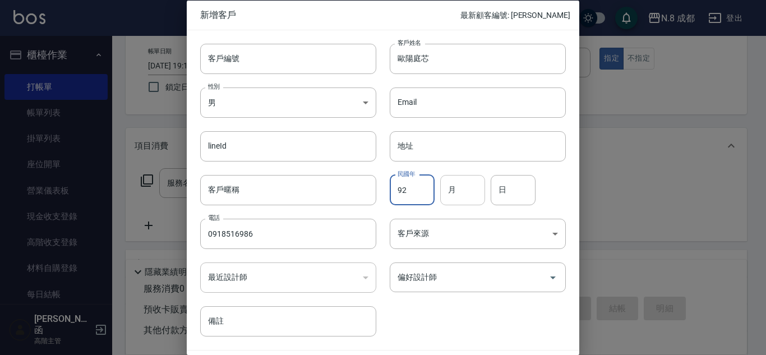
type input "92"
click at [459, 198] on input "月" at bounding box center [462, 189] width 45 height 30
type input "07"
click at [525, 199] on input "日" at bounding box center [512, 189] width 45 height 30
type input "20"
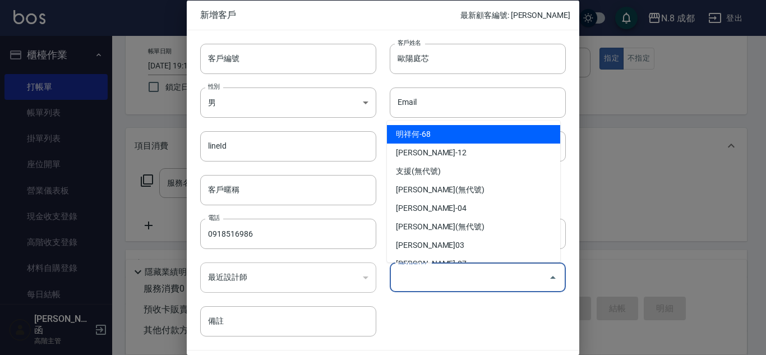
click at [465, 283] on input "偏好設計師" at bounding box center [469, 277] width 149 height 20
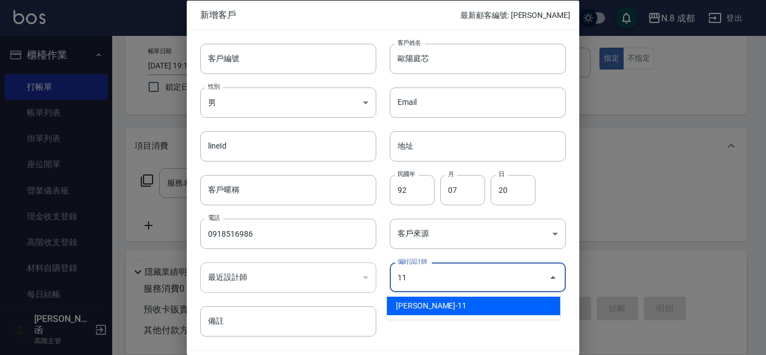
click at [440, 306] on li "[PERSON_NAME]-11" at bounding box center [473, 306] width 173 height 18
type input "[PERSON_NAME]"
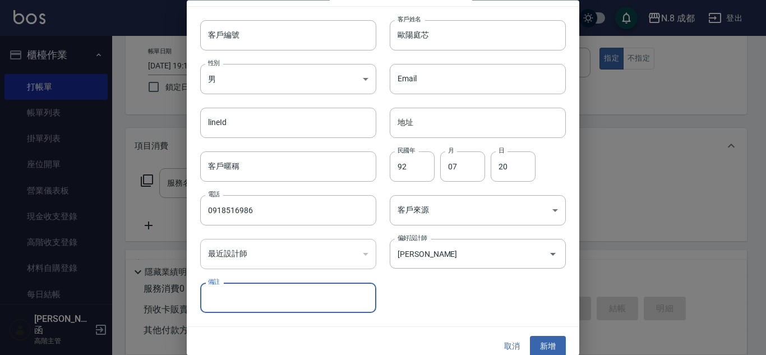
scroll to position [34, 0]
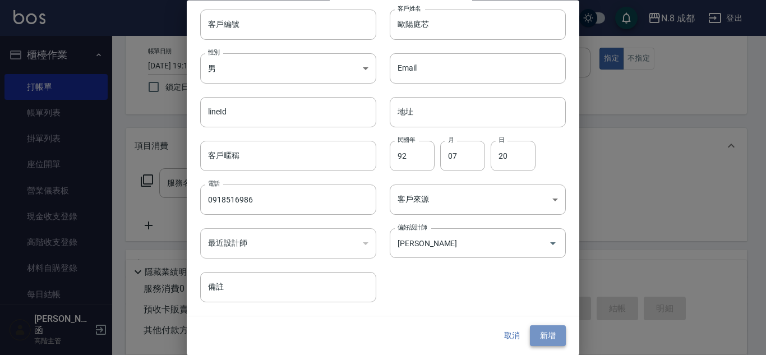
click at [548, 342] on button "新增" at bounding box center [548, 336] width 36 height 21
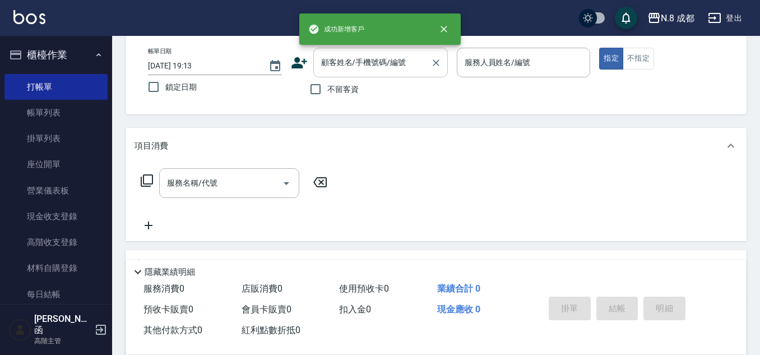
click at [341, 50] on div "顧客姓名/手機號碼/編號" at bounding box center [380, 63] width 135 height 30
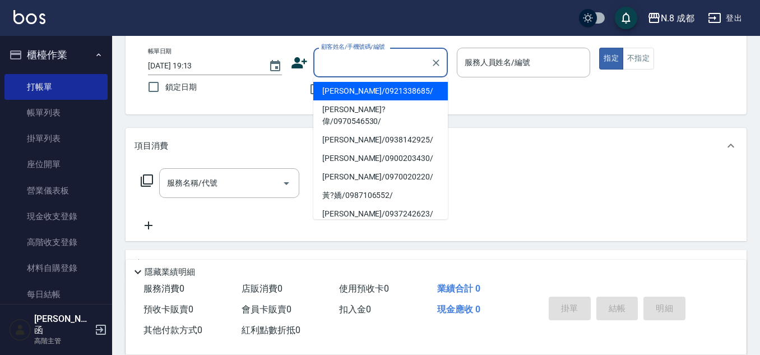
paste input "0918516986"
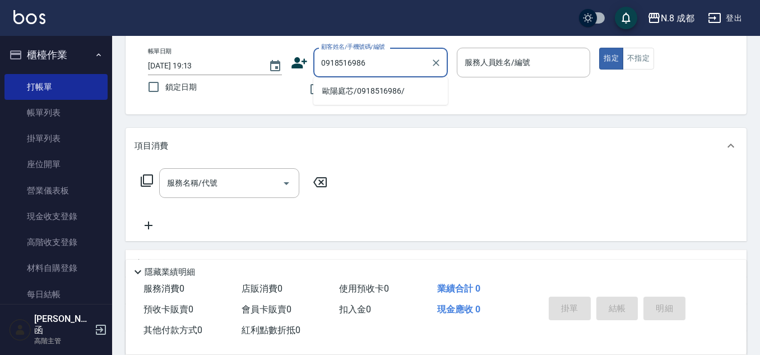
click at [364, 94] on li "歐陽庭芯/0918516986/" at bounding box center [380, 91] width 135 height 18
type input "歐陽庭芯/0918516986/"
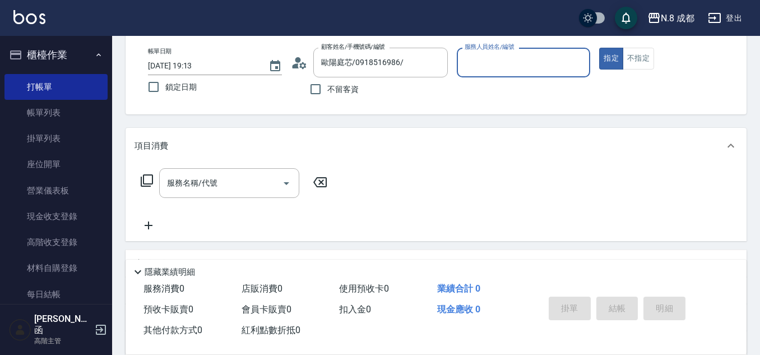
type input "[PERSON_NAME]-11"
click at [237, 180] on input "服務名稱/代號" at bounding box center [220, 183] width 113 height 20
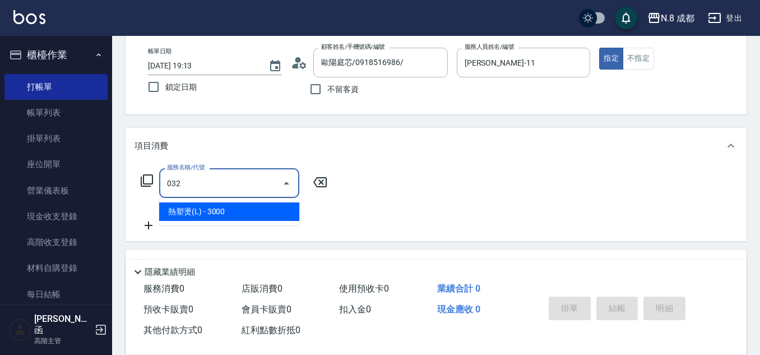
click at [243, 205] on span "熱塑燙(L) - 3000" at bounding box center [229, 211] width 140 height 18
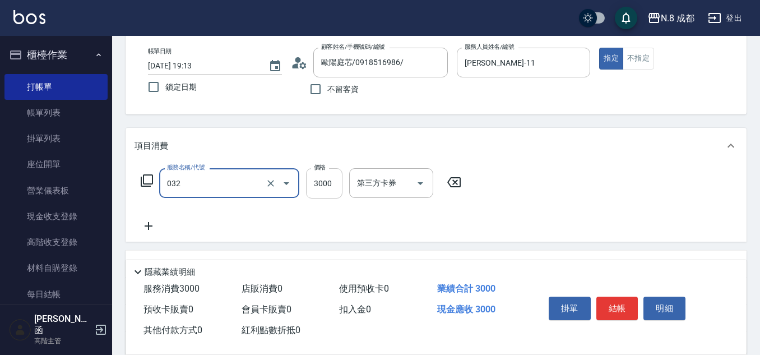
type input "熱塑燙(L)(032)"
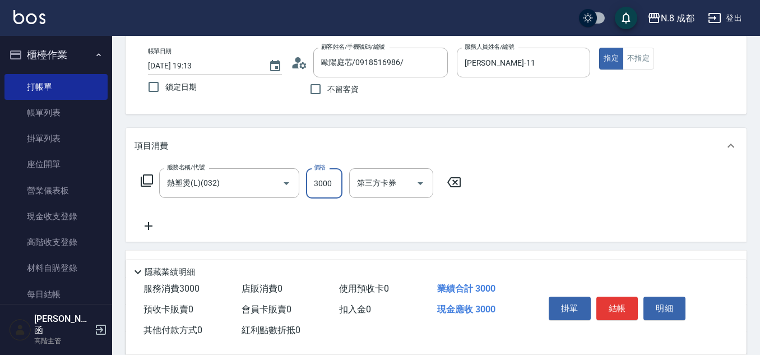
click at [325, 181] on input "3000" at bounding box center [324, 183] width 36 height 30
type input "2999"
click at [151, 225] on icon at bounding box center [149, 225] width 28 height 13
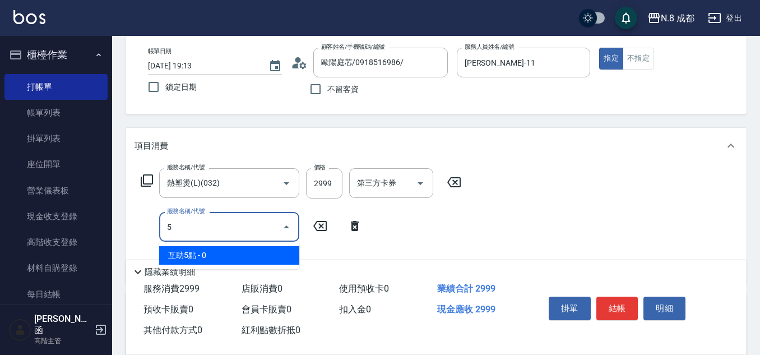
click at [209, 251] on span "互助5點 - 0" at bounding box center [229, 255] width 140 height 18
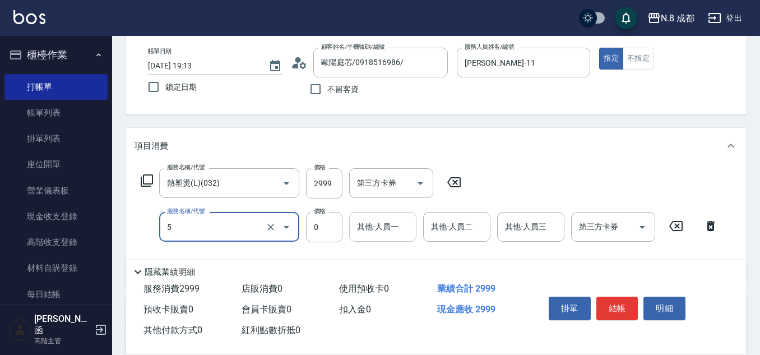
type input "互助5點(5)"
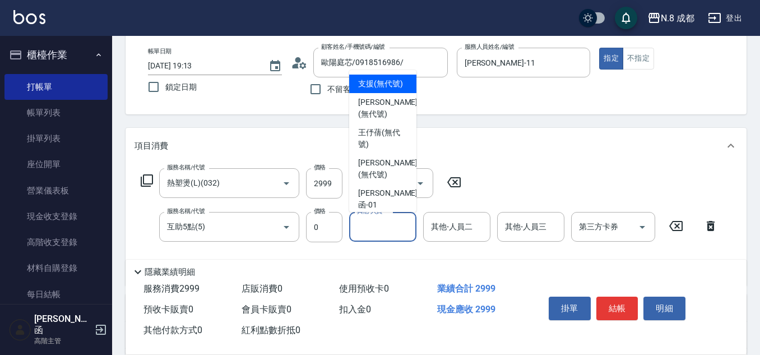
click at [398, 230] on input "其他-人員一" at bounding box center [382, 227] width 57 height 20
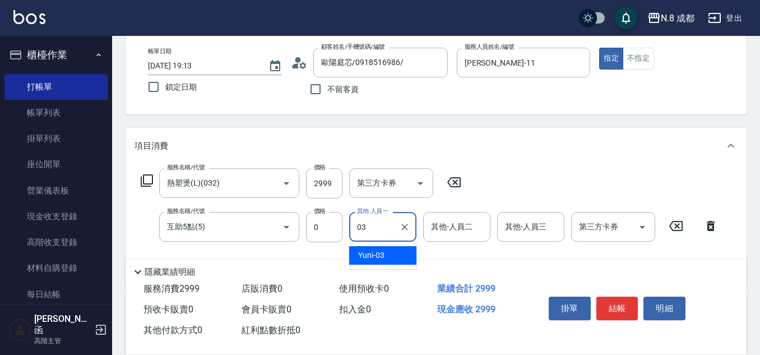
click at [390, 254] on div "Yuni -03" at bounding box center [382, 255] width 67 height 18
type input "Yuni-03"
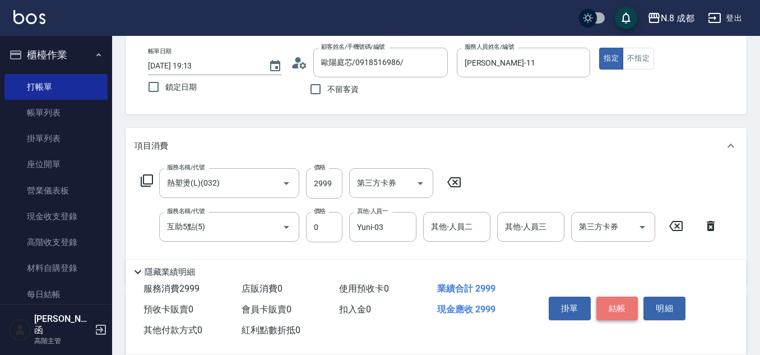
click at [628, 300] on button "結帳" at bounding box center [617, 309] width 42 height 24
type input "[DATE] 19:14"
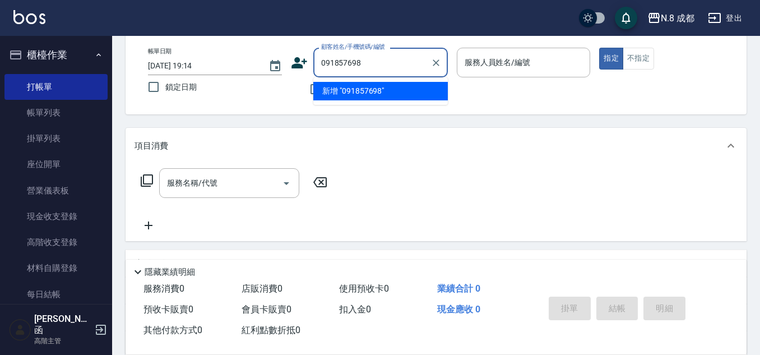
type input "0918576986"
drag, startPoint x: 265, startPoint y: 63, endPoint x: 214, endPoint y: 66, distance: 51.1
click at [214, 66] on div "帳單日期 [DATE] 19:14 鎖定日期 顧客姓名/手機號碼/編號 0918576986 顧客姓名/手機號碼/編號 不留客資 服務人員姓名/編號 服務人員…" at bounding box center [436, 74] width 594 height 53
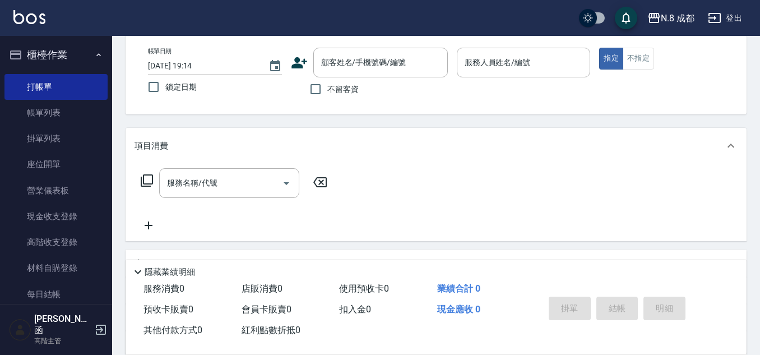
click at [296, 62] on icon at bounding box center [299, 62] width 16 height 11
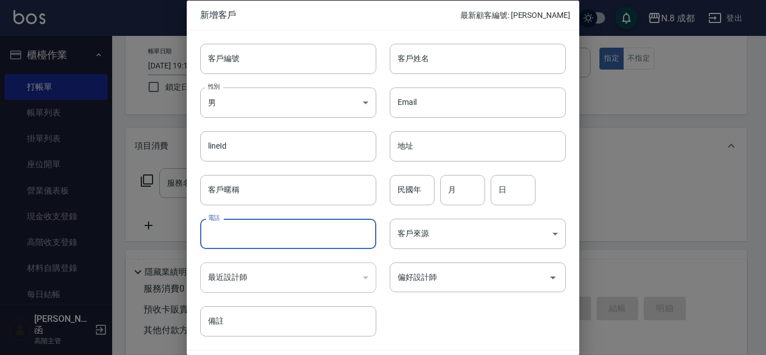
drag, startPoint x: 272, startPoint y: 235, endPoint x: 286, endPoint y: 218, distance: 21.9
click at [272, 234] on input "電話" at bounding box center [288, 234] width 176 height 30
paste input "0918576986"
type input "0918576986"
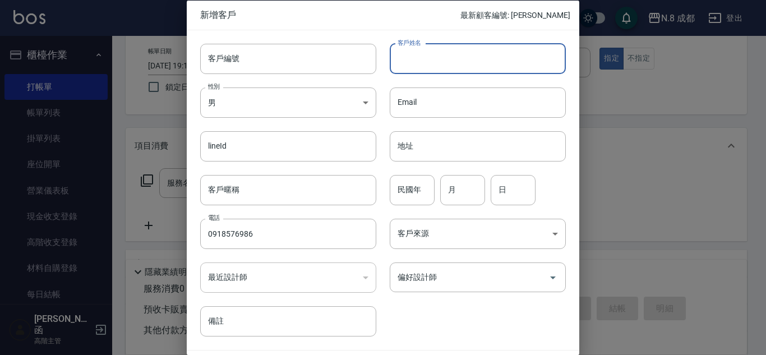
click at [443, 67] on input "客戶姓名" at bounding box center [478, 58] width 176 height 30
type input "[PERSON_NAME]妘"
click at [410, 189] on input "民國年" at bounding box center [412, 189] width 45 height 30
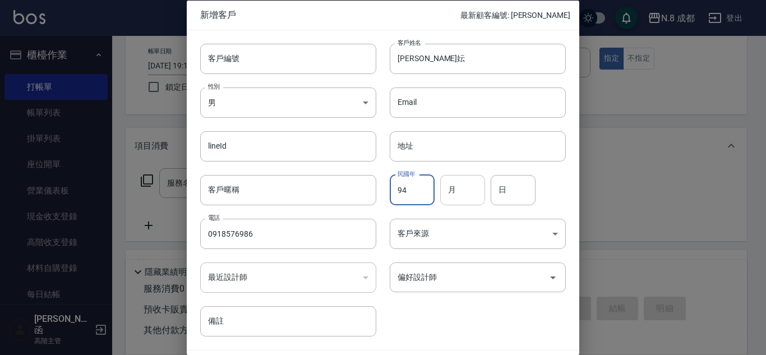
type input "94"
click at [465, 197] on input "月" at bounding box center [462, 189] width 45 height 30
drag, startPoint x: 452, startPoint y: 200, endPoint x: 446, endPoint y: 200, distance: 6.7
click at [446, 200] on input "0" at bounding box center [462, 189] width 45 height 30
type input "12"
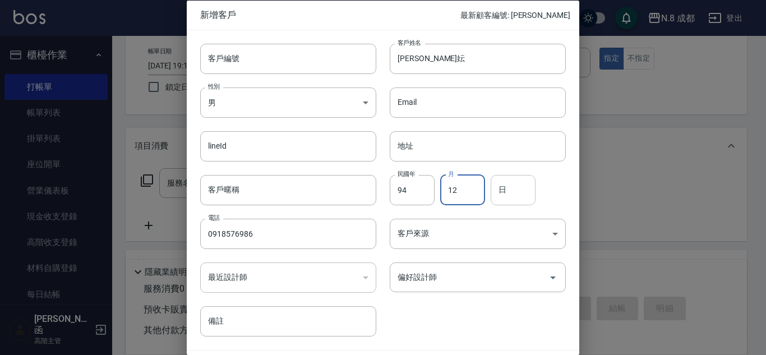
click at [522, 190] on input "日" at bounding box center [512, 189] width 45 height 30
type input "16"
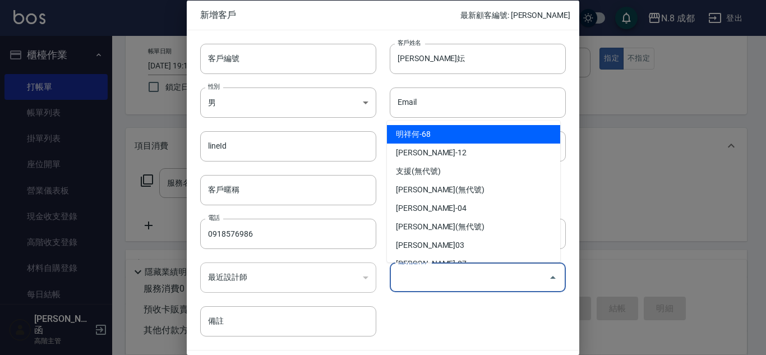
click at [489, 272] on input "偏好設計師" at bounding box center [469, 277] width 149 height 20
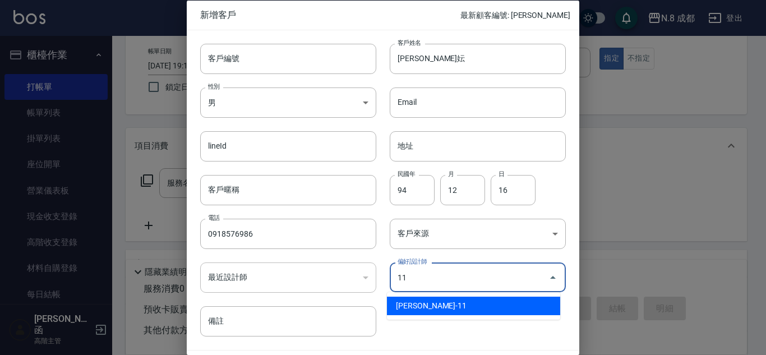
click at [465, 309] on li "[PERSON_NAME]-11" at bounding box center [473, 306] width 173 height 18
type input "[PERSON_NAME]"
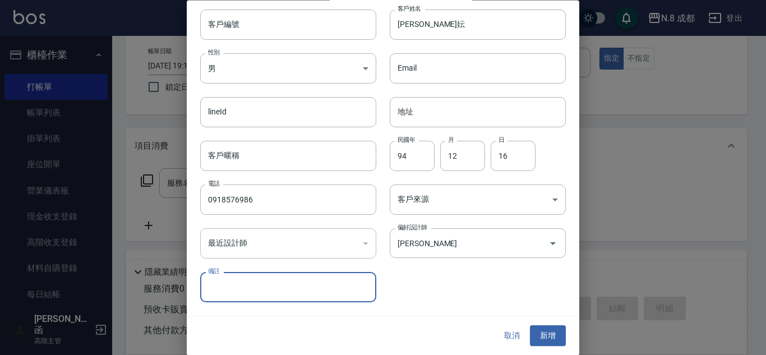
click at [549, 346] on div "取消 新增" at bounding box center [383, 336] width 392 height 39
click at [536, 338] on button "新增" at bounding box center [548, 336] width 36 height 21
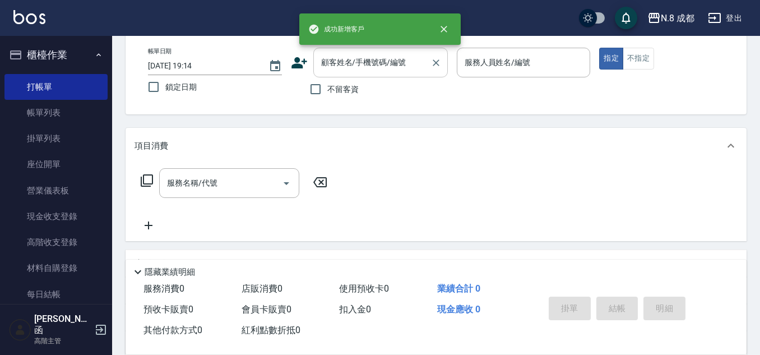
click at [365, 64] on input "顧客姓名/手機號碼/編號" at bounding box center [372, 63] width 108 height 20
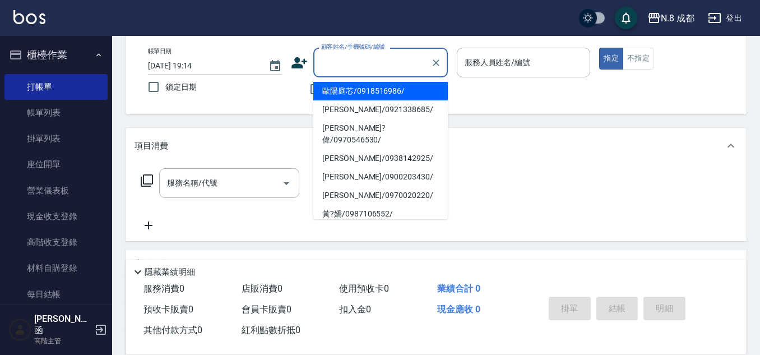
paste input "0918576986"
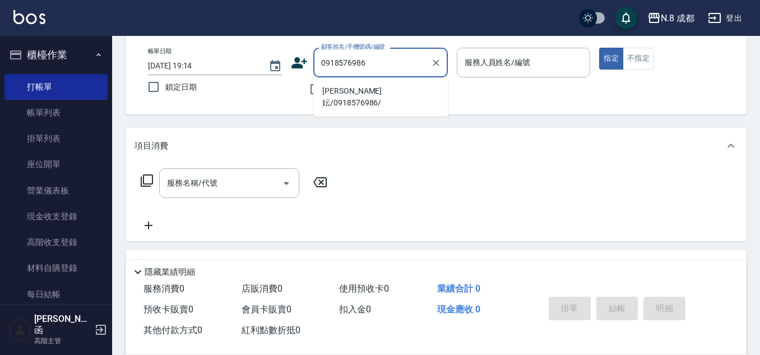
click at [366, 85] on li "[PERSON_NAME]妘/0918576986/" at bounding box center [380, 97] width 135 height 30
type input "[PERSON_NAME]妘/0918576986/"
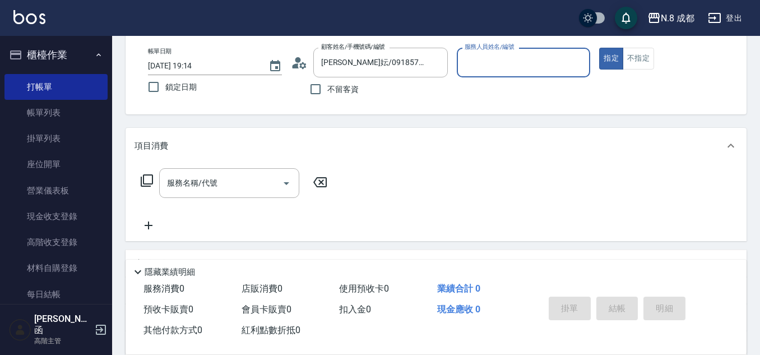
type input "[PERSON_NAME]-11"
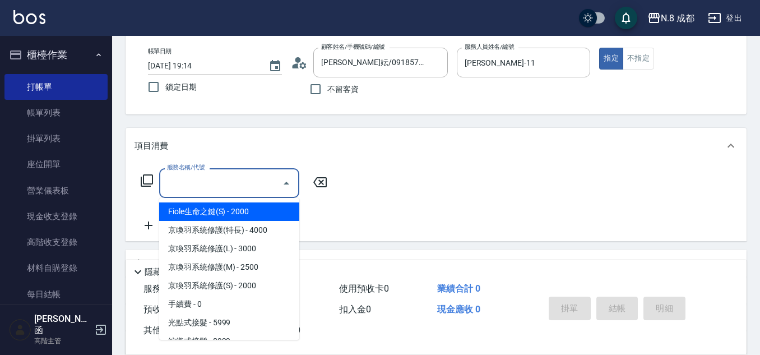
click at [247, 188] on input "服務名稱/代號" at bounding box center [220, 183] width 113 height 20
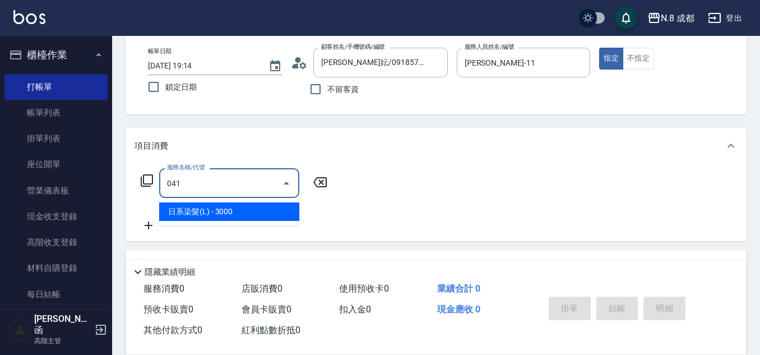
drag, startPoint x: 251, startPoint y: 212, endPoint x: 303, endPoint y: 193, distance: 54.8
click at [251, 210] on span "日系染髮(L) - 3000" at bounding box center [229, 211] width 140 height 18
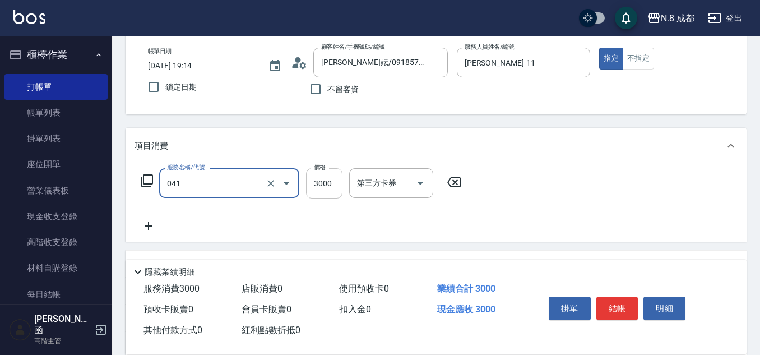
type input "日系染髮(L)(041)"
click at [326, 187] on input "3000" at bounding box center [324, 183] width 36 height 30
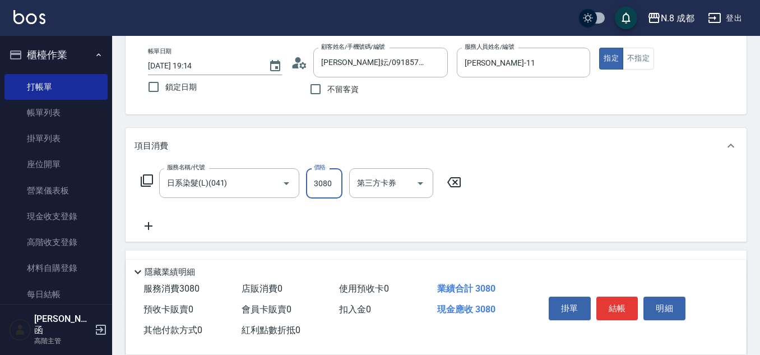
type input "3080"
click at [159, 225] on icon at bounding box center [149, 225] width 28 height 13
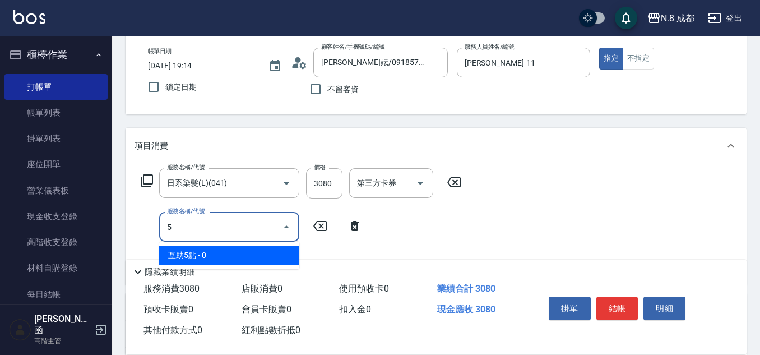
click at [212, 249] on span "互助5點 - 0" at bounding box center [229, 255] width 140 height 18
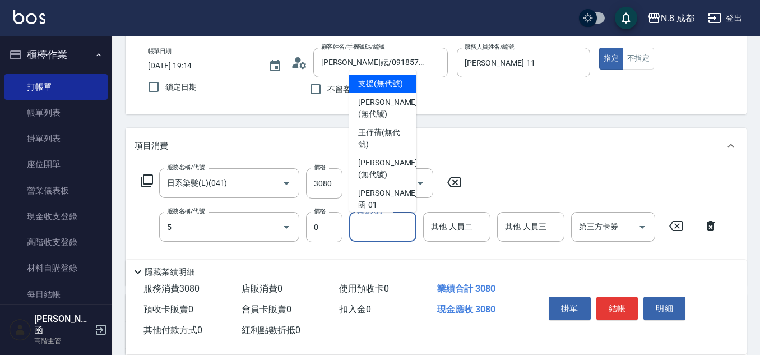
type input "互助5點(5)"
click at [371, 225] on input "其他-人員一" at bounding box center [382, 227] width 57 height 20
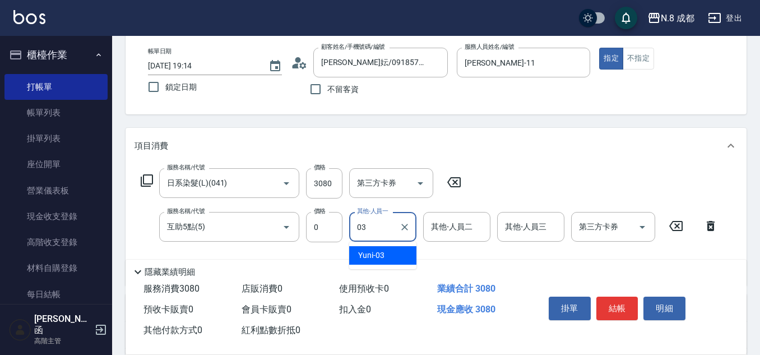
click at [388, 252] on div "Yuni -03" at bounding box center [382, 255] width 67 height 18
type input "Yuni-03"
click at [619, 306] on button "結帳" at bounding box center [617, 309] width 42 height 24
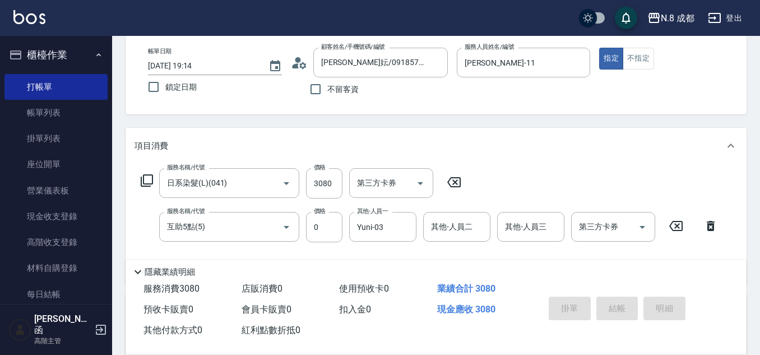
type input "[DATE] 19:15"
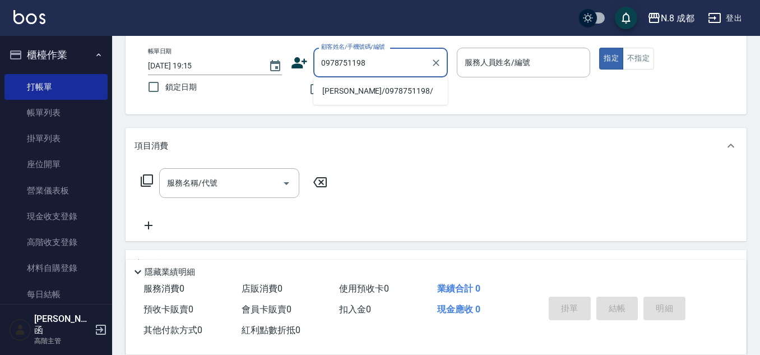
click at [374, 100] on li "[PERSON_NAME]/0978751198/" at bounding box center [380, 91] width 135 height 18
type input "[PERSON_NAME]/0978751198/"
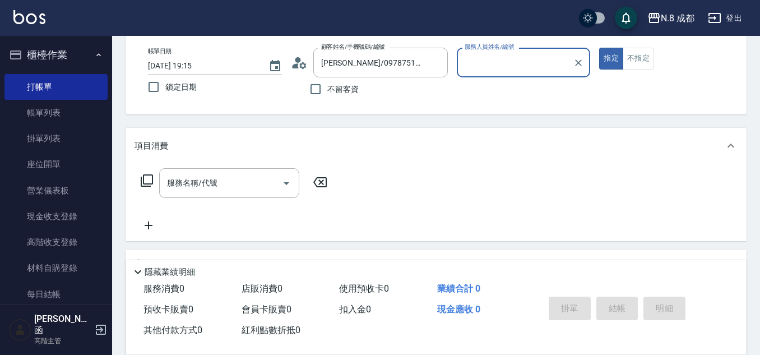
type input "[PERSON_NAME]-11"
click at [220, 187] on input "服務名稱/代號" at bounding box center [220, 183] width 113 height 20
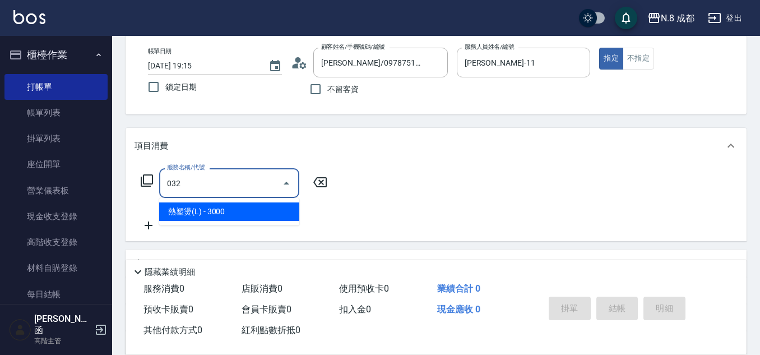
click at [243, 213] on span "熱塑燙(L) - 3000" at bounding box center [229, 211] width 140 height 18
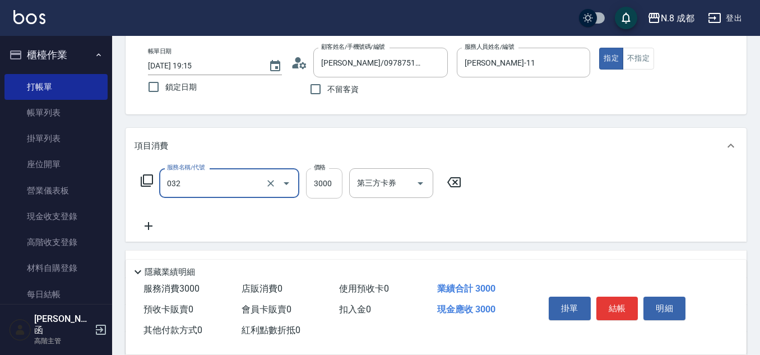
type input "熱塑燙(L)(032)"
click at [336, 188] on input "3000" at bounding box center [324, 183] width 36 height 30
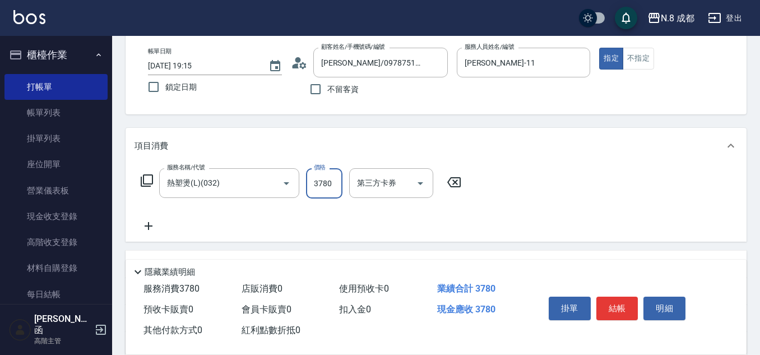
type input "3780"
click at [151, 226] on icon at bounding box center [149, 226] width 8 height 8
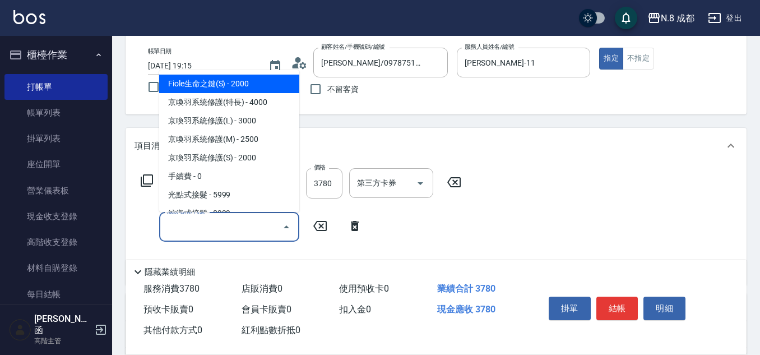
click at [197, 229] on input "服務名稱/代號" at bounding box center [220, 227] width 113 height 20
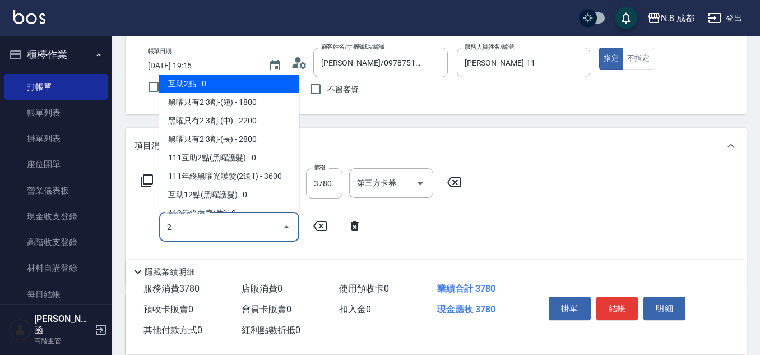
click at [225, 84] on span "互助2點 - 0" at bounding box center [229, 84] width 140 height 18
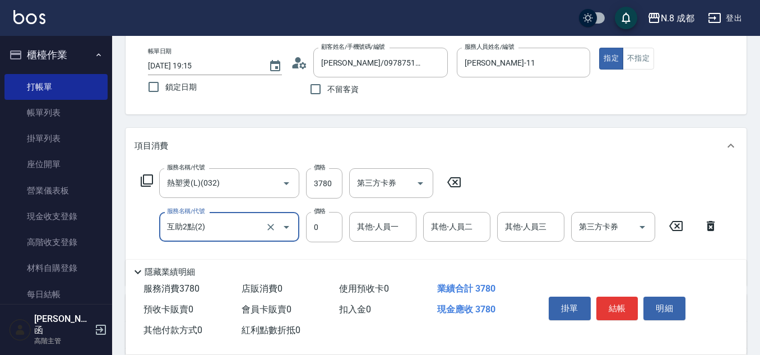
click at [382, 226] on input "其他-人員一" at bounding box center [382, 227] width 57 height 20
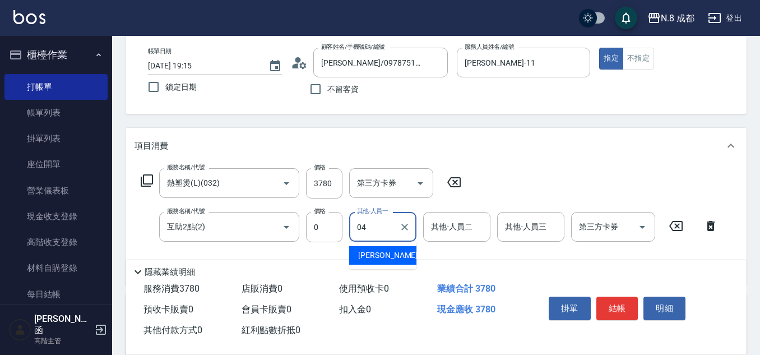
click at [388, 253] on span "[PERSON_NAME] -04" at bounding box center [393, 255] width 71 height 12
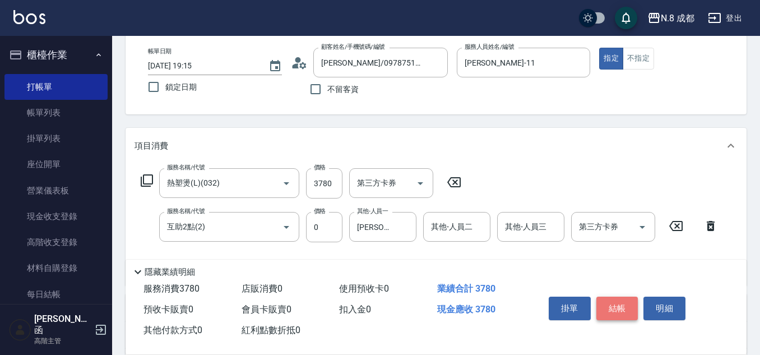
click at [622, 306] on button "結帳" at bounding box center [617, 309] width 42 height 24
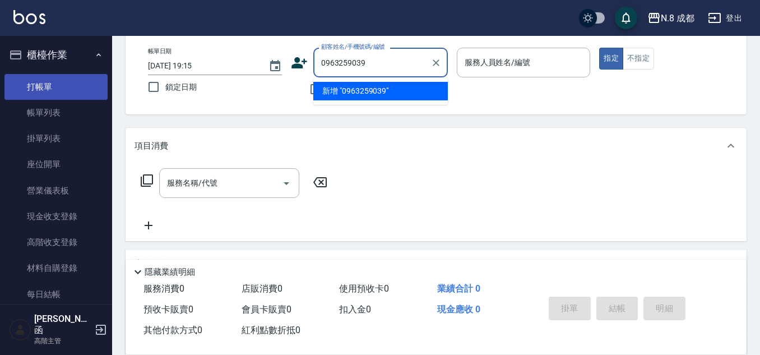
drag, startPoint x: 395, startPoint y: 65, endPoint x: 51, endPoint y: 92, distance: 345.2
click at [103, 80] on div "N.8 成都 登出 櫃檯作業 打帳單 帳單列表 掛單列表 座位開單 營業儀表板 現金收支登錄 高階收支登錄 材料自購登錄 每日結帳 排班表 現場電腦打卡 掃碼…" at bounding box center [380, 218] width 760 height 548
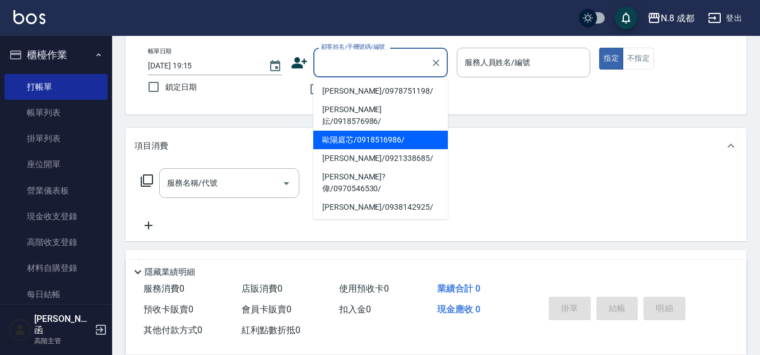
click at [303, 59] on icon at bounding box center [299, 62] width 17 height 17
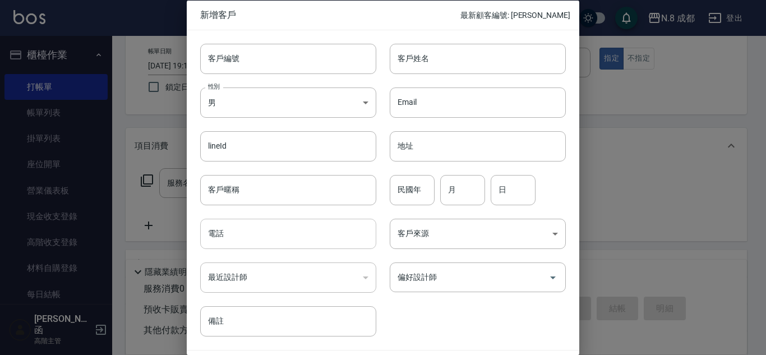
drag, startPoint x: 252, startPoint y: 238, endPoint x: 250, endPoint y: 230, distance: 8.0
click at [252, 236] on input "電話" at bounding box center [288, 234] width 176 height 30
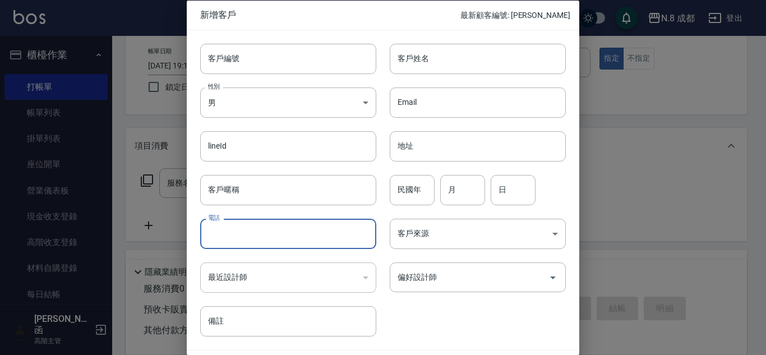
paste input "0963259039"
click at [443, 57] on input "客戶姓名" at bounding box center [478, 58] width 176 height 30
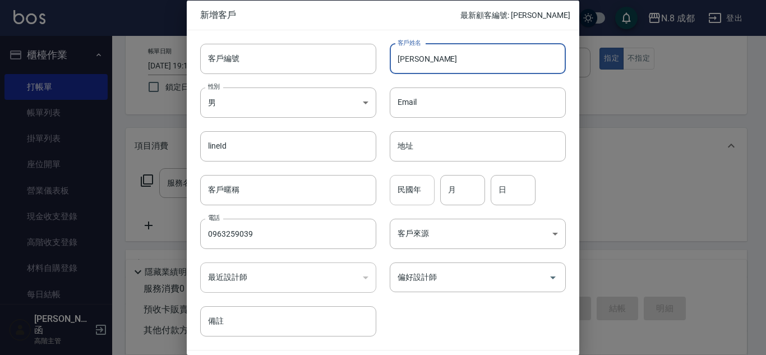
click at [405, 196] on input "民國年" at bounding box center [412, 189] width 45 height 30
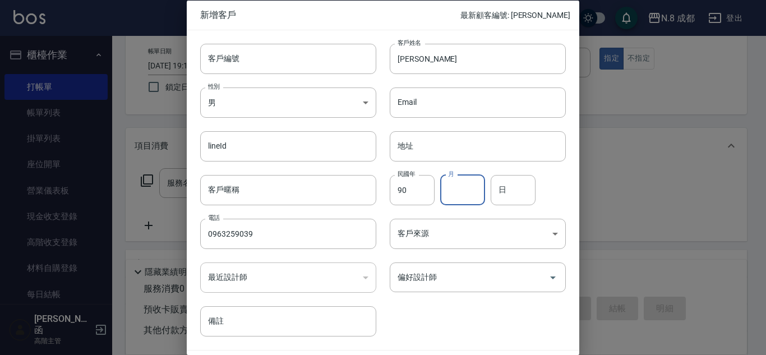
click at [474, 188] on input "月" at bounding box center [462, 189] width 45 height 30
click at [540, 183] on div "民國年 90 民國年 月 11 月 日 日" at bounding box center [470, 183] width 189 height 44
click at [519, 186] on input "日" at bounding box center [512, 189] width 45 height 30
click at [459, 271] on input "偏好設計師" at bounding box center [469, 277] width 149 height 20
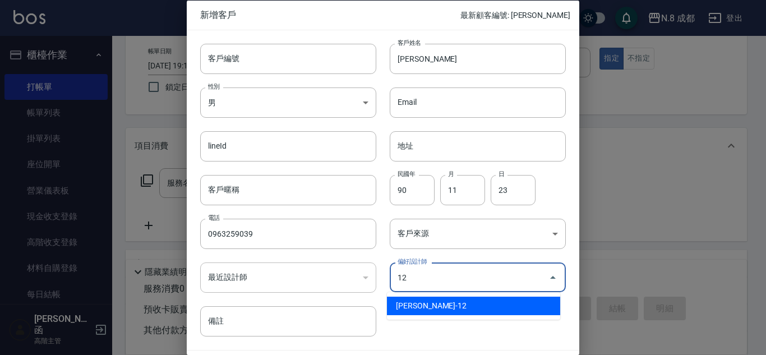
click at [442, 314] on li "[PERSON_NAME]-12" at bounding box center [473, 306] width 173 height 18
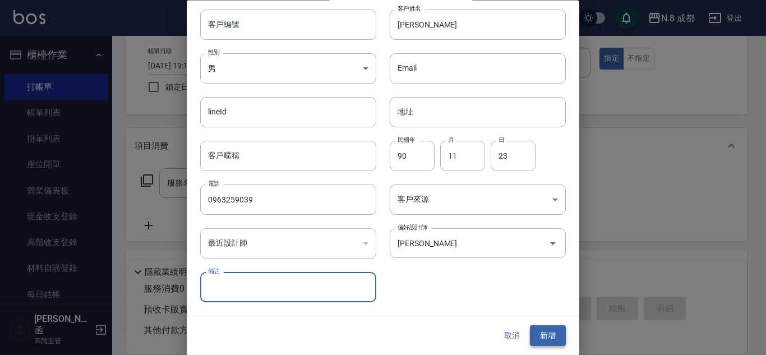
click at [540, 340] on button "新增" at bounding box center [548, 336] width 36 height 21
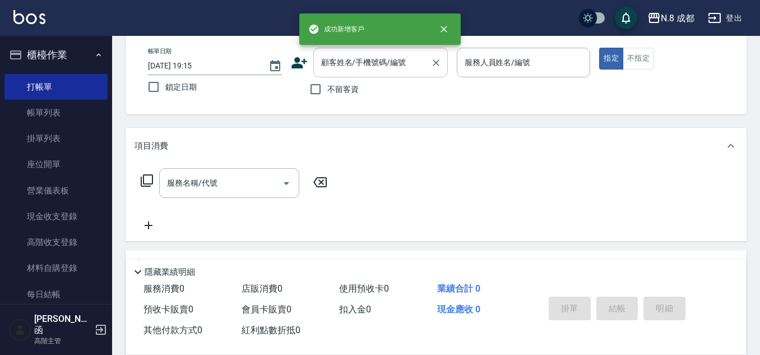
click at [399, 77] on div "顧客姓名/手機號碼/編號" at bounding box center [380, 63] width 135 height 30
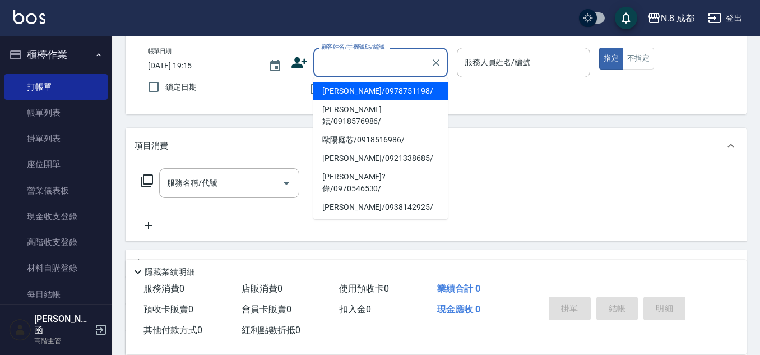
paste input "0963259039"
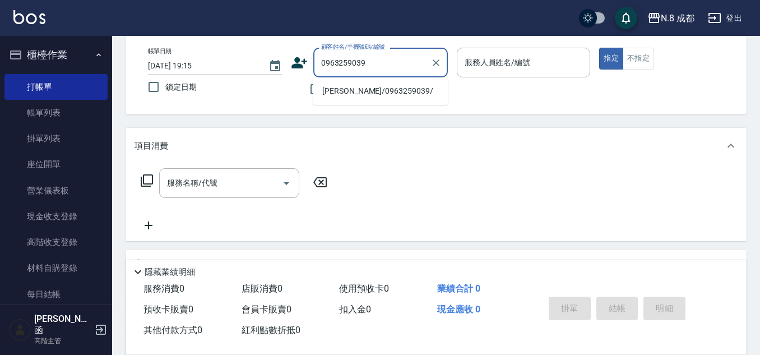
click at [377, 96] on li "[PERSON_NAME]/0963259039/" at bounding box center [380, 91] width 135 height 18
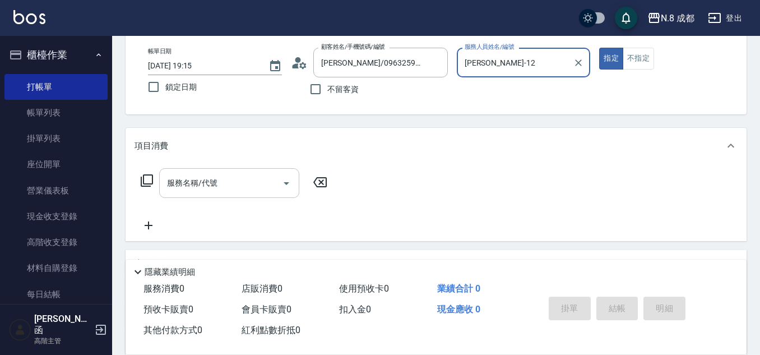
click at [211, 186] on input "服務名稱/代號" at bounding box center [220, 183] width 113 height 20
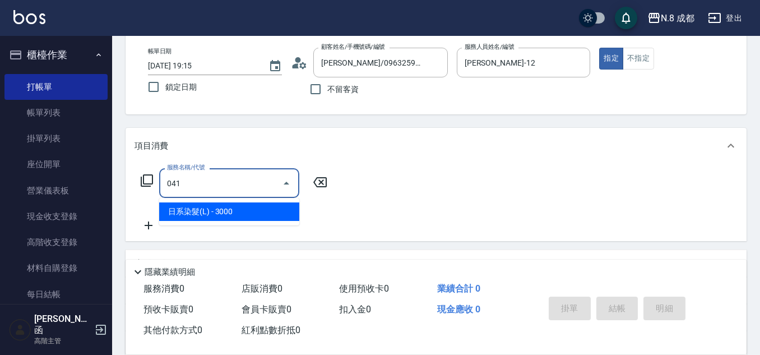
click at [270, 216] on span "日系染髮(L) - 3000" at bounding box center [229, 211] width 140 height 18
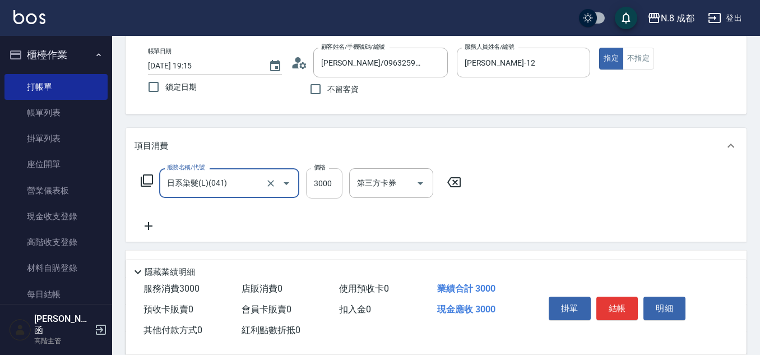
click at [330, 182] on input "3000" at bounding box center [324, 183] width 36 height 30
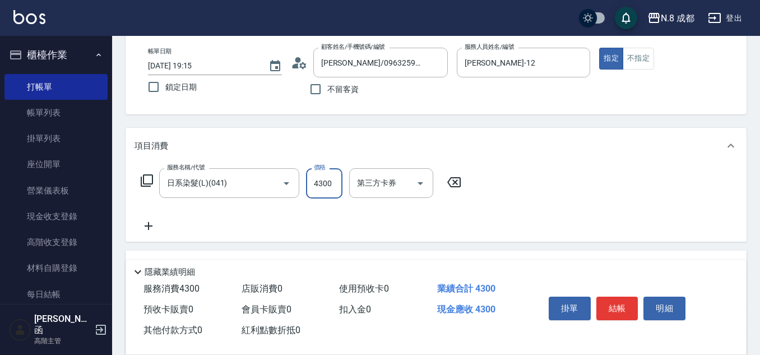
click at [154, 224] on icon at bounding box center [149, 225] width 28 height 13
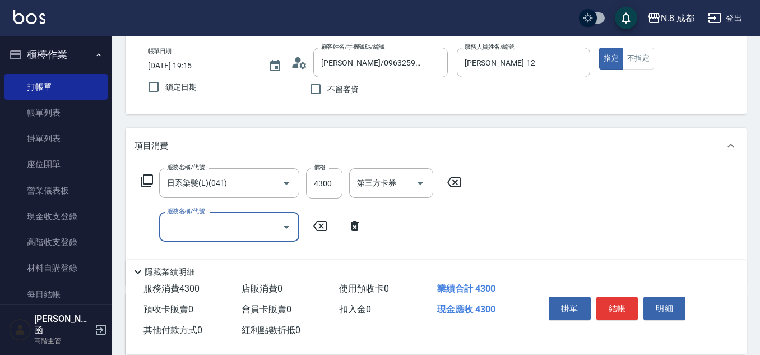
click at [190, 231] on input "服務名稱/代號" at bounding box center [220, 227] width 113 height 20
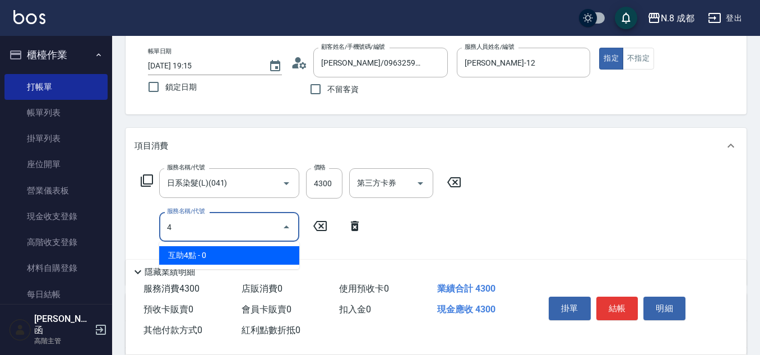
click at [201, 258] on span "互助4點 - 0" at bounding box center [229, 255] width 140 height 18
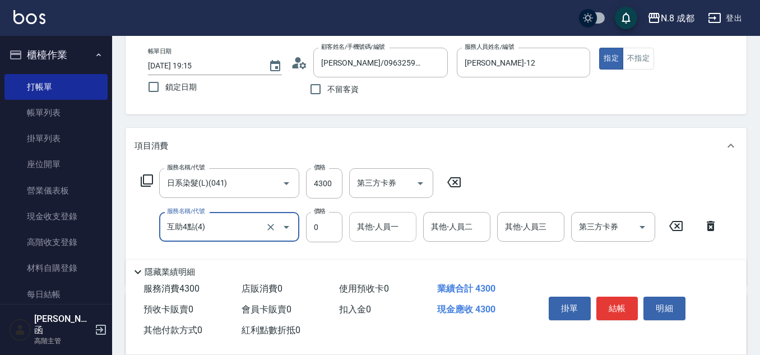
click at [398, 230] on input "其他-人員一" at bounding box center [382, 227] width 57 height 20
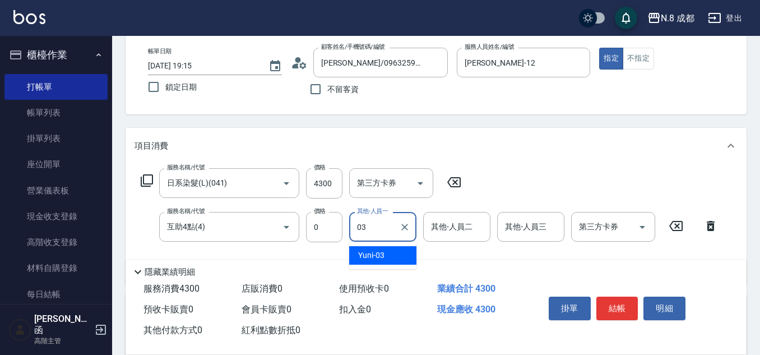
click at [392, 251] on div "Yuni -03" at bounding box center [382, 255] width 67 height 18
click at [617, 299] on button "結帳" at bounding box center [617, 309] width 42 height 24
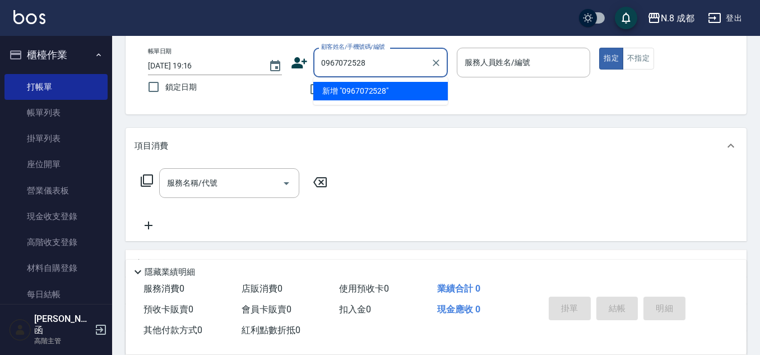
drag, startPoint x: 398, startPoint y: 62, endPoint x: 252, endPoint y: 74, distance: 146.2
click at [252, 74] on div "帳單日期 [DATE] 19:16 鎖定日期 顧客姓名/手機號碼/編號 0967072528 顧客姓名/手機號碼/編號 不留客資 服務人員姓名/編號 服務人員…" at bounding box center [436, 74] width 594 height 53
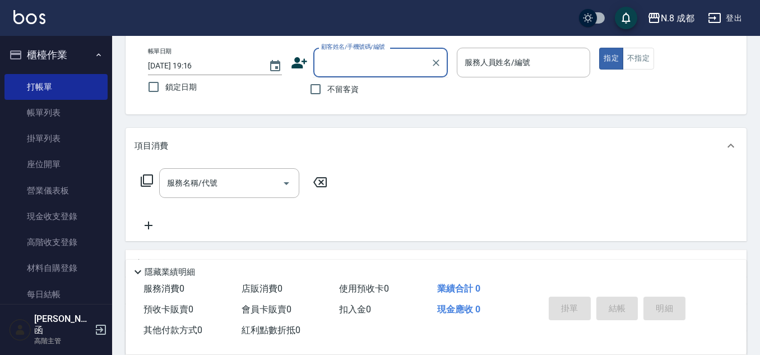
click at [298, 59] on icon at bounding box center [299, 62] width 16 height 11
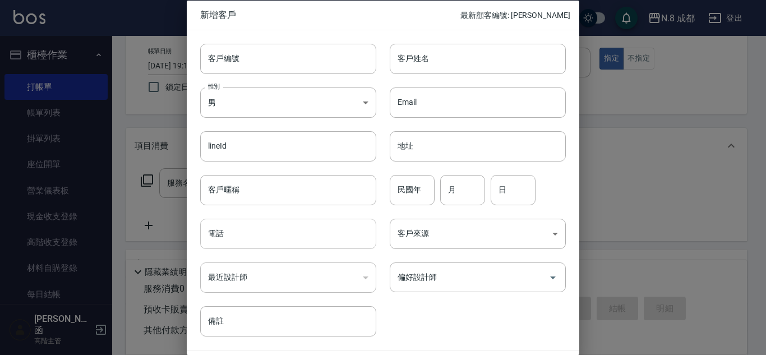
click at [272, 223] on input "電話" at bounding box center [288, 234] width 176 height 30
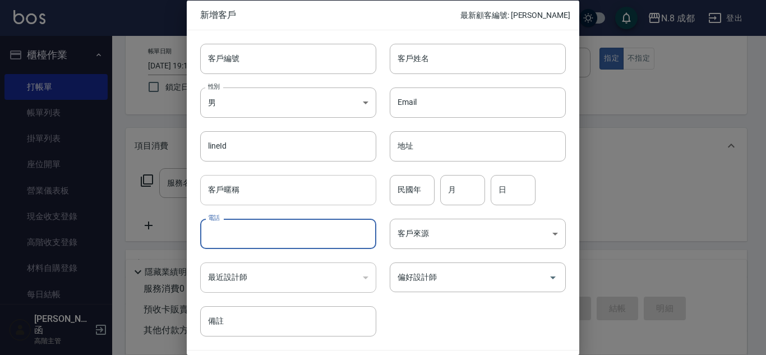
paste input "0967072528"
click at [487, 63] on input "客戶姓名" at bounding box center [478, 58] width 176 height 30
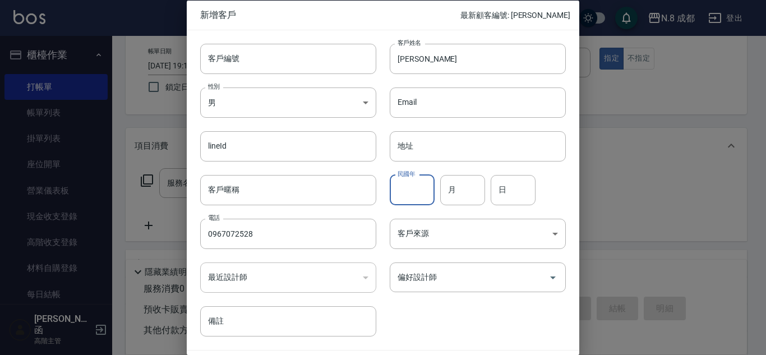
click at [418, 189] on input "民國年" at bounding box center [412, 189] width 45 height 30
click at [472, 193] on input "月" at bounding box center [462, 189] width 45 height 30
click at [515, 191] on input "日" at bounding box center [512, 189] width 45 height 30
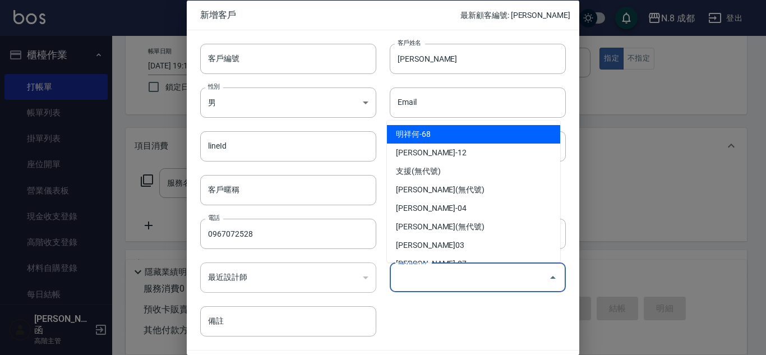
click at [473, 280] on input "偏好設計師" at bounding box center [469, 277] width 149 height 20
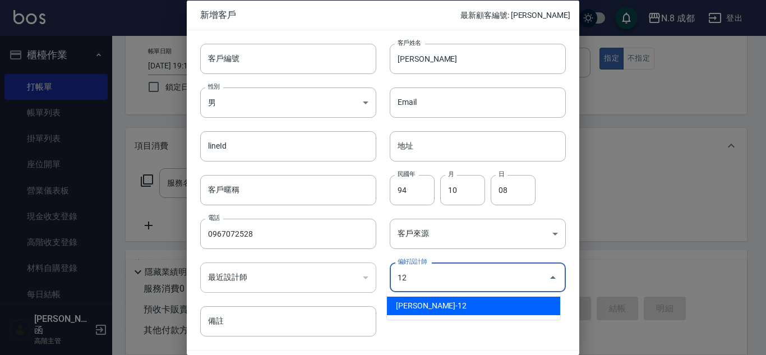
click at [458, 309] on li "[PERSON_NAME]-12" at bounding box center [473, 306] width 173 height 18
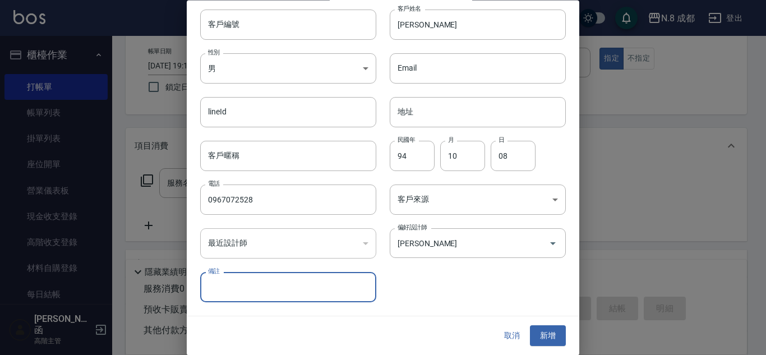
drag, startPoint x: 545, startPoint y: 328, endPoint x: 405, endPoint y: 81, distance: 284.2
click at [545, 327] on button "新增" at bounding box center [548, 336] width 36 height 21
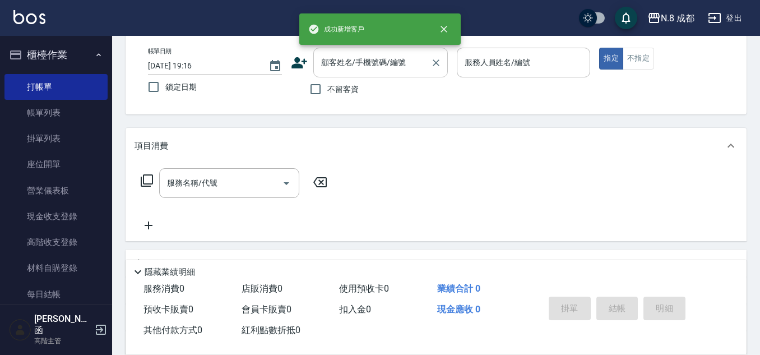
click at [409, 72] on input "顧客姓名/手機號碼/編號" at bounding box center [372, 63] width 108 height 20
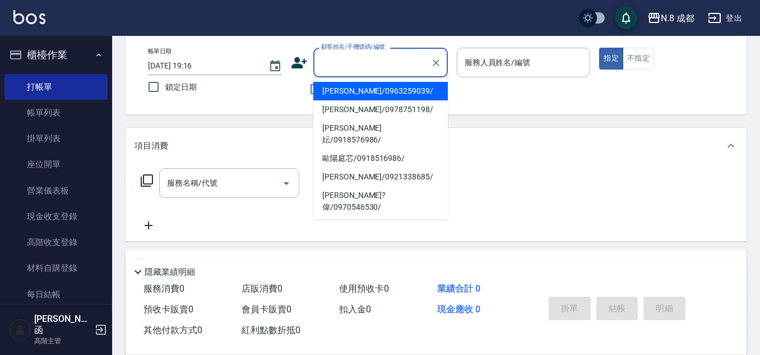
paste input "0967072528"
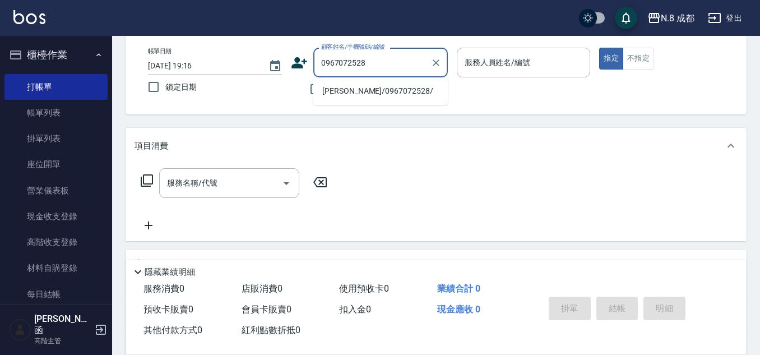
click at [370, 93] on li "[PERSON_NAME]/0967072528/" at bounding box center [380, 91] width 135 height 18
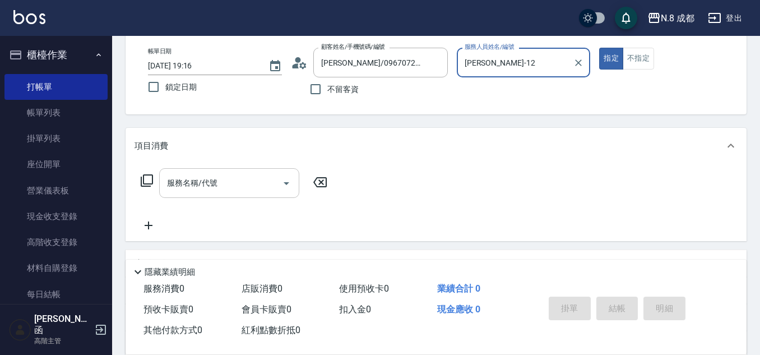
click at [237, 173] on input "服務名稱/代號" at bounding box center [220, 183] width 113 height 20
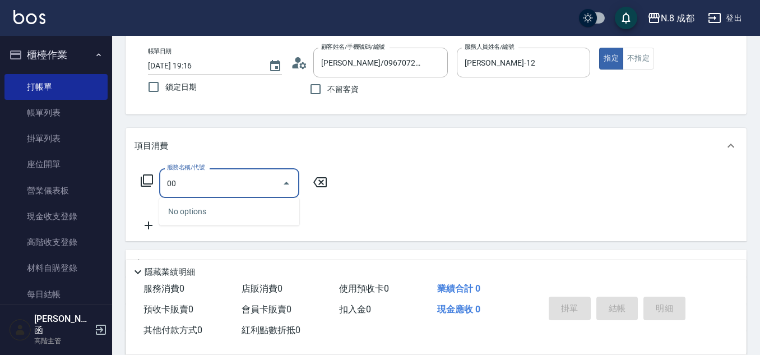
drag, startPoint x: 236, startPoint y: 180, endPoint x: 129, endPoint y: 188, distance: 106.8
click at [129, 188] on div "服務名稱/代號 00 服務名稱/代號" at bounding box center [436, 202] width 621 height 77
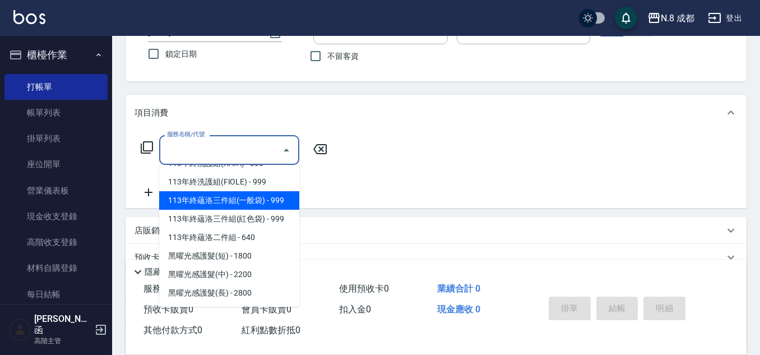
scroll to position [193, 0]
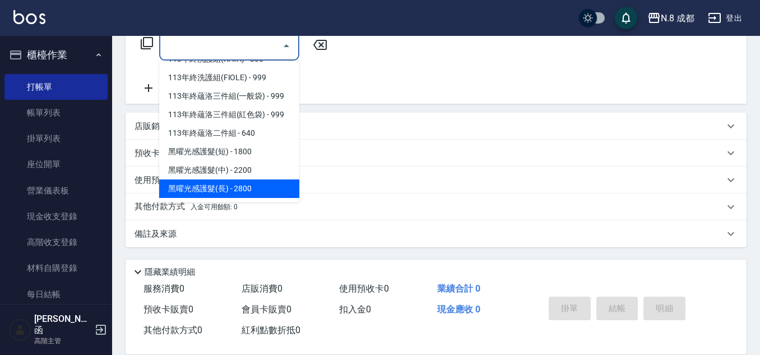
click at [257, 186] on span "黑曜光感護髮(長) - 2800" at bounding box center [229, 188] width 140 height 18
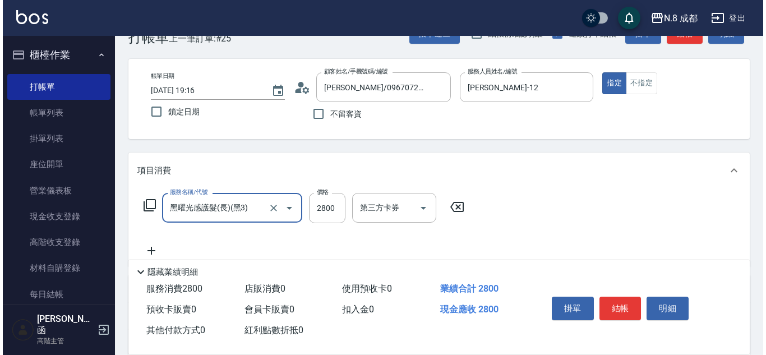
scroll to position [25, 0]
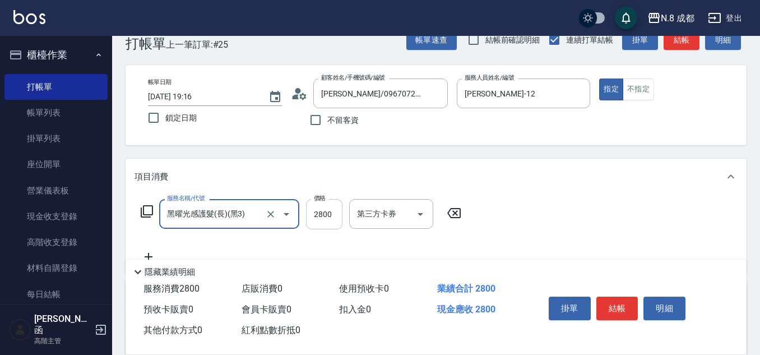
click at [333, 215] on input "2800" at bounding box center [324, 214] width 36 height 30
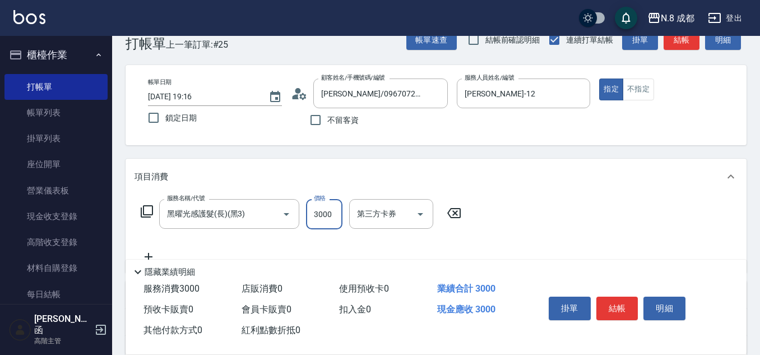
click at [621, 300] on button "結帳" at bounding box center [617, 309] width 42 height 24
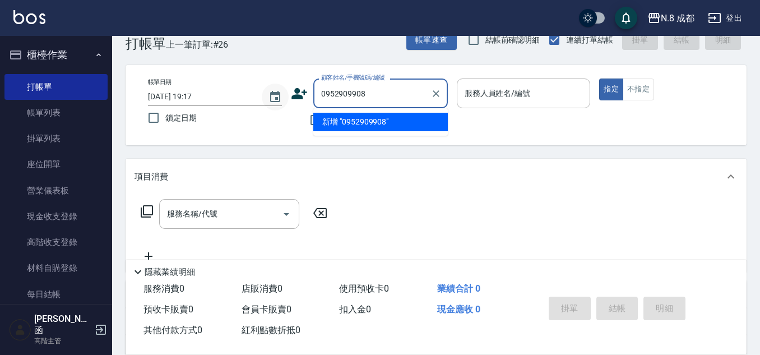
drag, startPoint x: 361, startPoint y: 92, endPoint x: 284, endPoint y: 91, distance: 76.8
click at [284, 91] on div "帳單日期 [DATE] 19:17 鎖定日期 顧客姓名/手機號碼/編號 0952909908 顧客姓名/手機號碼/編號 不留客資 服務人員姓名/編號 服務人員…" at bounding box center [436, 104] width 594 height 53
drag, startPoint x: 366, startPoint y: 92, endPoint x: 270, endPoint y: 94, distance: 95.9
click at [270, 94] on div "帳單日期 [DATE] 19:17 鎖定日期 顧客姓名/手機號碼/編號 0952909908 顧客姓名/手機號碼/編號 不留客資 服務人員姓名/編號 服務人員…" at bounding box center [436, 104] width 594 height 53
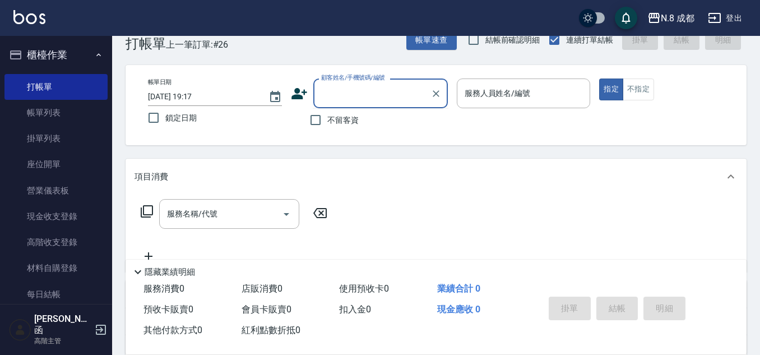
click at [298, 100] on icon at bounding box center [299, 93] width 17 height 17
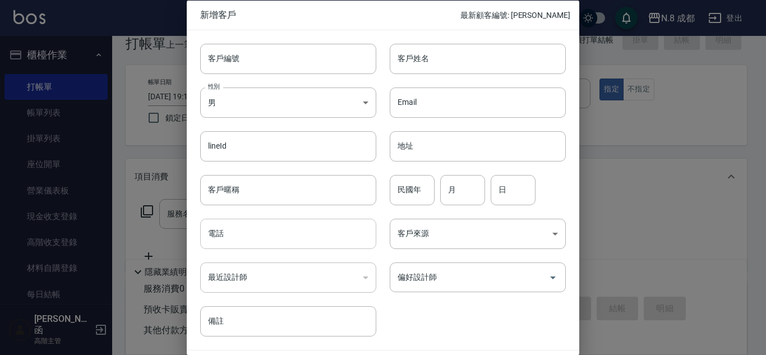
click at [275, 226] on input "電話" at bounding box center [288, 234] width 176 height 30
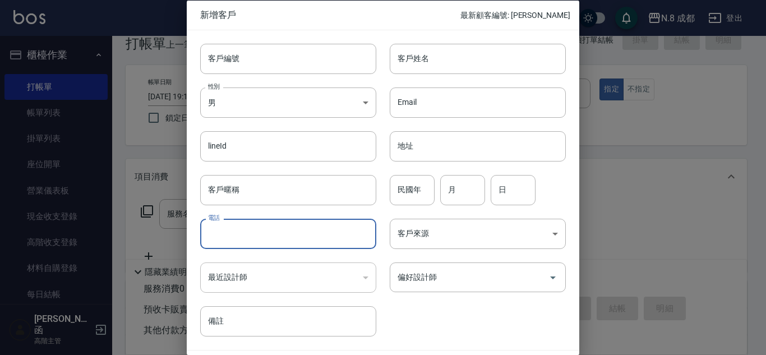
paste input "0952909908"
click at [452, 62] on input "客戶姓名" at bounding box center [478, 58] width 176 height 30
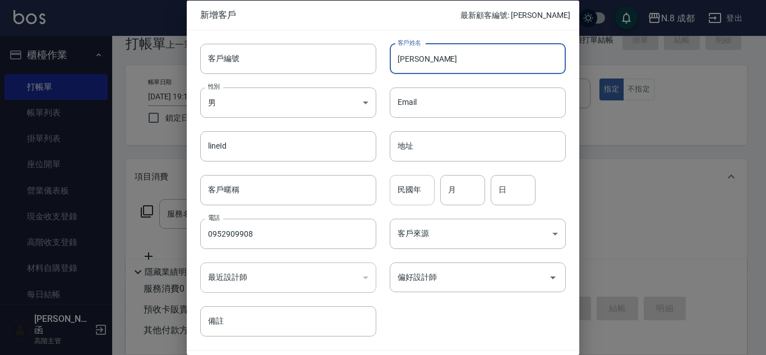
click at [414, 186] on input "民國年" at bounding box center [412, 189] width 45 height 30
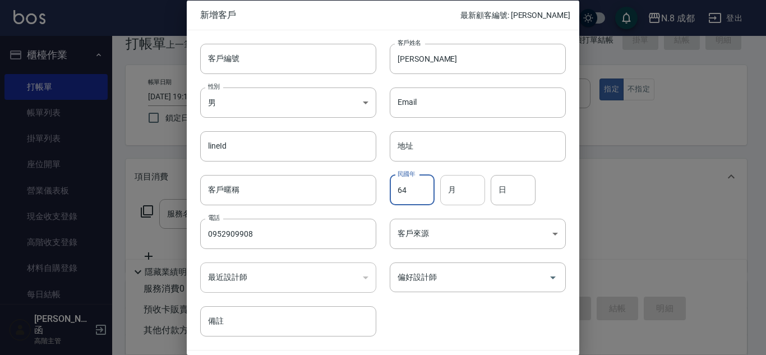
click at [465, 189] on input "月" at bounding box center [462, 189] width 45 height 30
click at [529, 186] on input "日" at bounding box center [512, 189] width 45 height 30
click at [451, 283] on input "偏好設計師" at bounding box center [469, 277] width 149 height 20
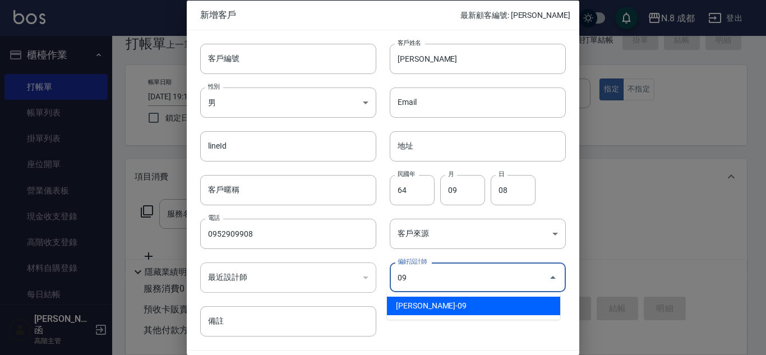
click at [454, 306] on li "[PERSON_NAME]-09" at bounding box center [473, 306] width 173 height 18
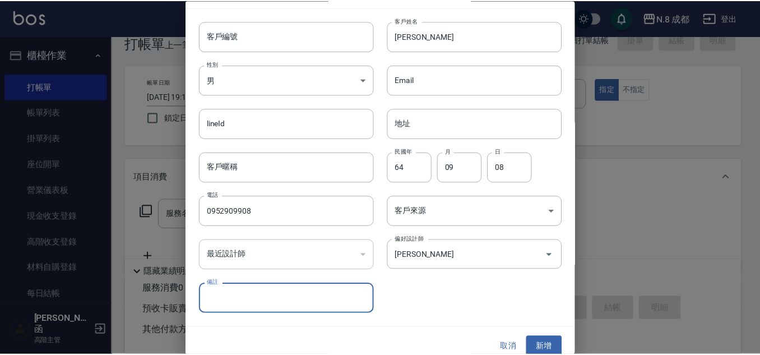
scroll to position [34, 0]
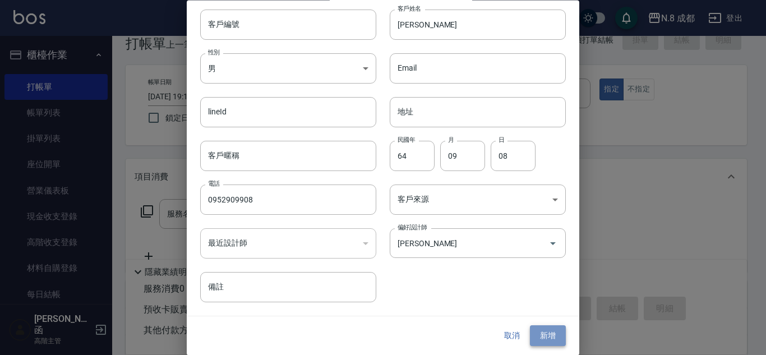
click at [539, 334] on button "新增" at bounding box center [548, 336] width 36 height 21
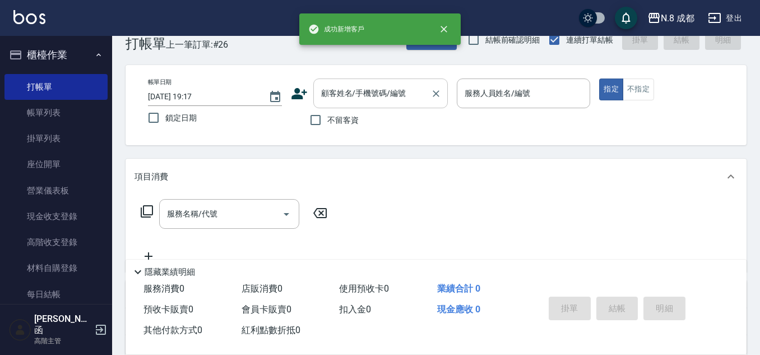
click at [410, 94] on input "顧客姓名/手機號碼/編號" at bounding box center [372, 94] width 108 height 20
paste input "0952909908"
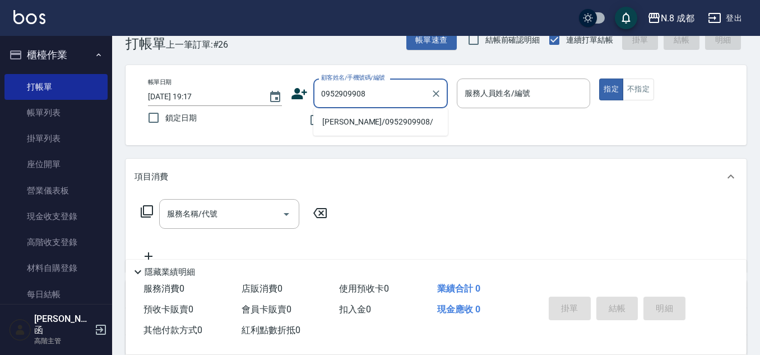
click at [404, 123] on li "[PERSON_NAME]/0952909908/" at bounding box center [380, 122] width 135 height 18
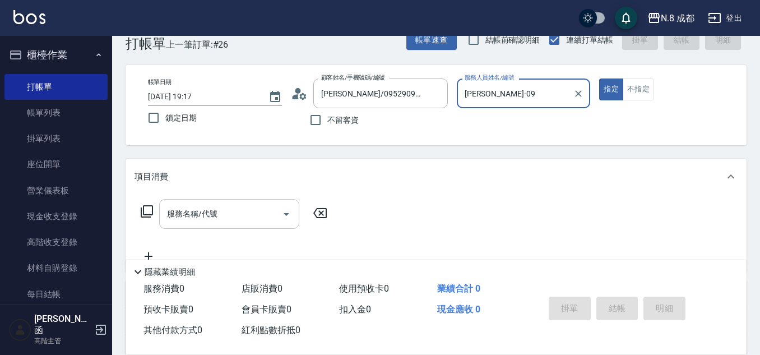
click at [236, 216] on input "服務名稱/代號" at bounding box center [220, 214] width 113 height 20
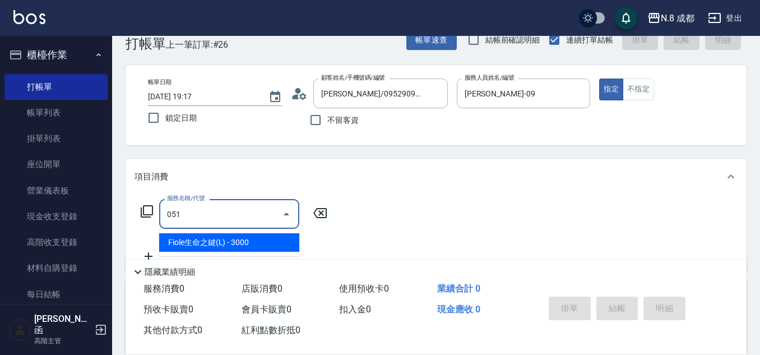
drag, startPoint x: 243, startPoint y: 228, endPoint x: 294, endPoint y: 230, distance: 51.6
click at [249, 242] on span "Fiole生命之鍵(L) - 3000" at bounding box center [229, 242] width 140 height 18
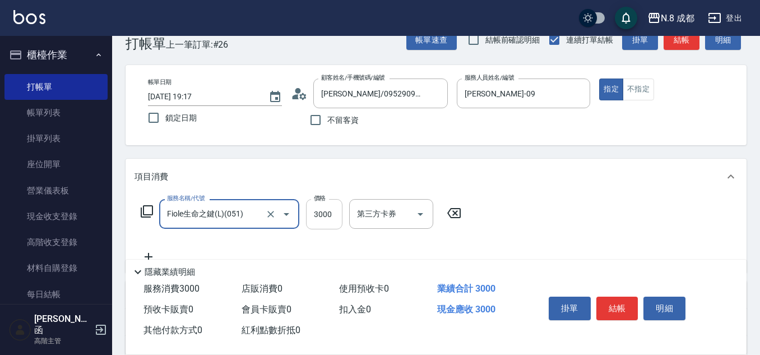
click at [324, 215] on input "3000" at bounding box center [324, 214] width 36 height 30
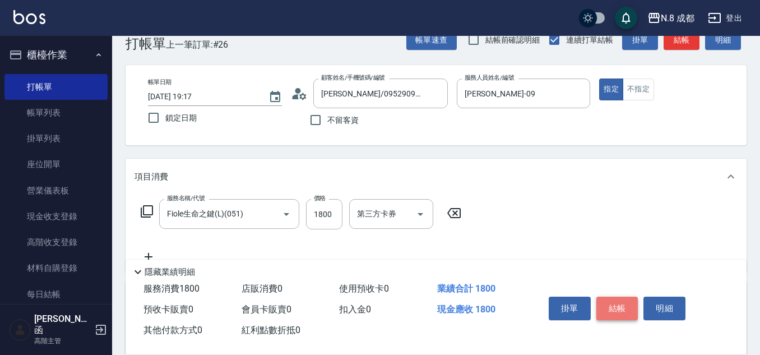
click at [622, 306] on button "結帳" at bounding box center [617, 309] width 42 height 24
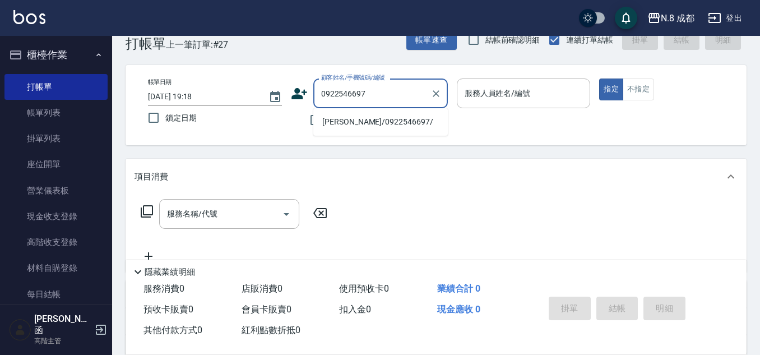
drag, startPoint x: 237, startPoint y: 113, endPoint x: 206, endPoint y: 117, distance: 31.7
click at [206, 117] on div "帳單日期 [DATE] 19:18 鎖定日期 顧客姓名/手機號碼/編號 0922546697 顧客姓名/手機號碼/編號 不留客資 服務人員姓名/編號 服務人員…" at bounding box center [436, 104] width 594 height 53
click at [343, 123] on li "[PERSON_NAME]/0922546697/" at bounding box center [380, 122] width 135 height 18
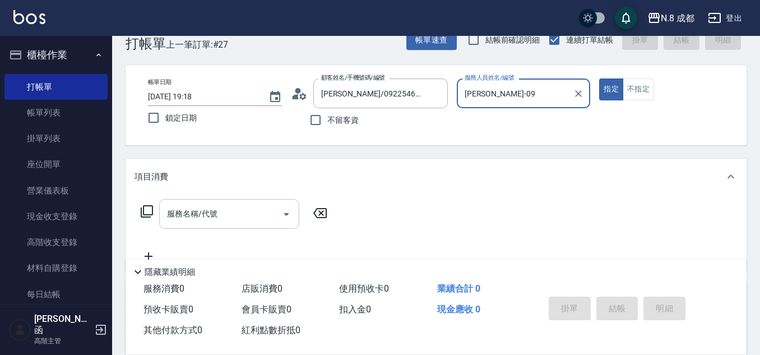
click at [230, 209] on input "服務名稱/代號" at bounding box center [220, 214] width 113 height 20
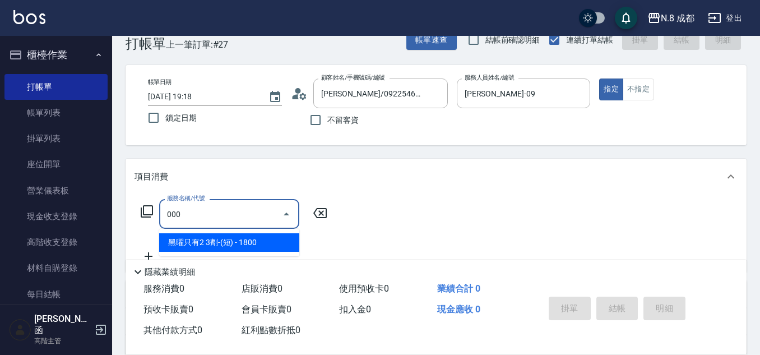
click at [246, 246] on span "黑曜只有2 3劑-(短) - 1800" at bounding box center [229, 242] width 140 height 18
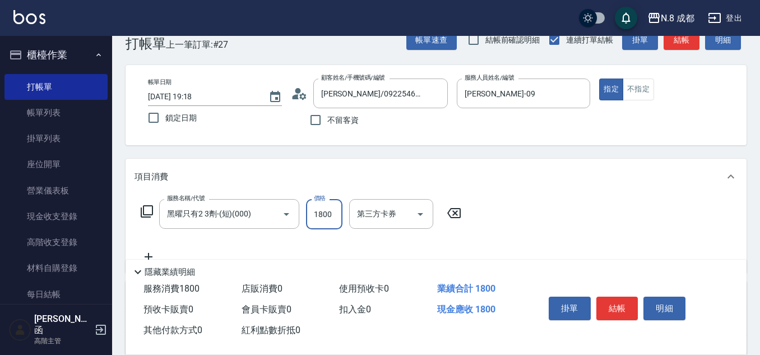
click at [328, 214] on input "1800" at bounding box center [324, 214] width 36 height 30
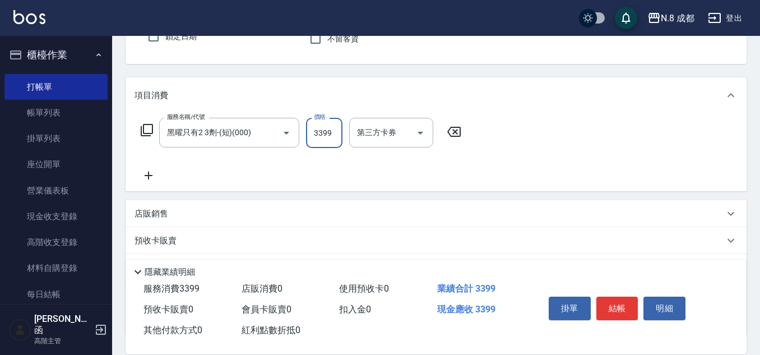
scroll to position [137, 0]
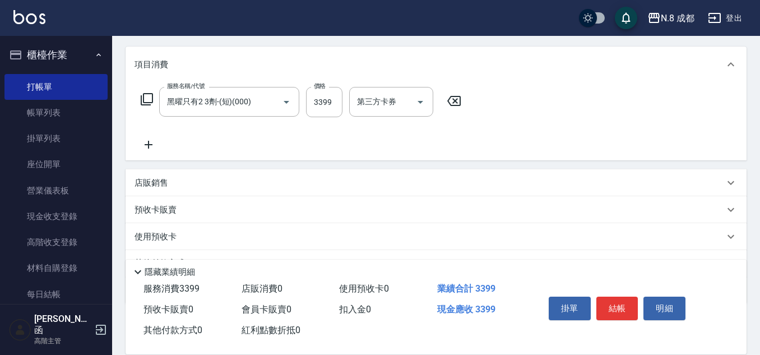
click at [148, 145] on icon at bounding box center [149, 145] width 8 height 8
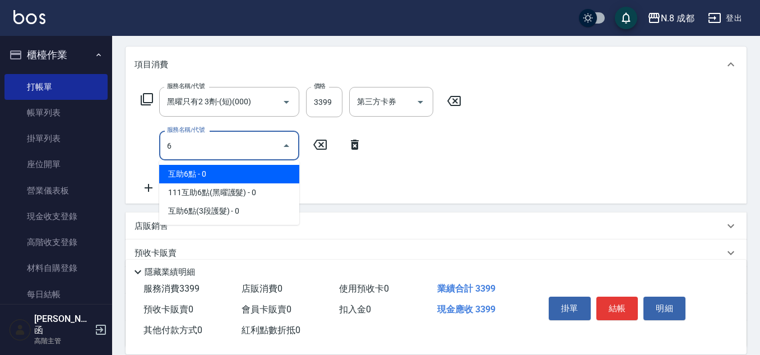
drag, startPoint x: 212, startPoint y: 174, endPoint x: 314, endPoint y: 162, distance: 102.2
click at [213, 174] on span "互助6點 - 0" at bounding box center [229, 174] width 140 height 18
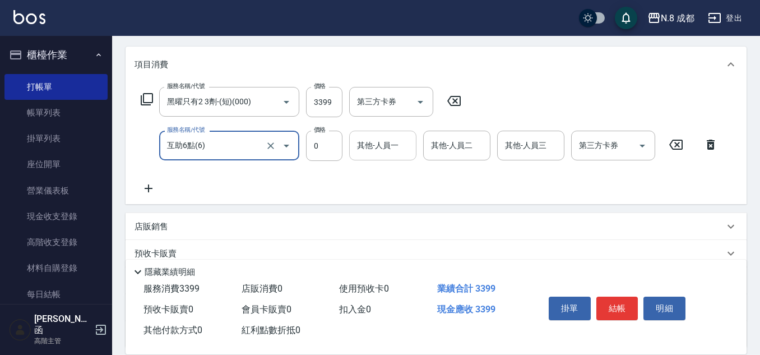
click at [405, 141] on input "其他-人員一" at bounding box center [382, 146] width 57 height 20
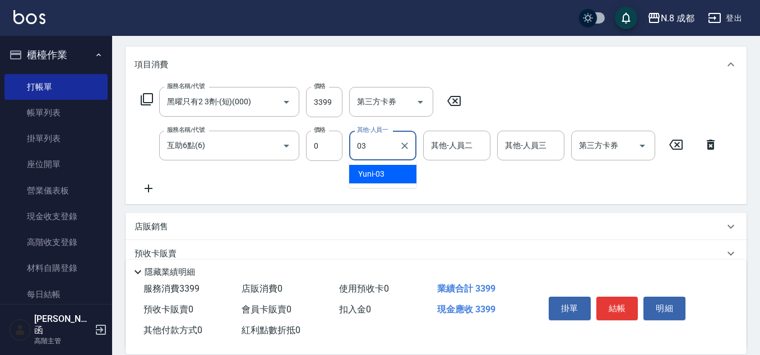
click at [389, 172] on div "Yuni -03" at bounding box center [382, 174] width 67 height 18
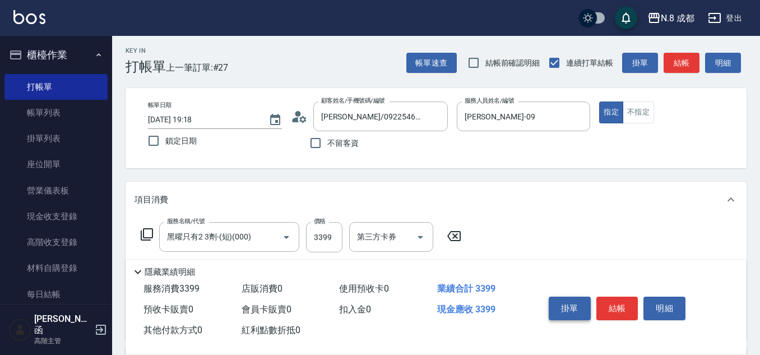
scroll to position [0, 0]
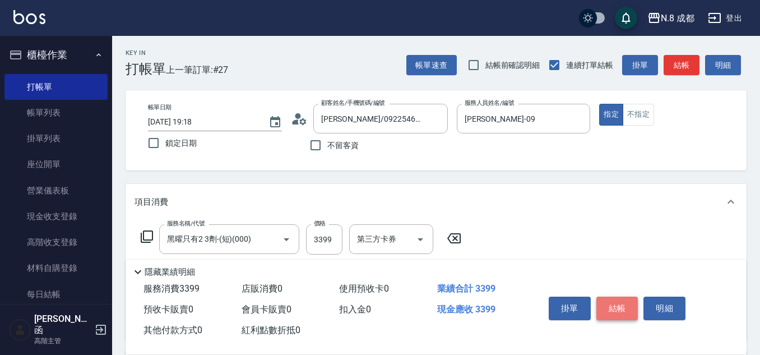
click at [628, 303] on button "結帳" at bounding box center [617, 309] width 42 height 24
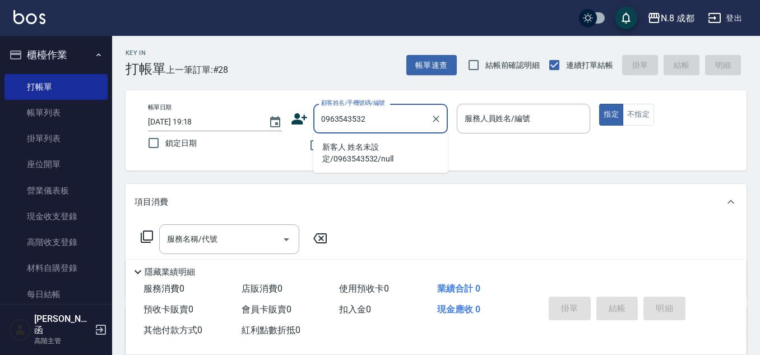
click at [371, 156] on li "新客人 姓名未設定/0963543532/null" at bounding box center [380, 153] width 135 height 30
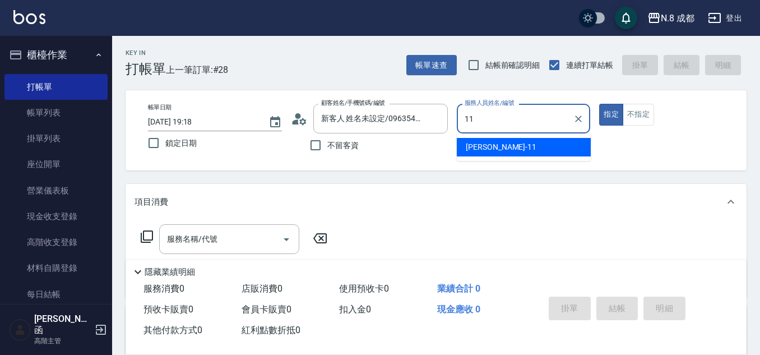
click at [489, 149] on span "[PERSON_NAME]-11" at bounding box center [501, 147] width 71 height 12
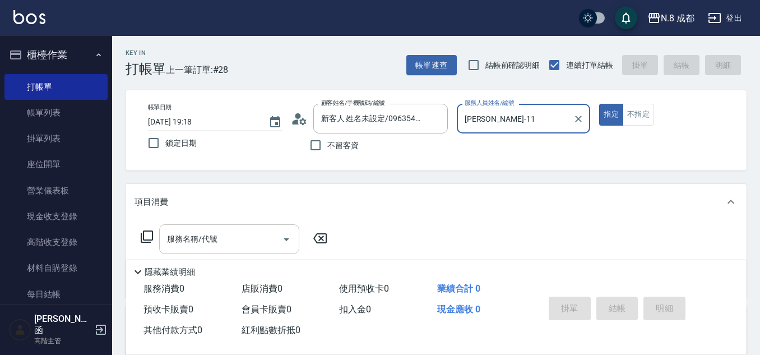
click at [210, 240] on input "服務名稱/代號" at bounding box center [220, 239] width 113 height 20
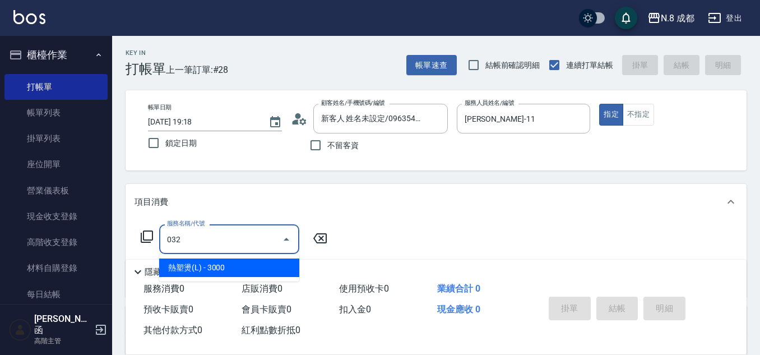
click at [232, 273] on span "熱塑燙(L) - 3000" at bounding box center [229, 267] width 140 height 18
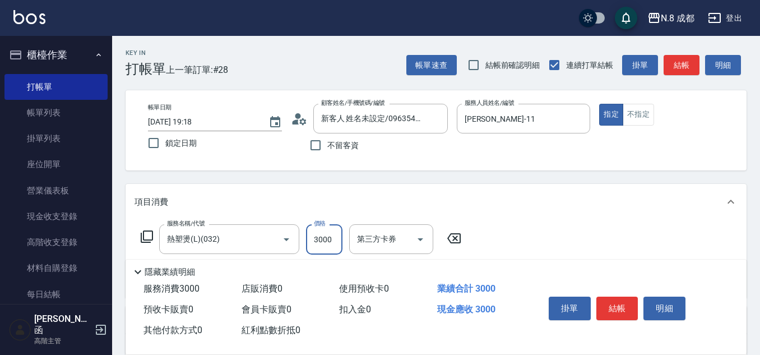
click at [335, 234] on input "3000" at bounding box center [324, 239] width 36 height 30
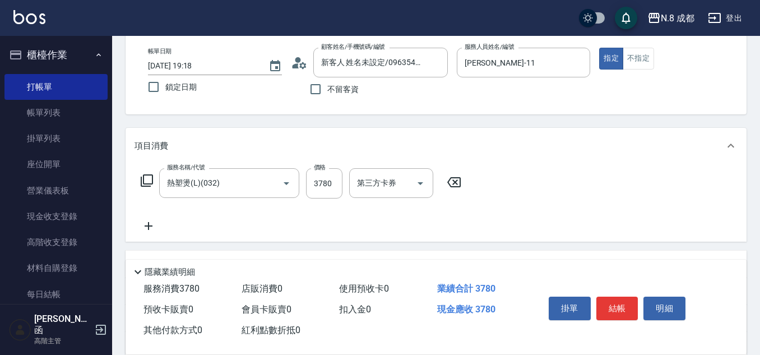
click at [151, 225] on icon at bounding box center [149, 225] width 28 height 13
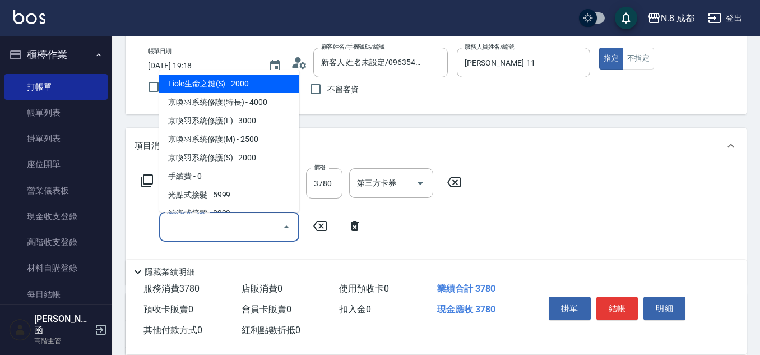
click at [175, 226] on input "服務名稱/代號" at bounding box center [220, 227] width 113 height 20
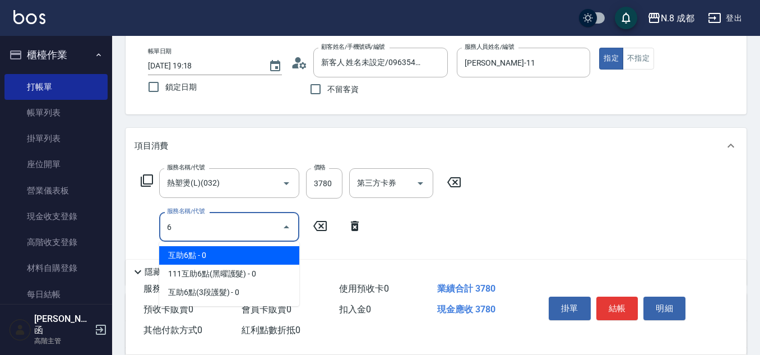
click at [198, 252] on span "互助6點 - 0" at bounding box center [229, 255] width 140 height 18
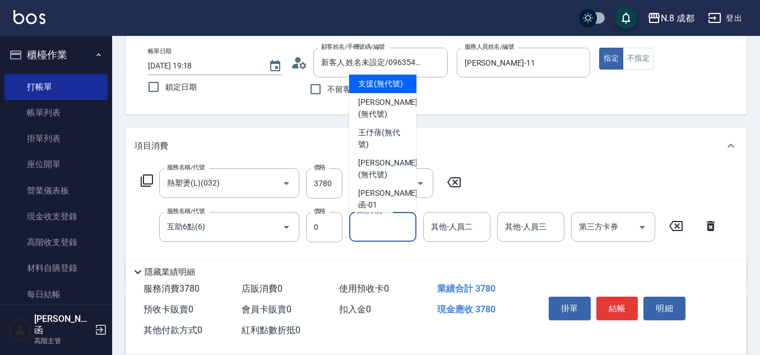
click at [397, 230] on input "其他-人員一" at bounding box center [382, 227] width 57 height 20
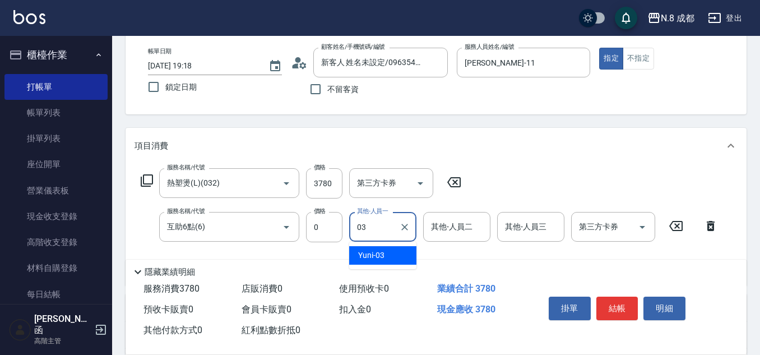
click at [392, 252] on div "Yuni -03" at bounding box center [382, 255] width 67 height 18
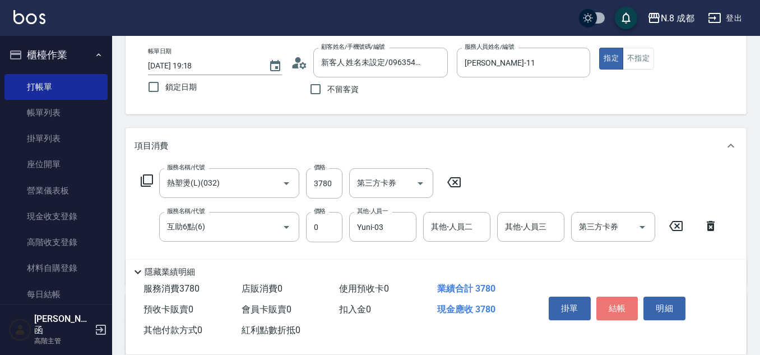
click at [624, 305] on button "結帳" at bounding box center [617, 309] width 42 height 24
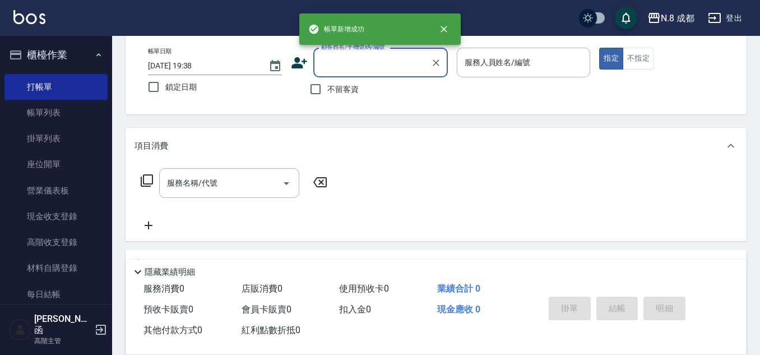
scroll to position [0, 0]
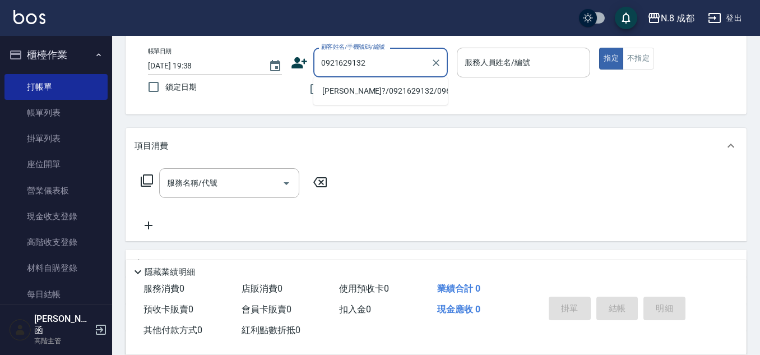
click at [368, 92] on li "[PERSON_NAME]?/0921629132/096277" at bounding box center [380, 91] width 135 height 18
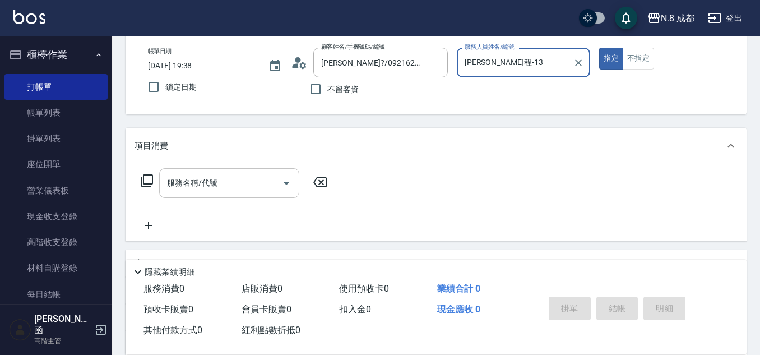
click at [226, 185] on input "服務名稱/代號" at bounding box center [220, 183] width 113 height 20
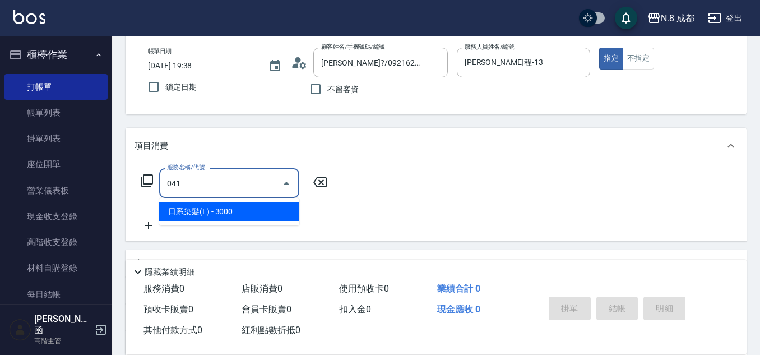
drag, startPoint x: 226, startPoint y: 195, endPoint x: 286, endPoint y: 198, distance: 60.0
click at [228, 211] on span "日系染髮(L) - 3000" at bounding box center [229, 211] width 140 height 18
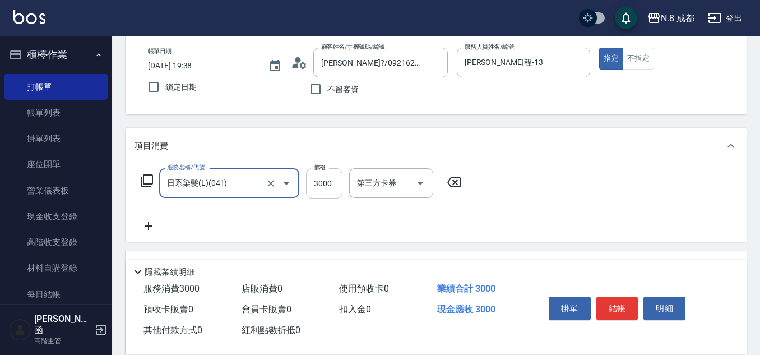
click at [318, 183] on input "3000" at bounding box center [324, 183] width 36 height 30
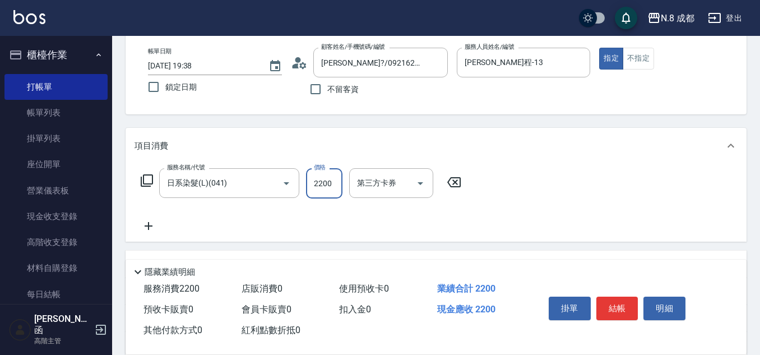
click at [154, 226] on icon at bounding box center [149, 225] width 28 height 13
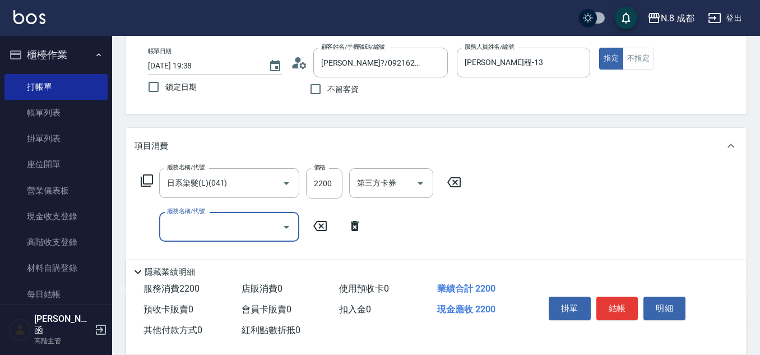
click at [192, 233] on input "服務名稱/代號" at bounding box center [220, 227] width 113 height 20
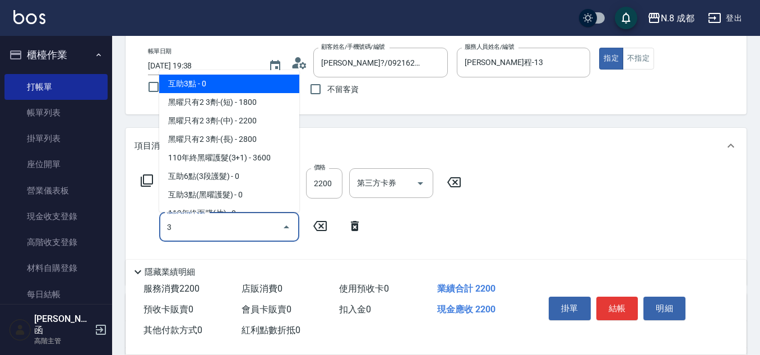
click at [240, 85] on span "互助3點 - 0" at bounding box center [229, 84] width 140 height 18
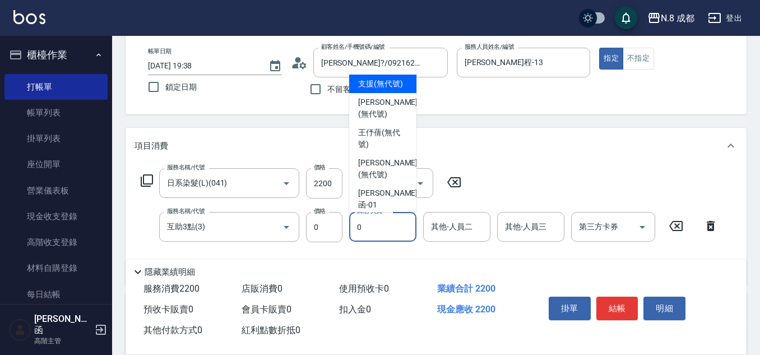
click at [389, 231] on input "0" at bounding box center [382, 227] width 57 height 20
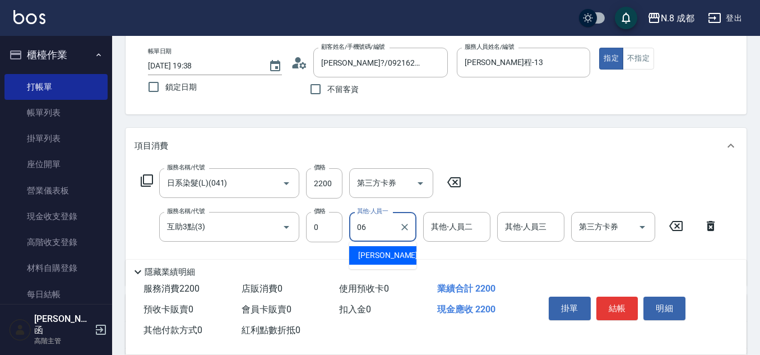
click at [394, 252] on div "[PERSON_NAME] -06" at bounding box center [382, 255] width 67 height 18
click at [624, 301] on button "結帳" at bounding box center [617, 309] width 42 height 24
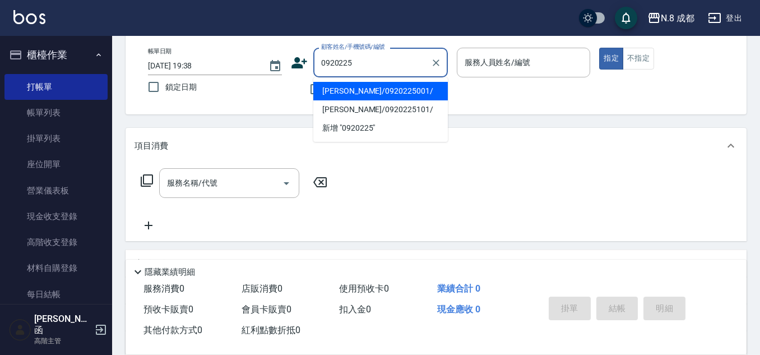
click at [370, 92] on li "[PERSON_NAME]/0920225001/" at bounding box center [380, 91] width 135 height 18
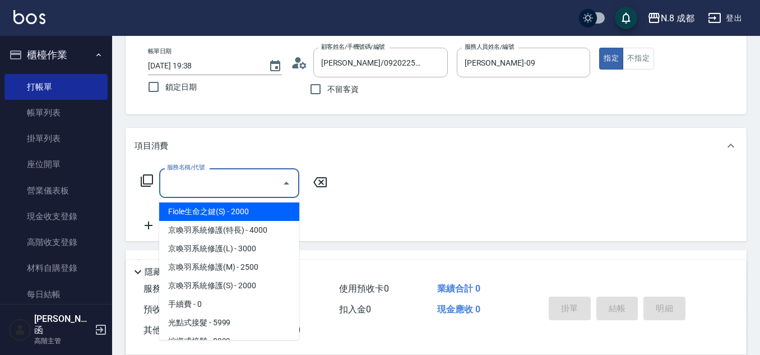
click at [215, 184] on input "服務名稱/代號" at bounding box center [220, 183] width 113 height 20
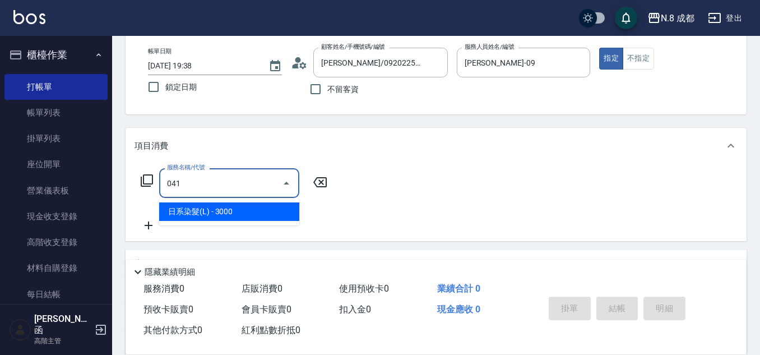
click at [252, 220] on span "日系染髮(L) - 3000" at bounding box center [229, 211] width 140 height 18
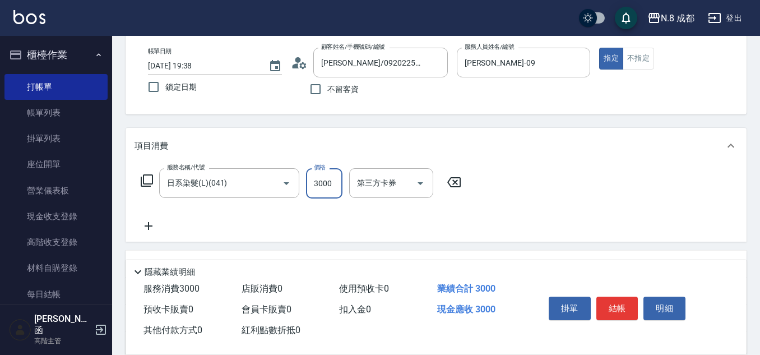
click at [326, 187] on input "3000" at bounding box center [324, 183] width 36 height 30
click at [150, 228] on icon at bounding box center [149, 225] width 28 height 13
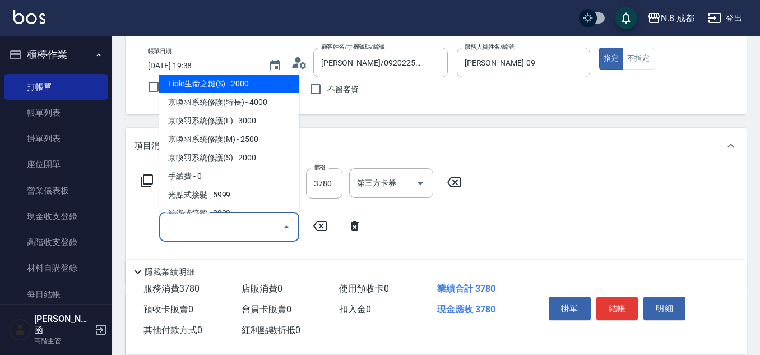
click at [199, 223] on input "服務名稱/代號" at bounding box center [220, 227] width 113 height 20
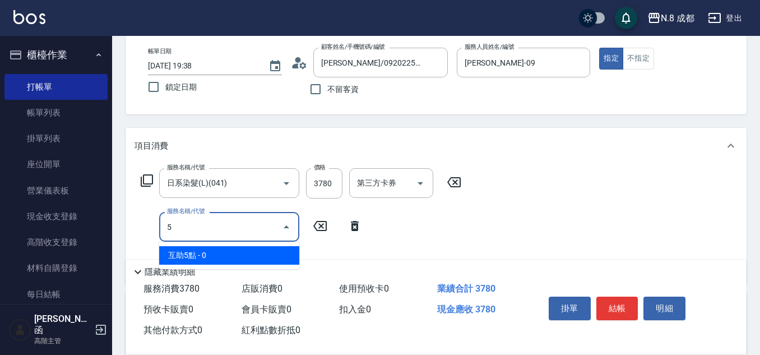
click at [215, 255] on span "互助5點 - 0" at bounding box center [229, 255] width 140 height 18
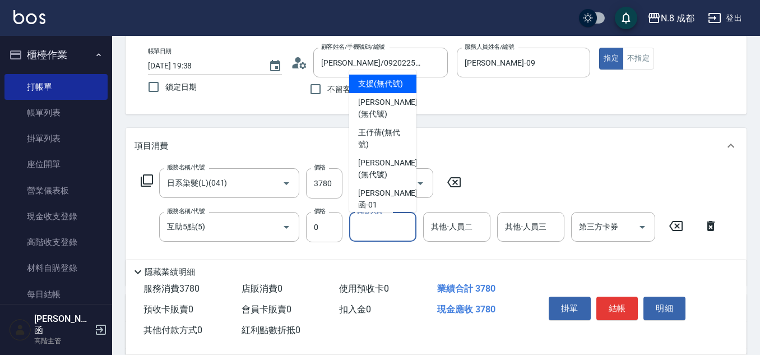
click at [388, 234] on input "其他-人員一" at bounding box center [382, 227] width 57 height 20
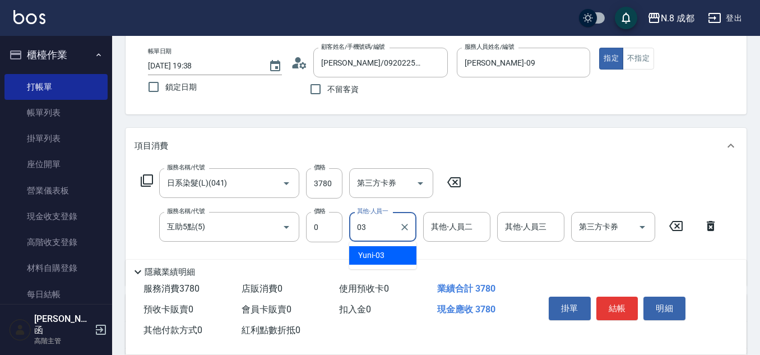
click at [380, 254] on span "Yuni -03" at bounding box center [371, 255] width 26 height 12
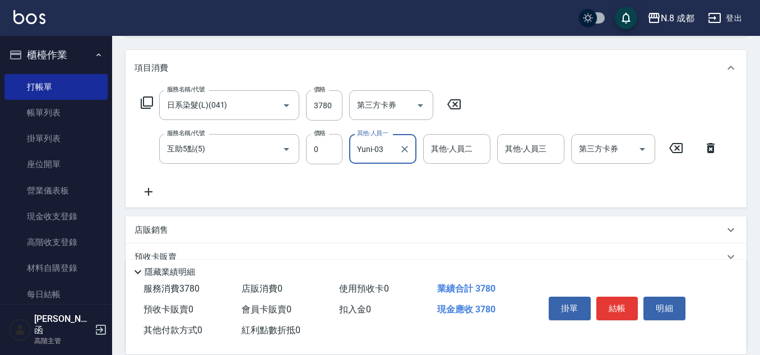
scroll to position [224, 0]
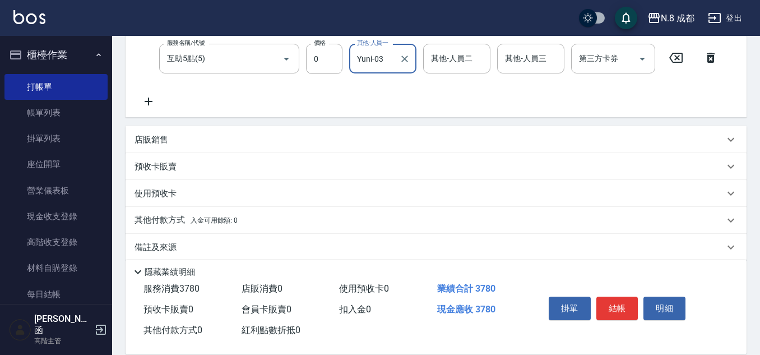
click at [164, 218] on p "其他付款方式 入金可用餘額: 0" at bounding box center [186, 220] width 103 height 12
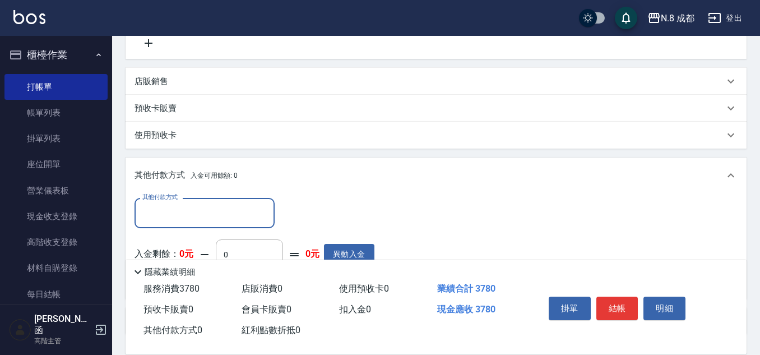
scroll to position [336, 0]
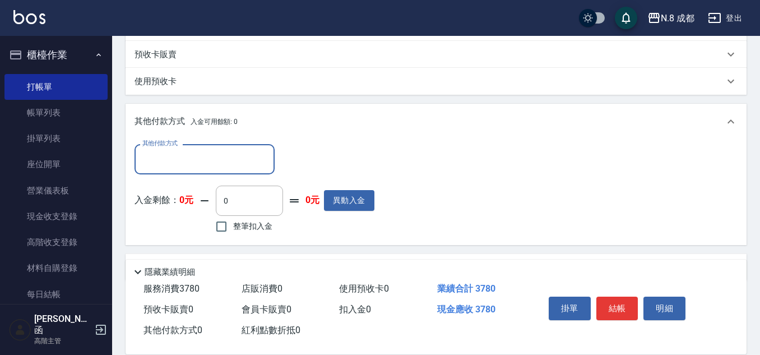
click at [169, 148] on div "其他付款方式" at bounding box center [205, 159] width 140 height 30
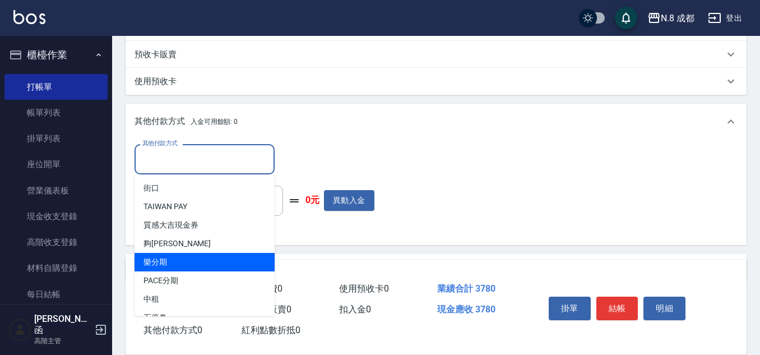
scroll to position [34, 0]
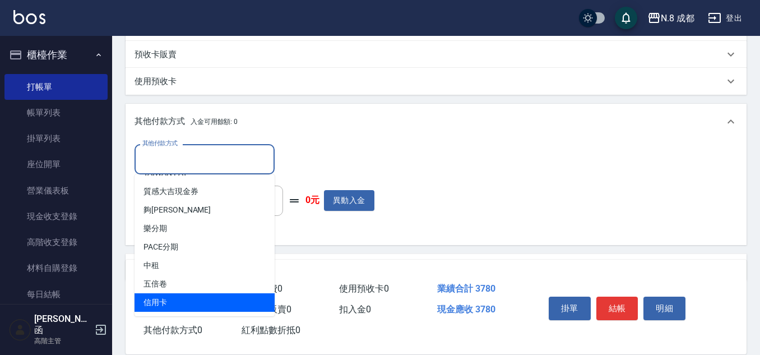
click at [211, 296] on span "信用卡" at bounding box center [205, 302] width 140 height 18
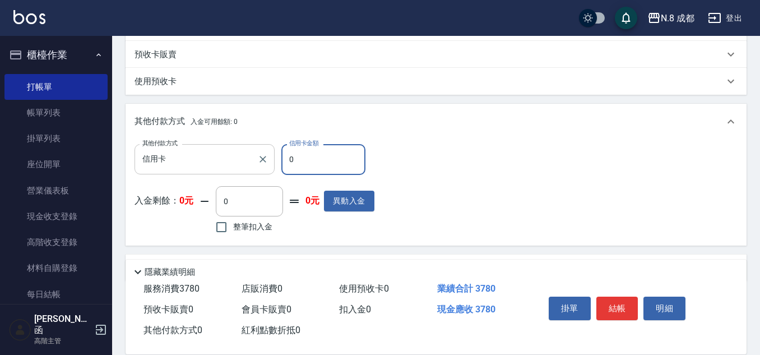
drag, startPoint x: 317, startPoint y: 152, endPoint x: 272, endPoint y: 155, distance: 45.5
click at [272, 155] on div "其他付款方式 信用卡 其他付款方式 信用卡金額 0 信用卡金額" at bounding box center [255, 159] width 240 height 30
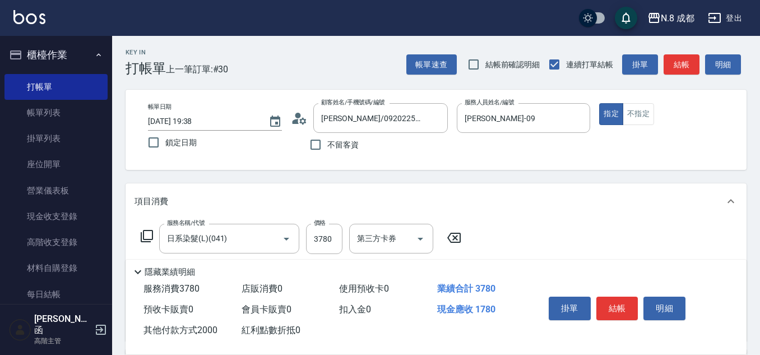
scroll to position [0, 0]
click at [630, 304] on button "結帳" at bounding box center [617, 309] width 42 height 24
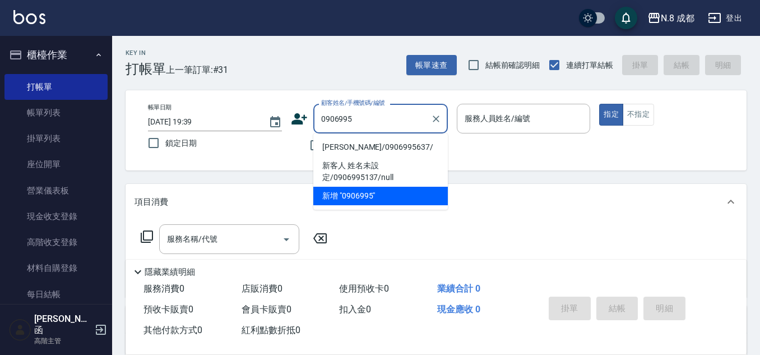
click at [400, 149] on li "[PERSON_NAME]/0906995637/" at bounding box center [380, 147] width 135 height 18
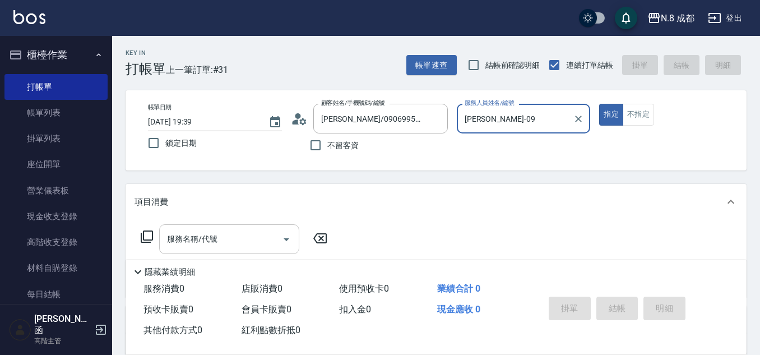
click at [231, 243] on input "服務名稱/代號" at bounding box center [220, 239] width 113 height 20
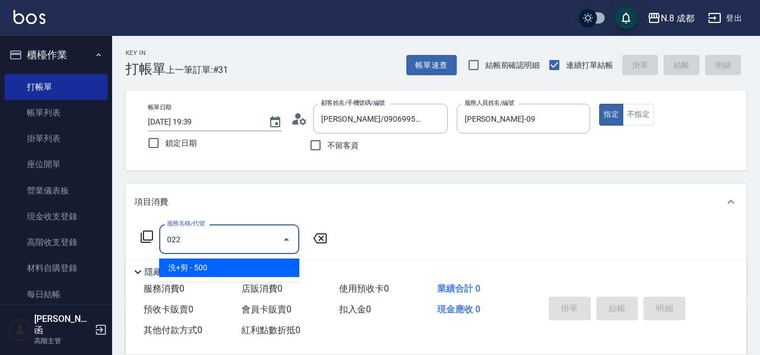
drag, startPoint x: 215, startPoint y: 260, endPoint x: 198, endPoint y: 225, distance: 38.9
click at [215, 258] on span "洗+剪 - 500" at bounding box center [229, 267] width 140 height 18
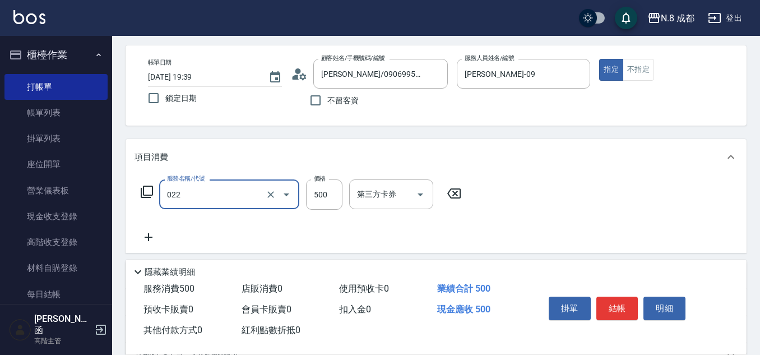
scroll to position [112, 0]
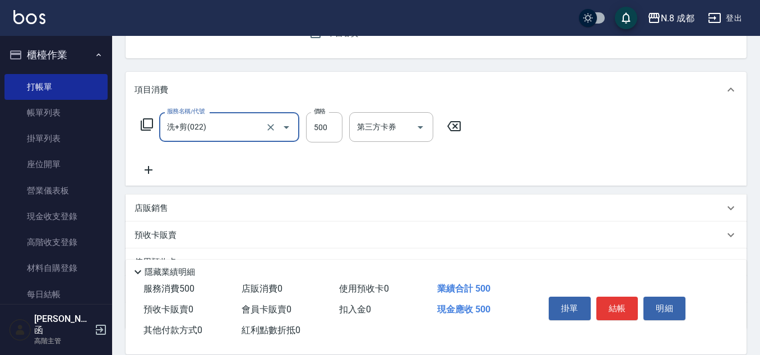
click at [146, 164] on icon at bounding box center [149, 169] width 28 height 13
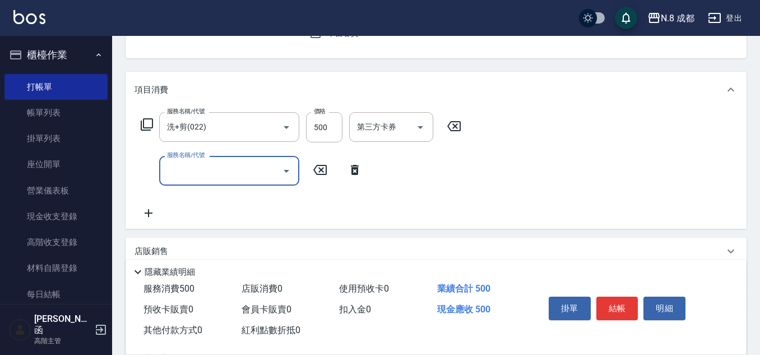
click at [177, 177] on input "服務名稱/代號" at bounding box center [220, 171] width 113 height 20
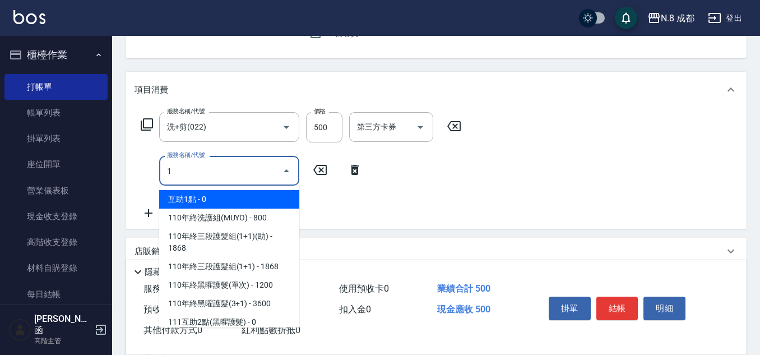
click at [211, 188] on ul "互助1點 - 0 110年終洗護組(MUYO) - 800 110年終三段護髮組(1+1)(助) - 1868 110年終三段護髮組(1+1) - 1868 …" at bounding box center [229, 257] width 140 height 142
click at [211, 192] on span "互助1點 - 0" at bounding box center [229, 199] width 140 height 18
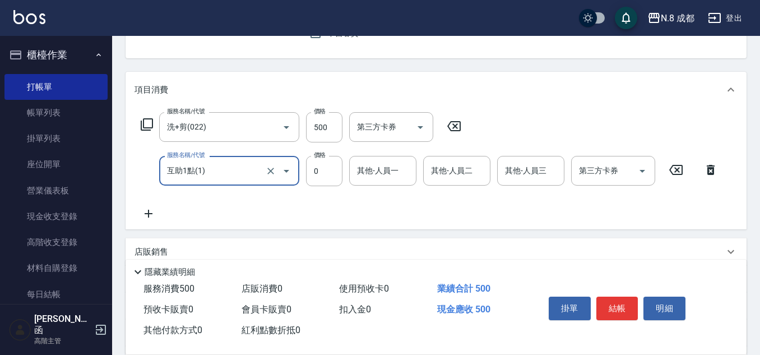
click at [679, 169] on icon at bounding box center [676, 169] width 28 height 13
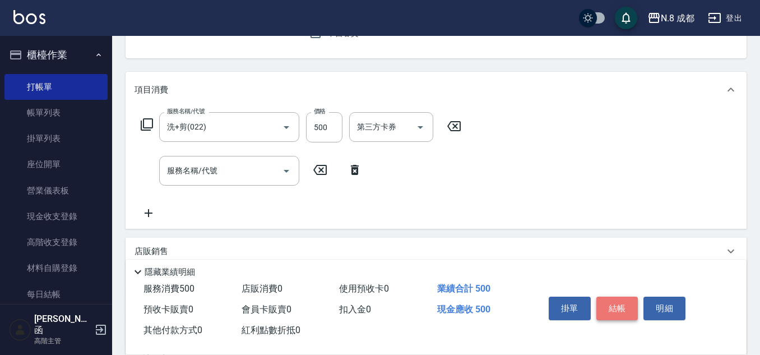
click at [631, 303] on button "結帳" at bounding box center [617, 309] width 42 height 24
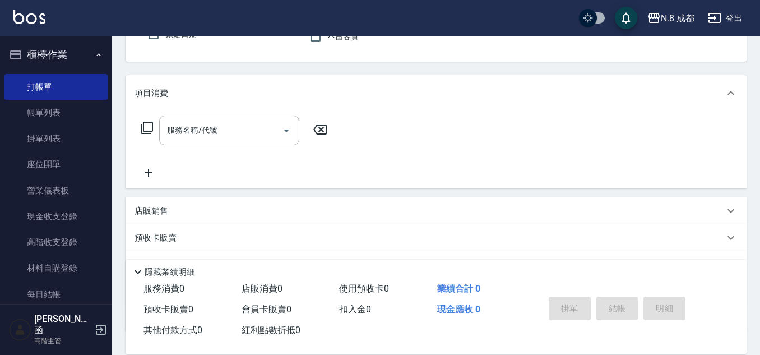
scroll to position [104, 0]
